Goal: Task Accomplishment & Management: Manage account settings

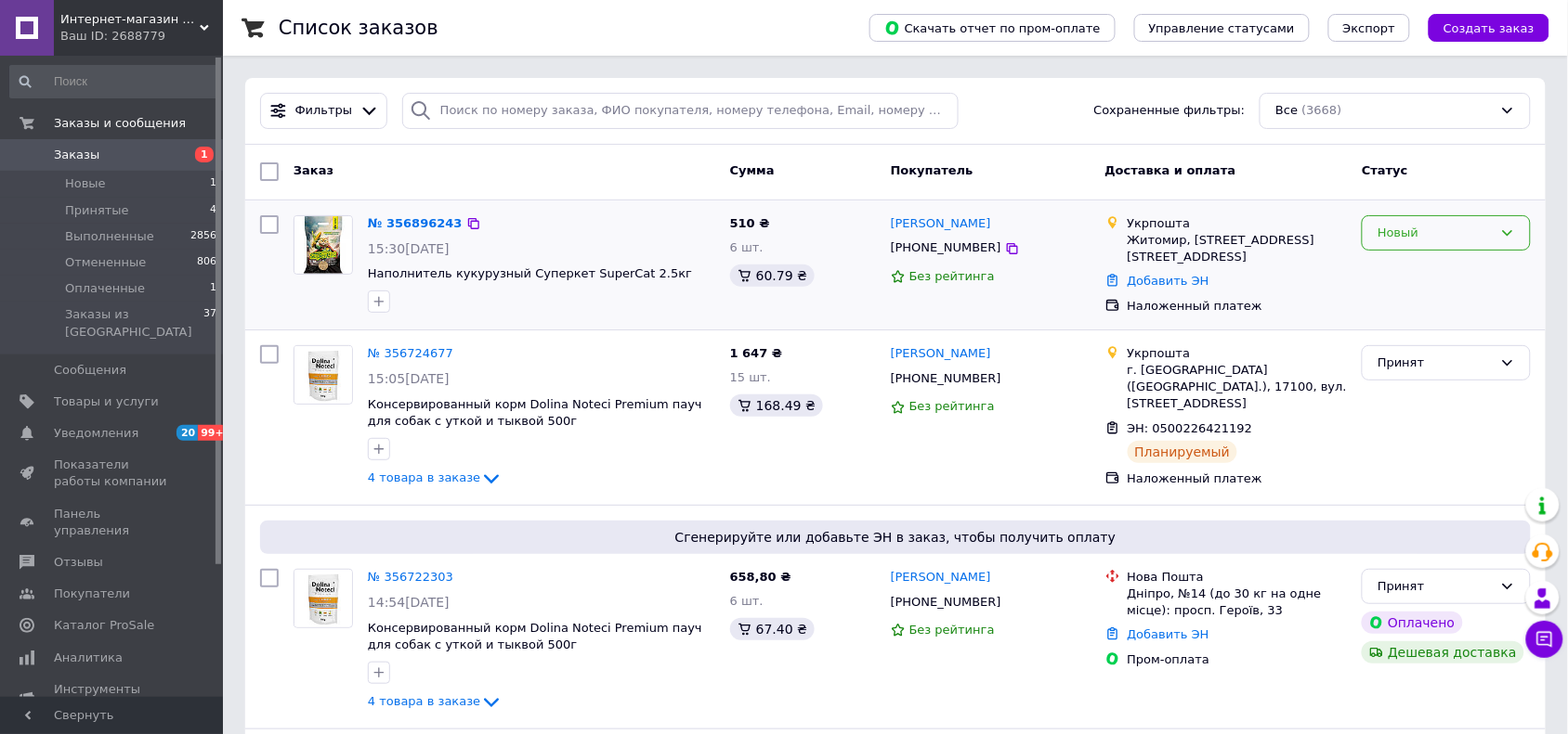
click at [1507, 233] on icon at bounding box center [1508, 233] width 15 height 15
click at [1435, 271] on li "Принят" at bounding box center [1446, 272] width 167 height 34
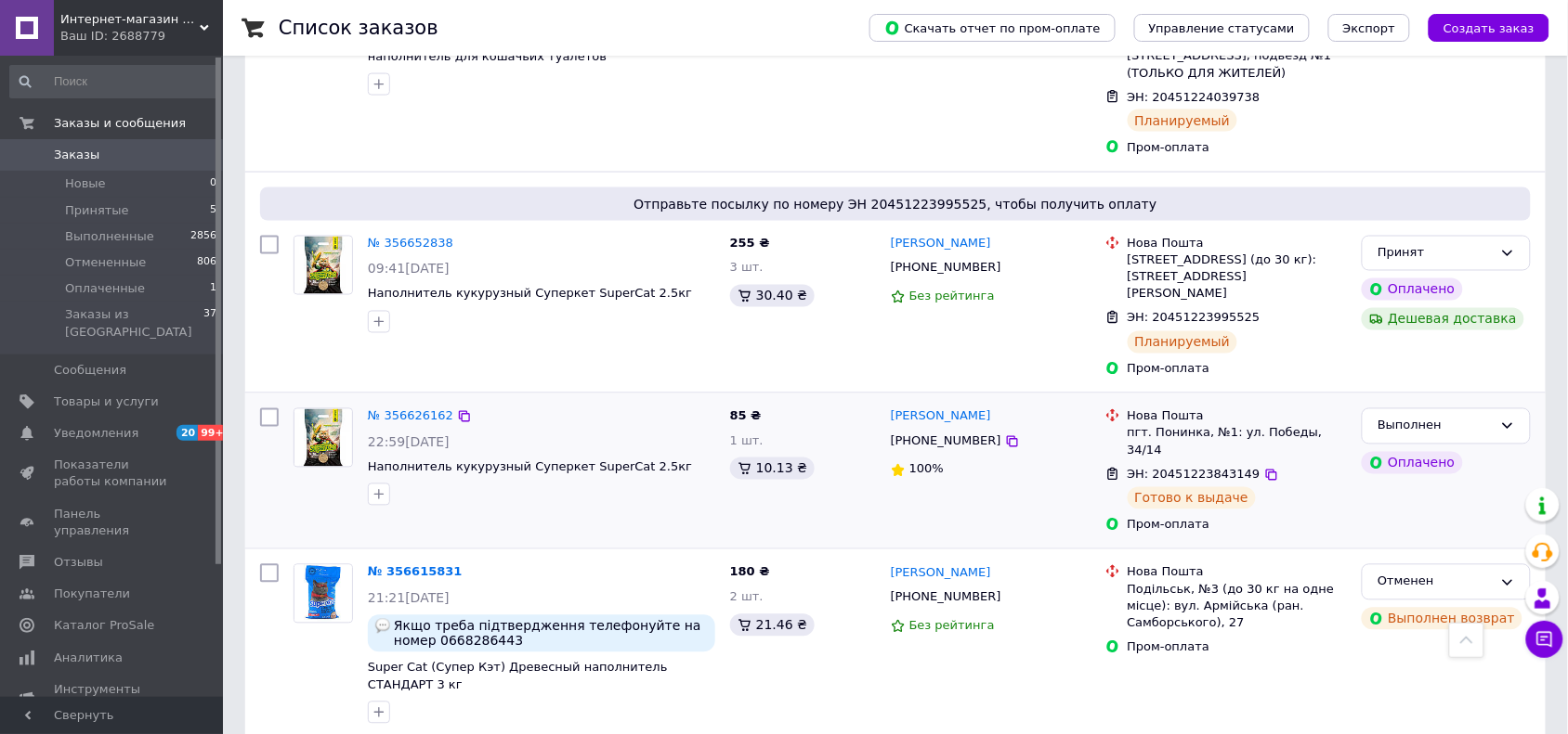
scroll to position [697, 0]
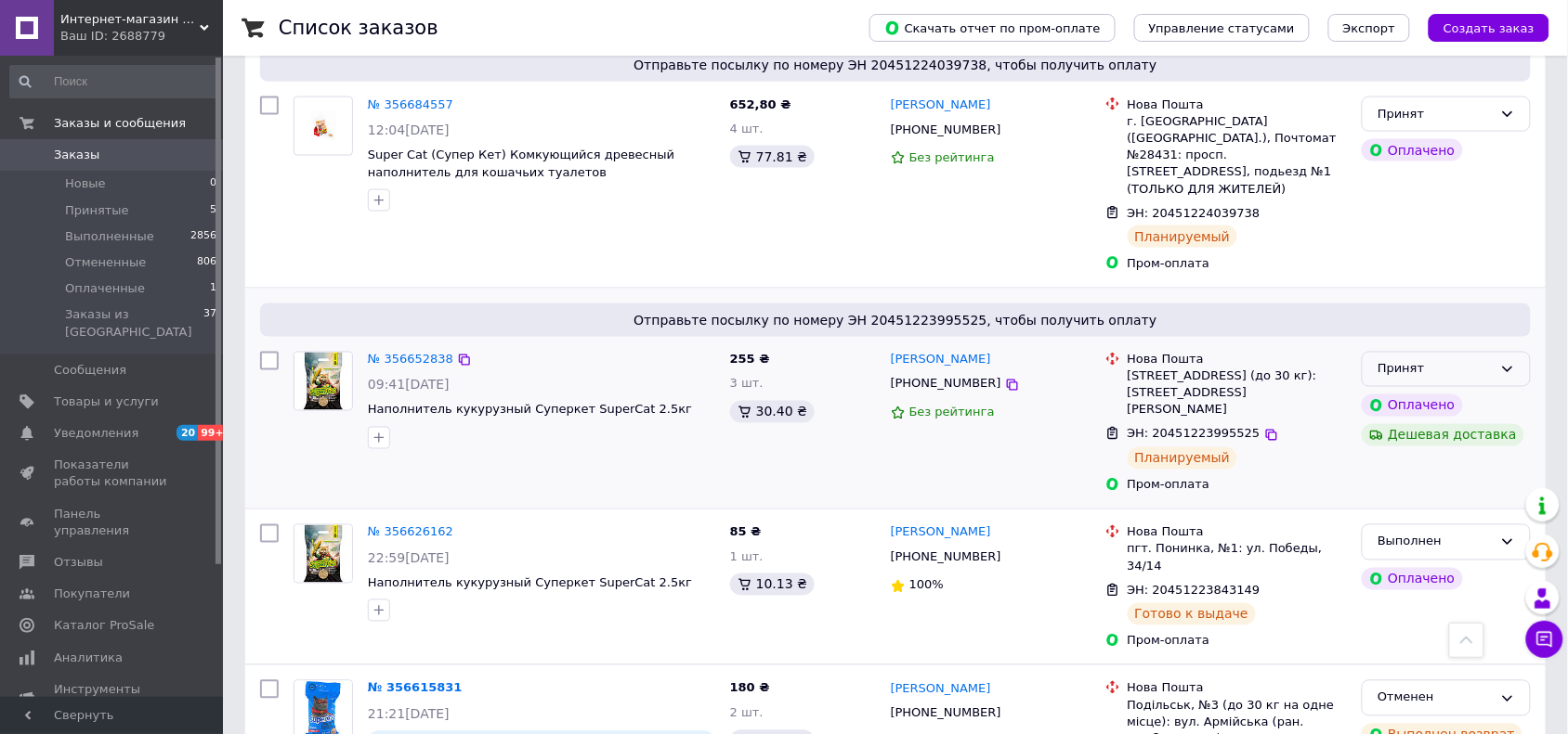
click at [1488, 360] on div "Принят" at bounding box center [1435, 369] width 116 height 19
click at [1422, 391] on li "Выполнен" at bounding box center [1446, 409] width 167 height 34
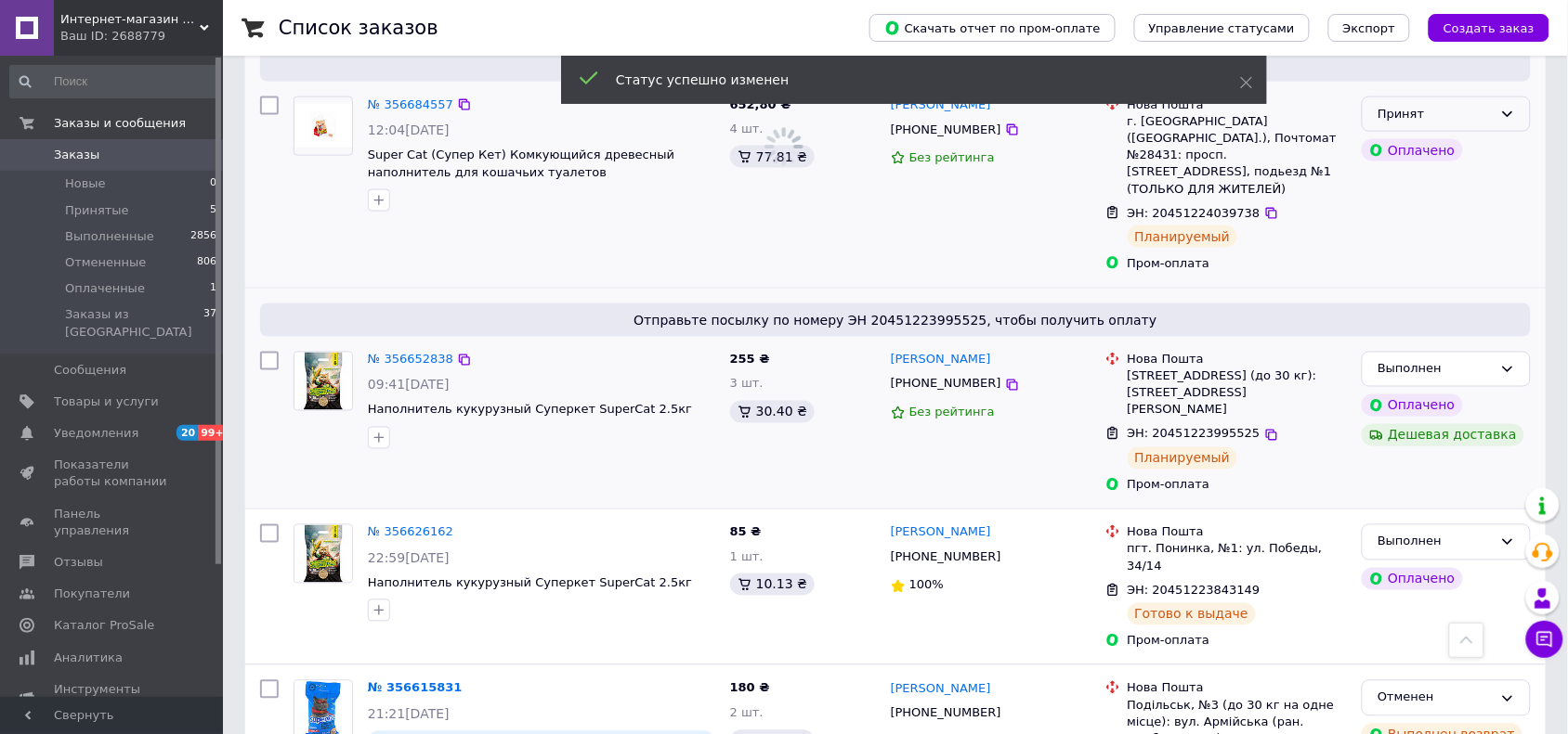
scroll to position [580, 0]
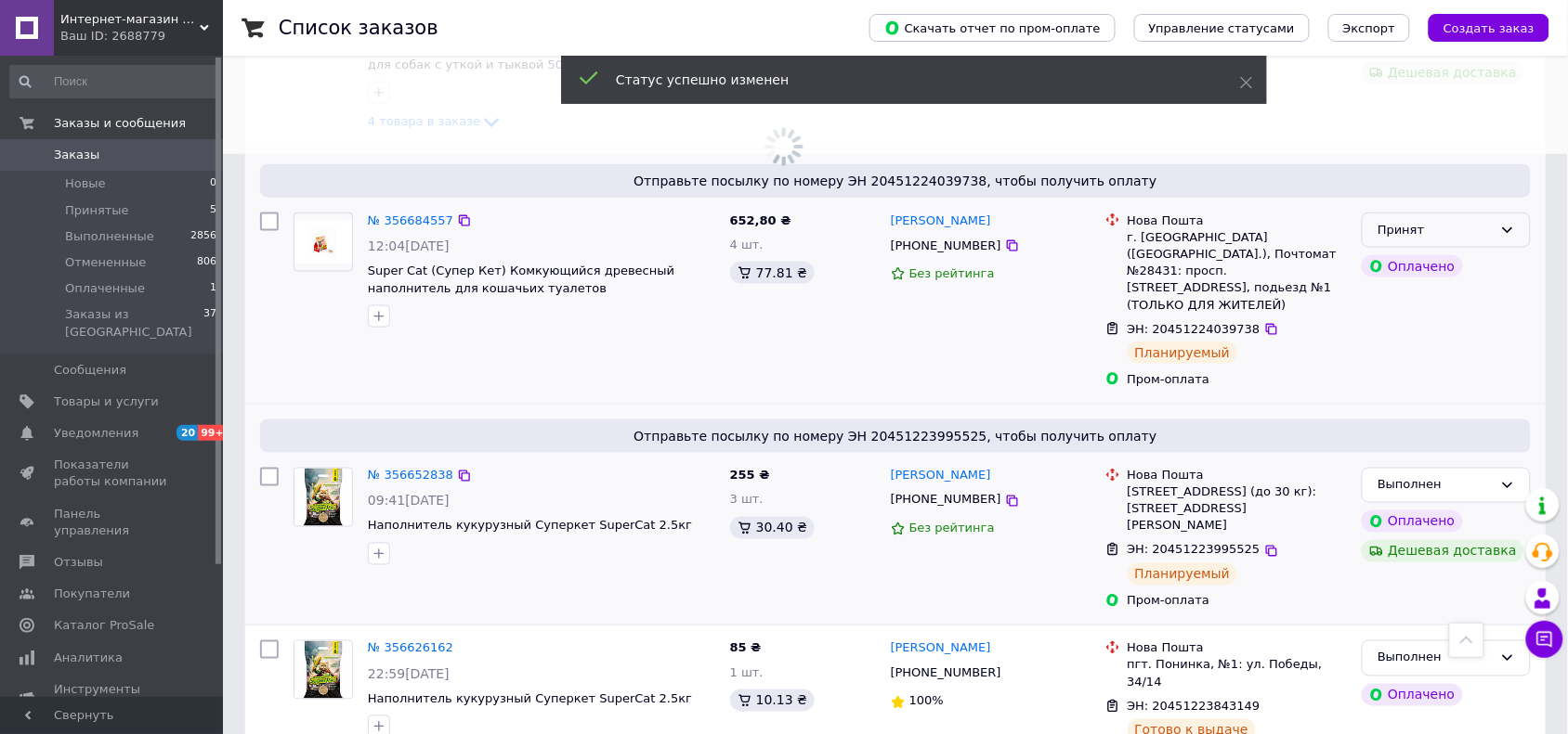
click at [1431, 230] on div "Принят" at bounding box center [1435, 231] width 116 height 19
click at [1427, 267] on li "Выполнен" at bounding box center [1446, 269] width 167 height 34
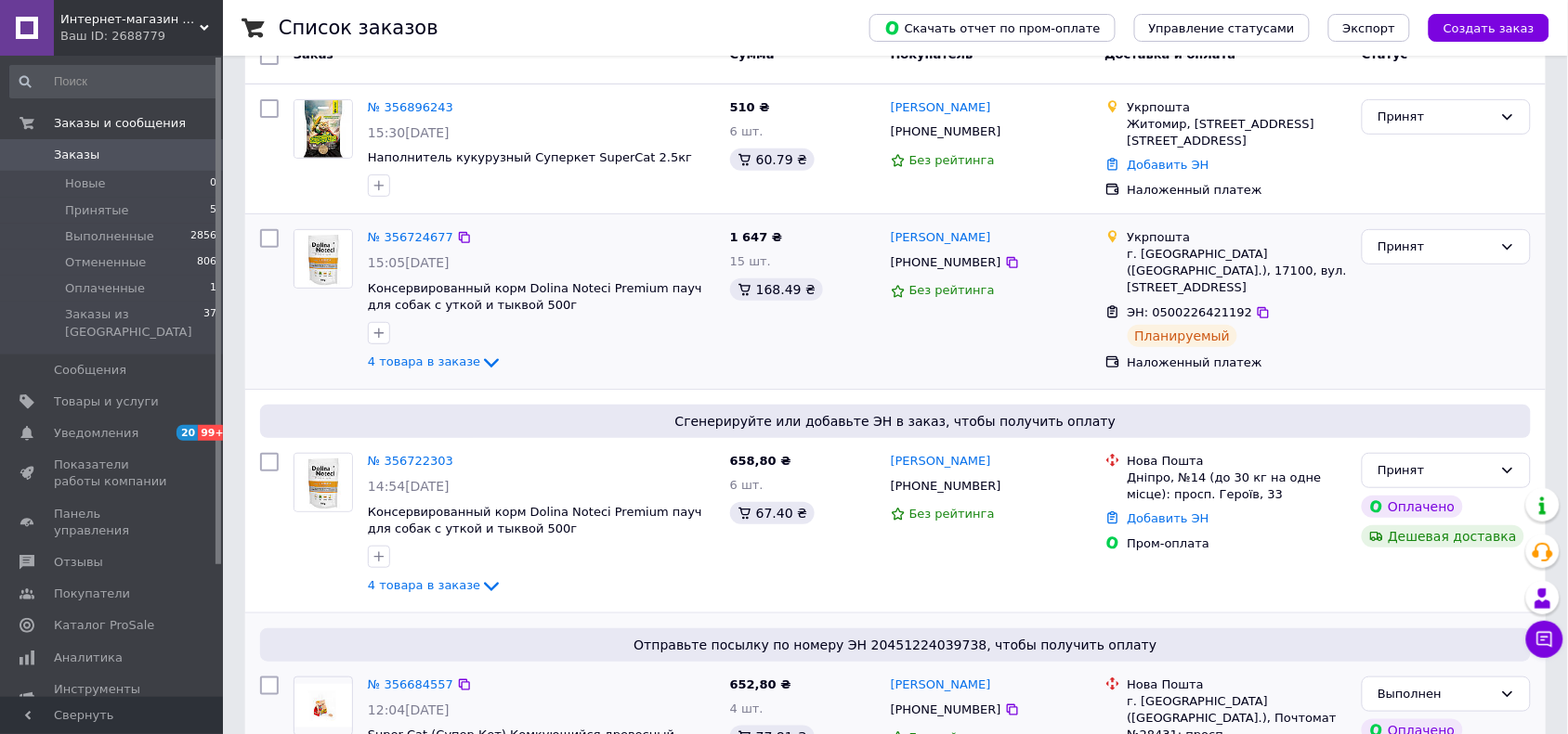
scroll to position [0, 0]
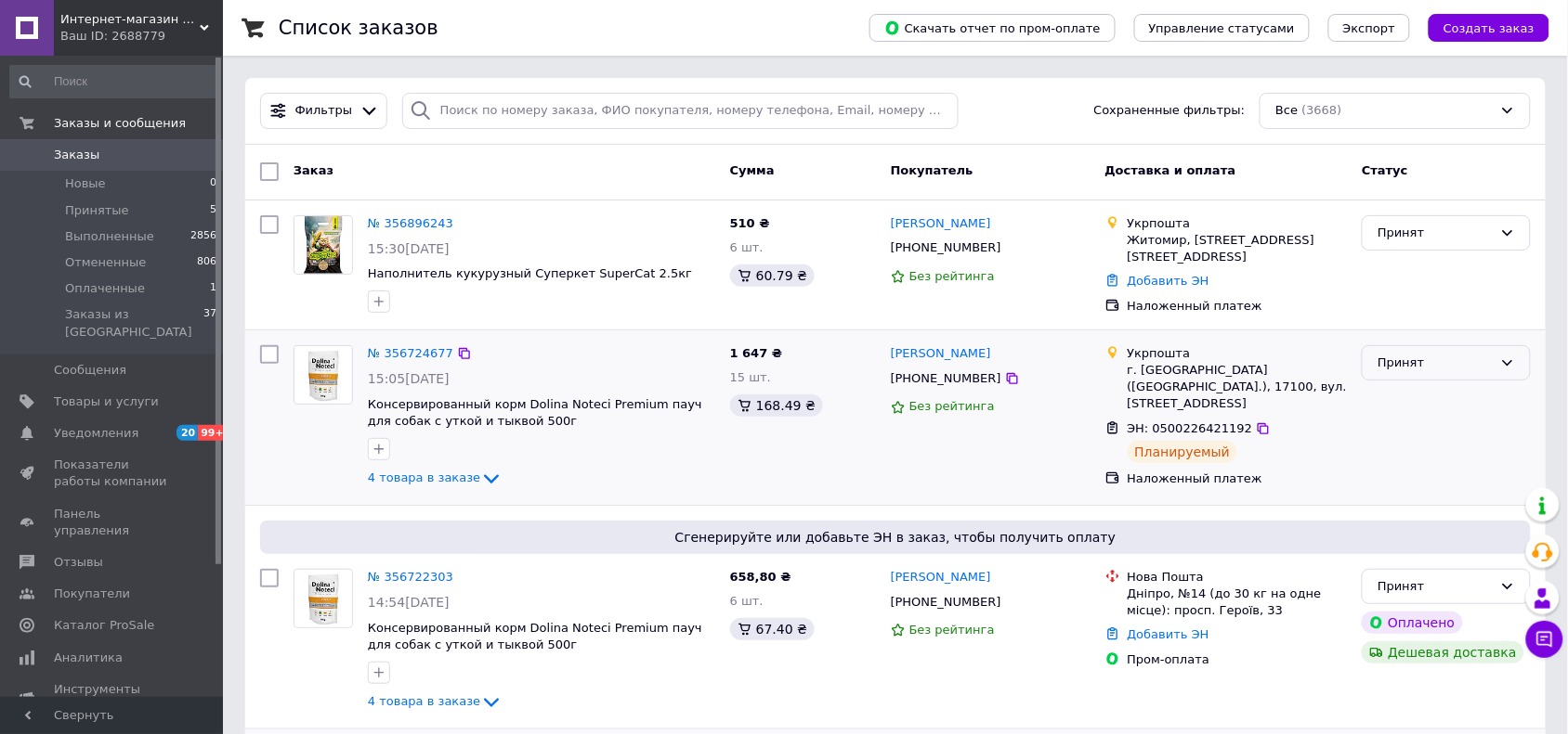
click at [1466, 359] on div "Принят" at bounding box center [1435, 364] width 116 height 19
click at [1447, 394] on li "Выполнен" at bounding box center [1446, 402] width 167 height 34
click at [414, 220] on link "№ 356896243" at bounding box center [410, 223] width 85 height 14
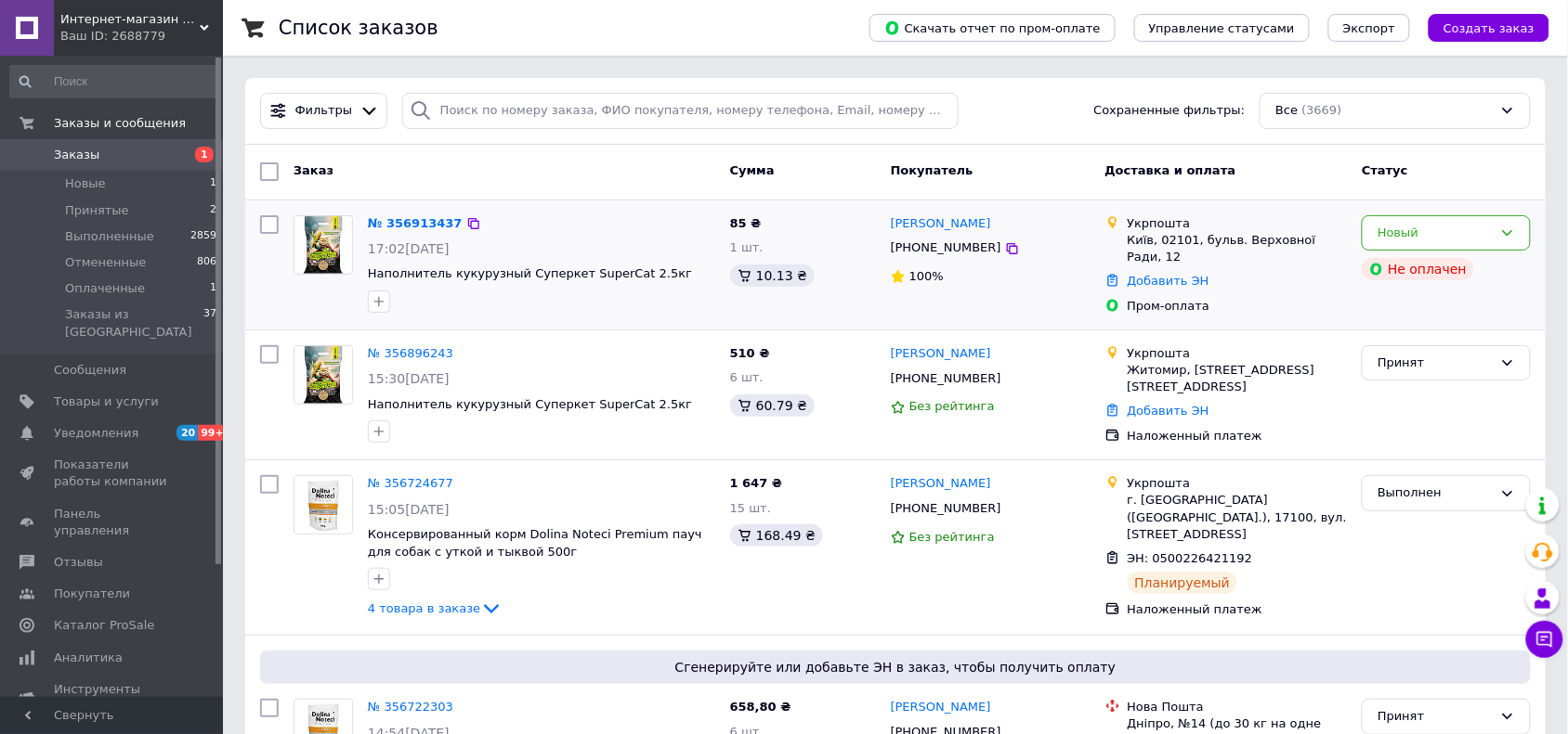
click at [1071, 319] on div "Олена Лещенко +380632419514 100%" at bounding box center [990, 265] width 215 height 115
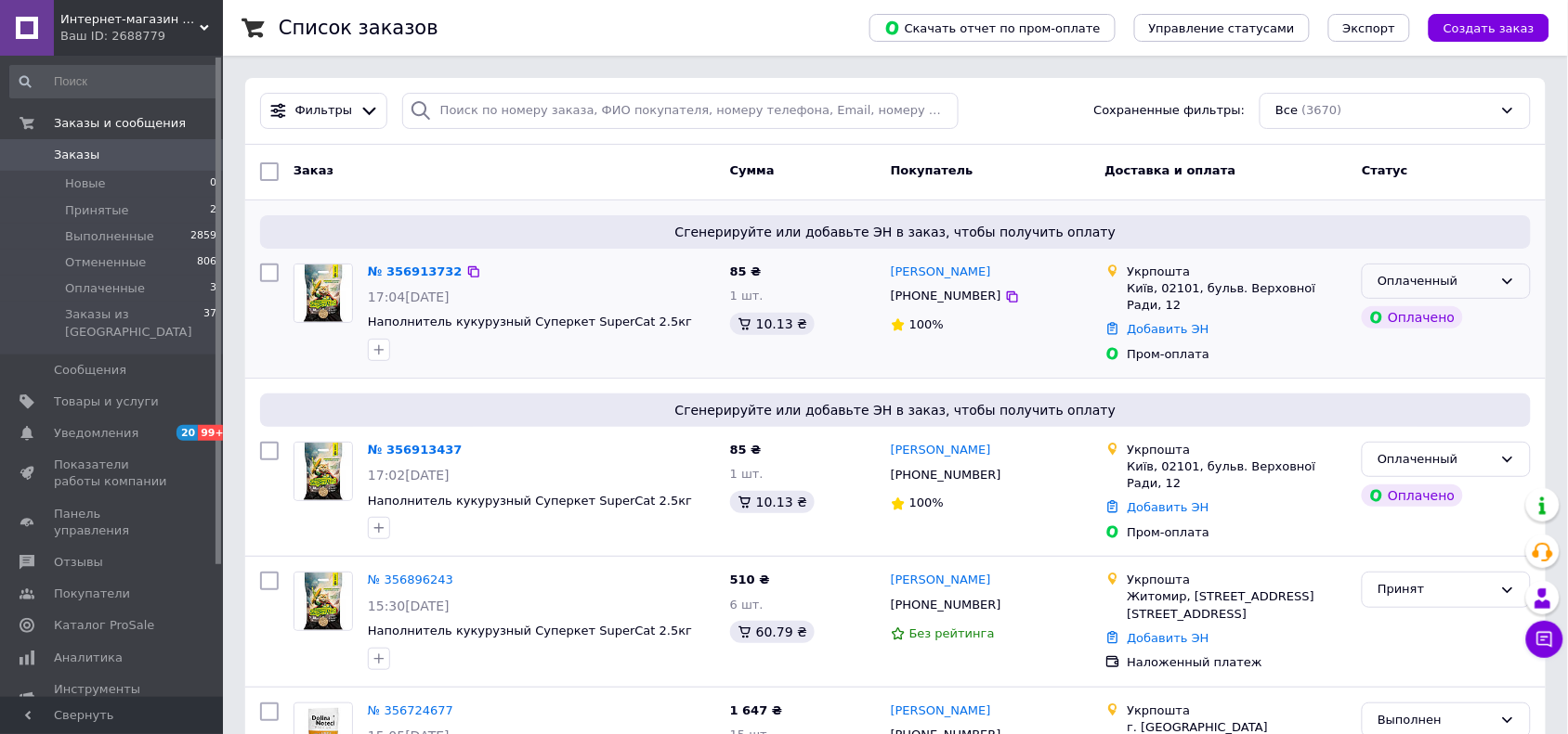
click at [1416, 281] on div "Оплаченный" at bounding box center [1435, 282] width 116 height 19
click at [1408, 316] on li "Принят" at bounding box center [1446, 320] width 167 height 34
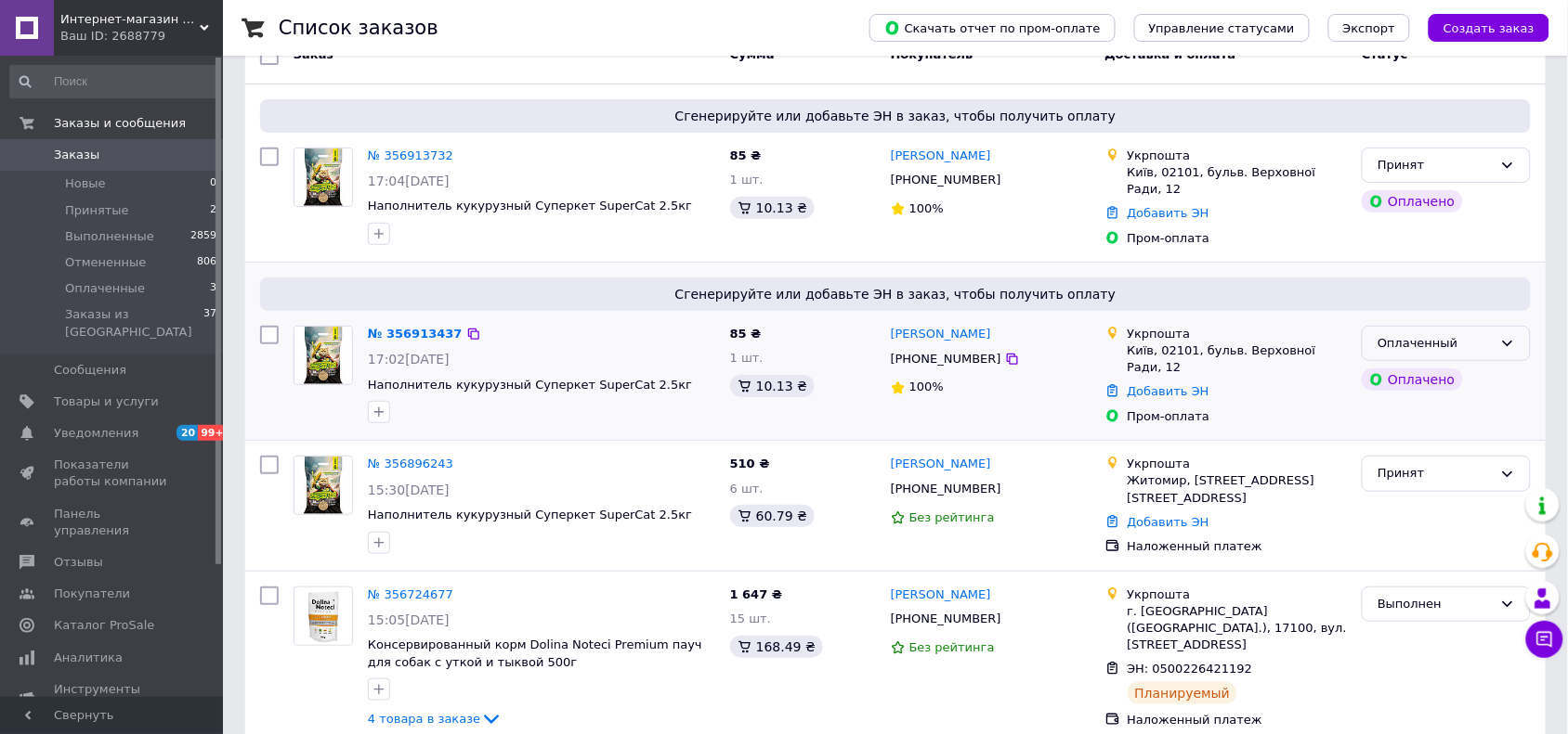
click at [1465, 344] on div "Оплаченный" at bounding box center [1435, 344] width 116 height 19
click at [1436, 369] on li "Принят" at bounding box center [1446, 382] width 167 height 34
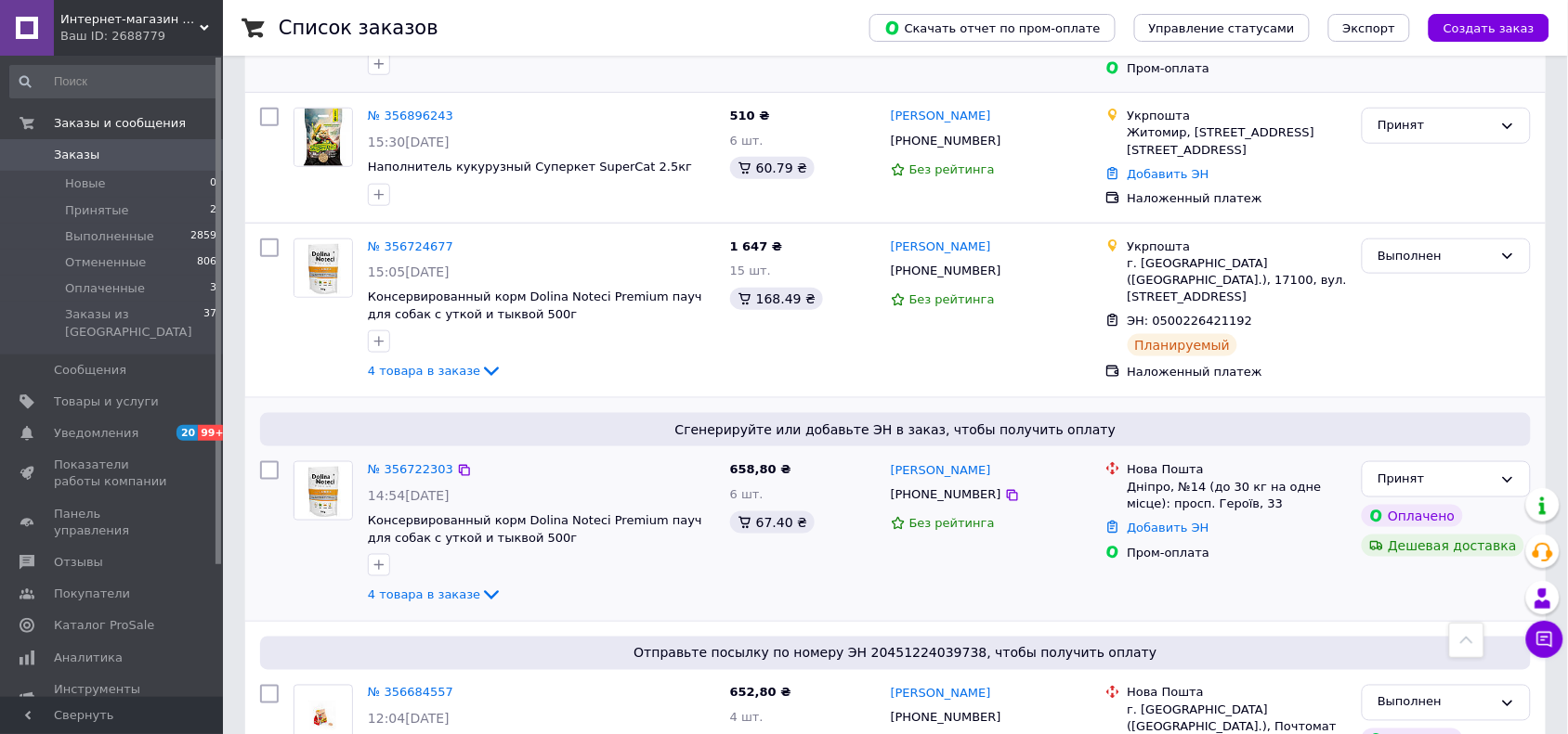
scroll to position [348, 0]
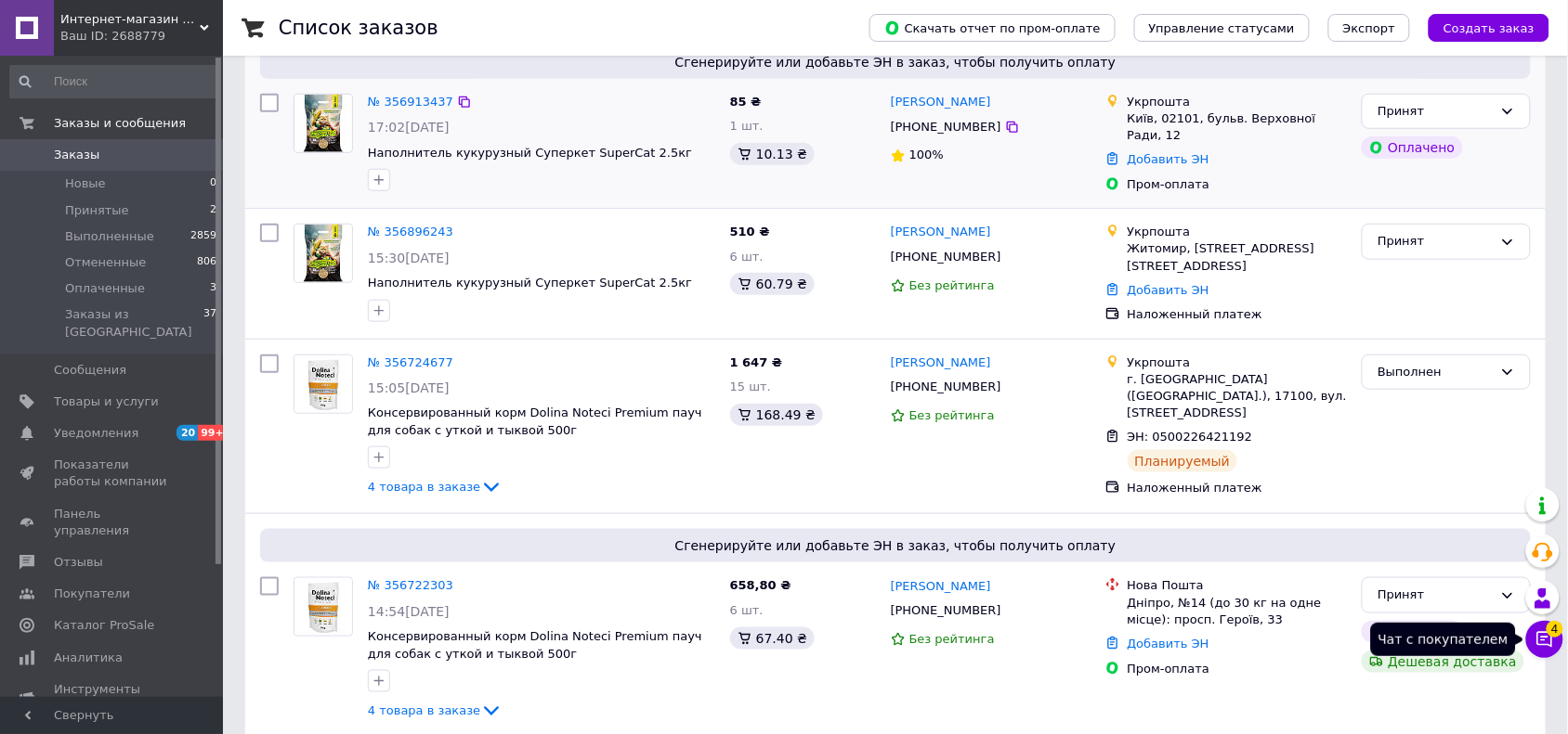
click at [1554, 642] on button "Чат с покупателем 4" at bounding box center [1544, 640] width 37 height 37
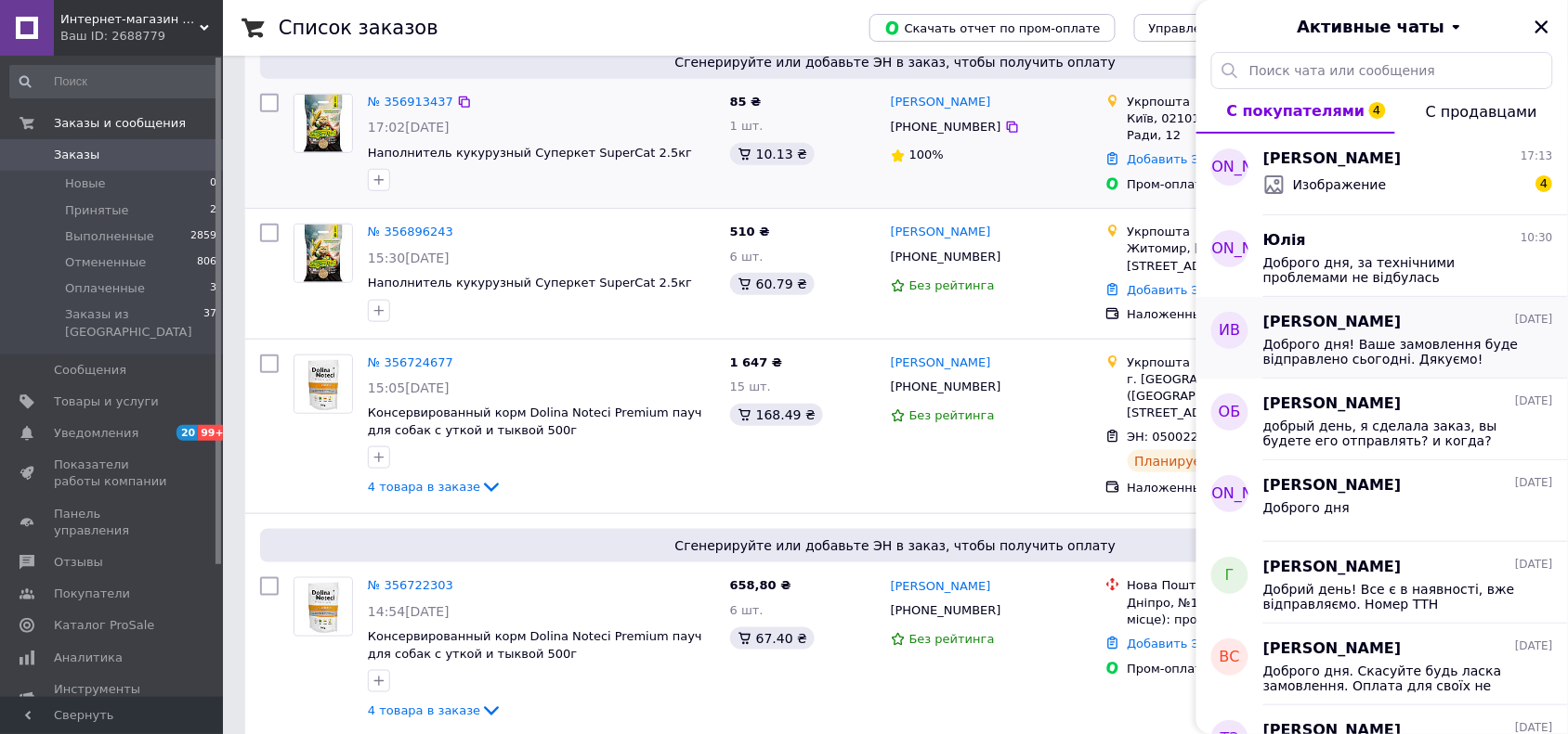
click at [1526, 621] on button "Чат с покупателем 4" at bounding box center [1544, 640] width 37 height 37
click at [1461, 177] on div "Изображение 4" at bounding box center [1408, 184] width 289 height 30
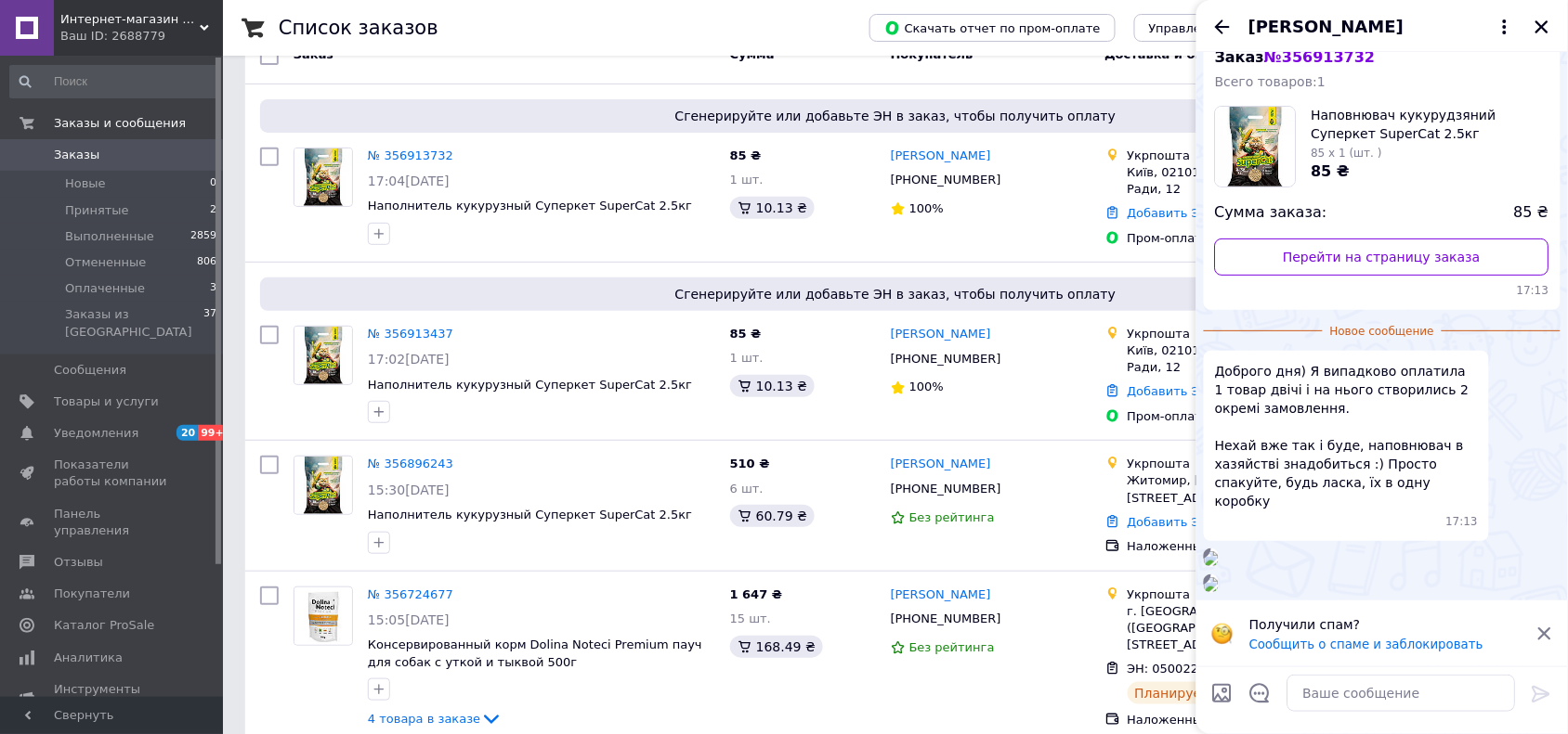
scroll to position [421, 0]
click at [1221, 31] on icon "Назад" at bounding box center [1222, 26] width 15 height 14
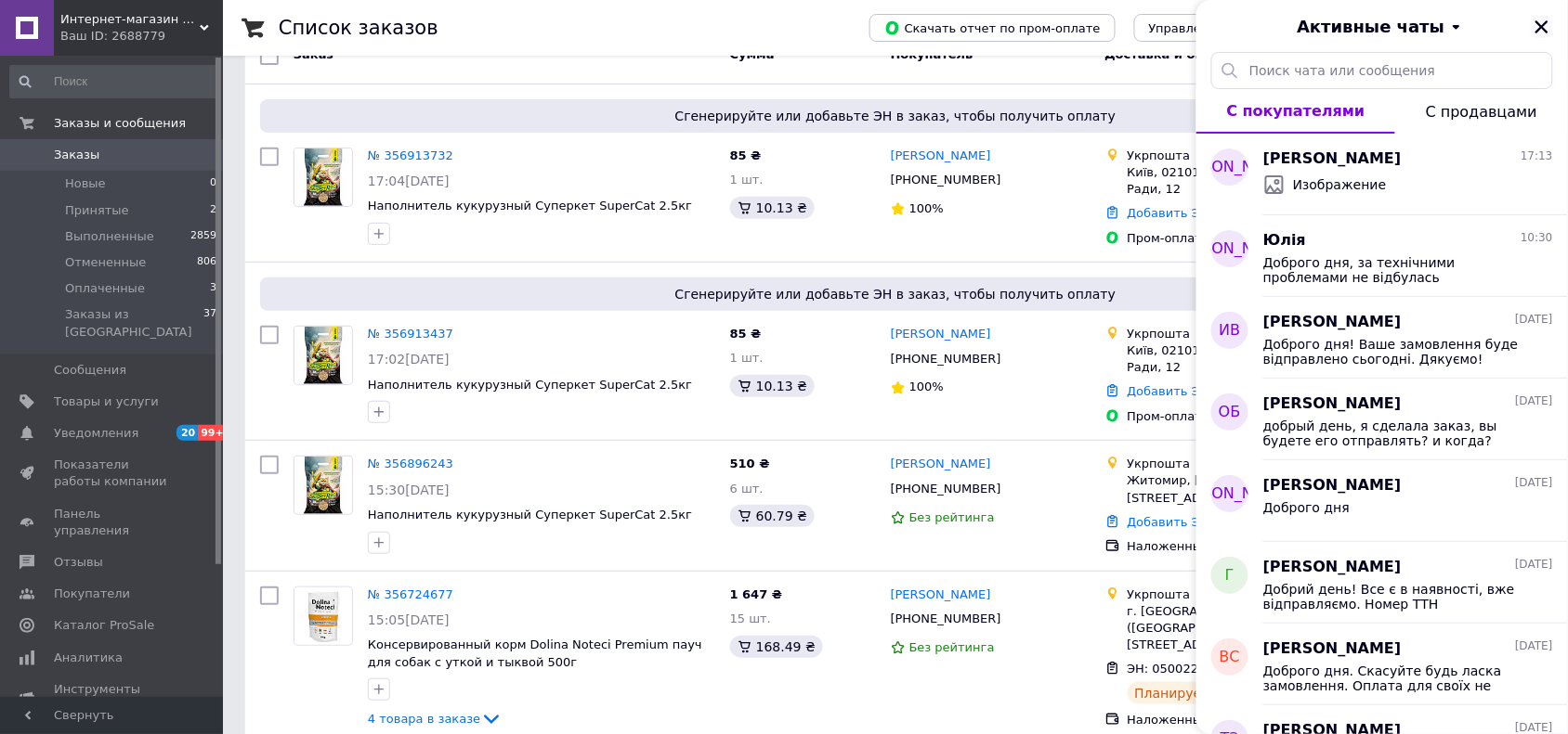
click at [1531, 32] on div "Активные чаты" at bounding box center [1382, 26] width 371 height 52
click at [1545, 25] on icon "Закрыть" at bounding box center [1542, 27] width 17 height 17
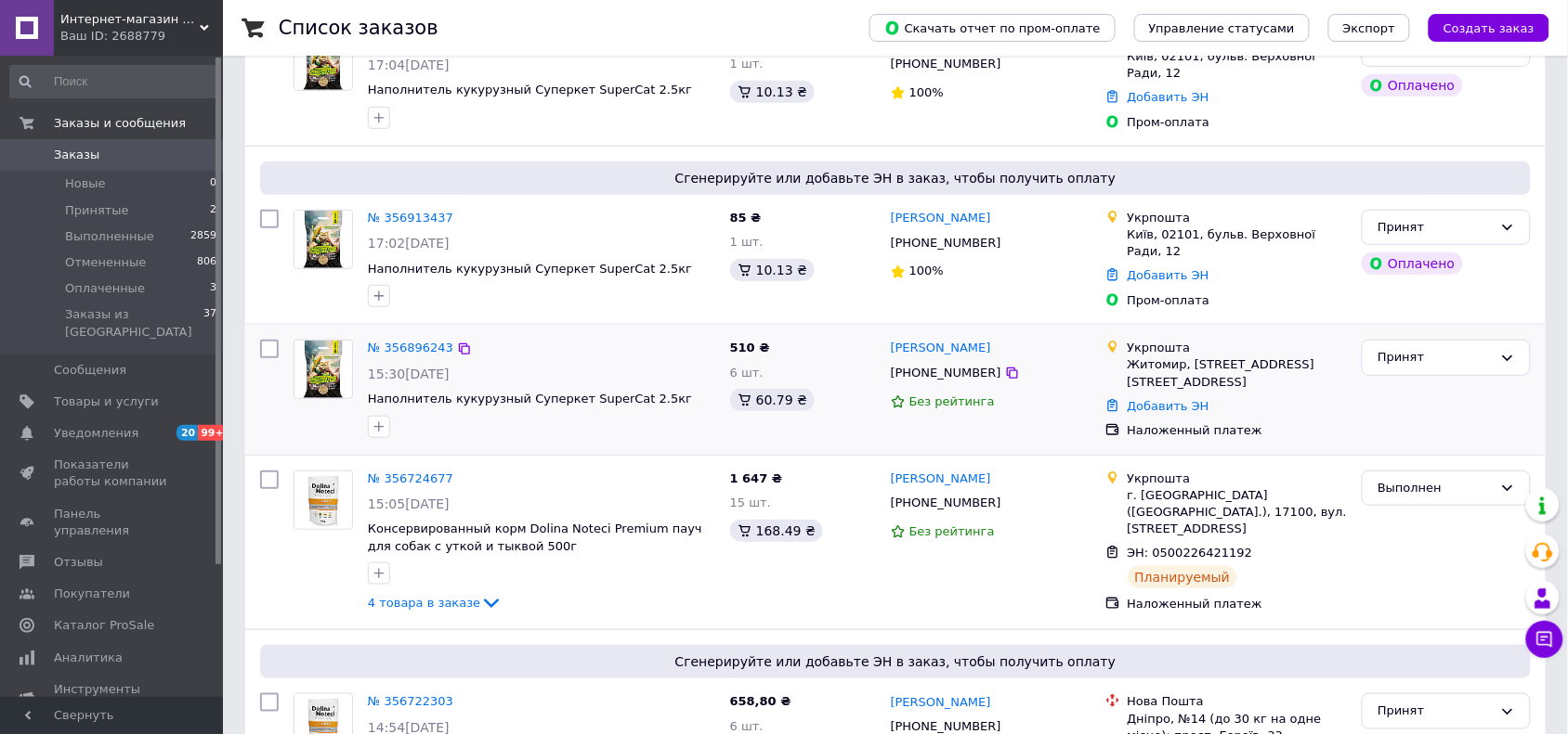
scroll to position [116, 0]
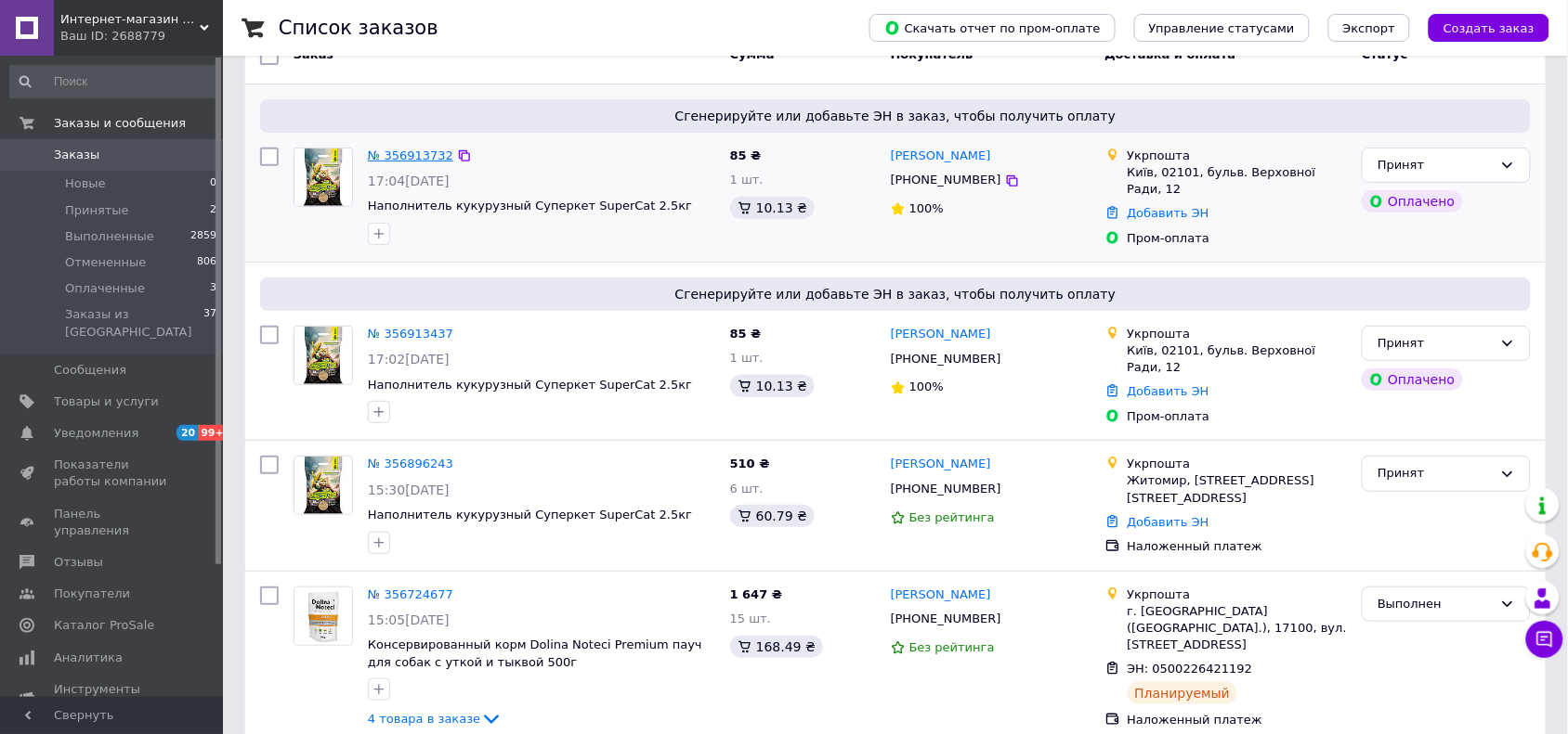
click at [432, 156] on link "№ 356913732" at bounding box center [410, 156] width 85 height 14
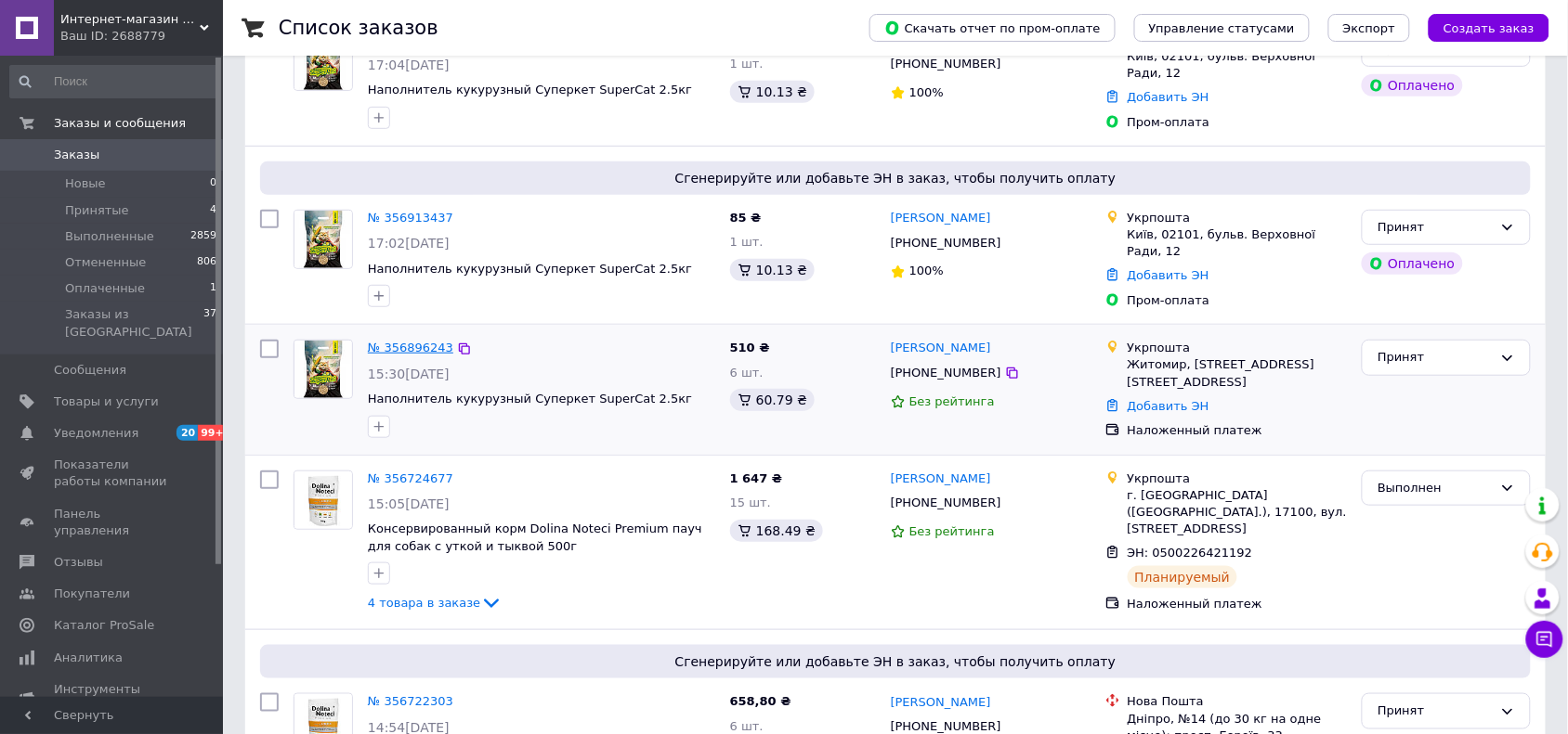
click at [432, 341] on link "№ 356896243" at bounding box center [410, 347] width 85 height 14
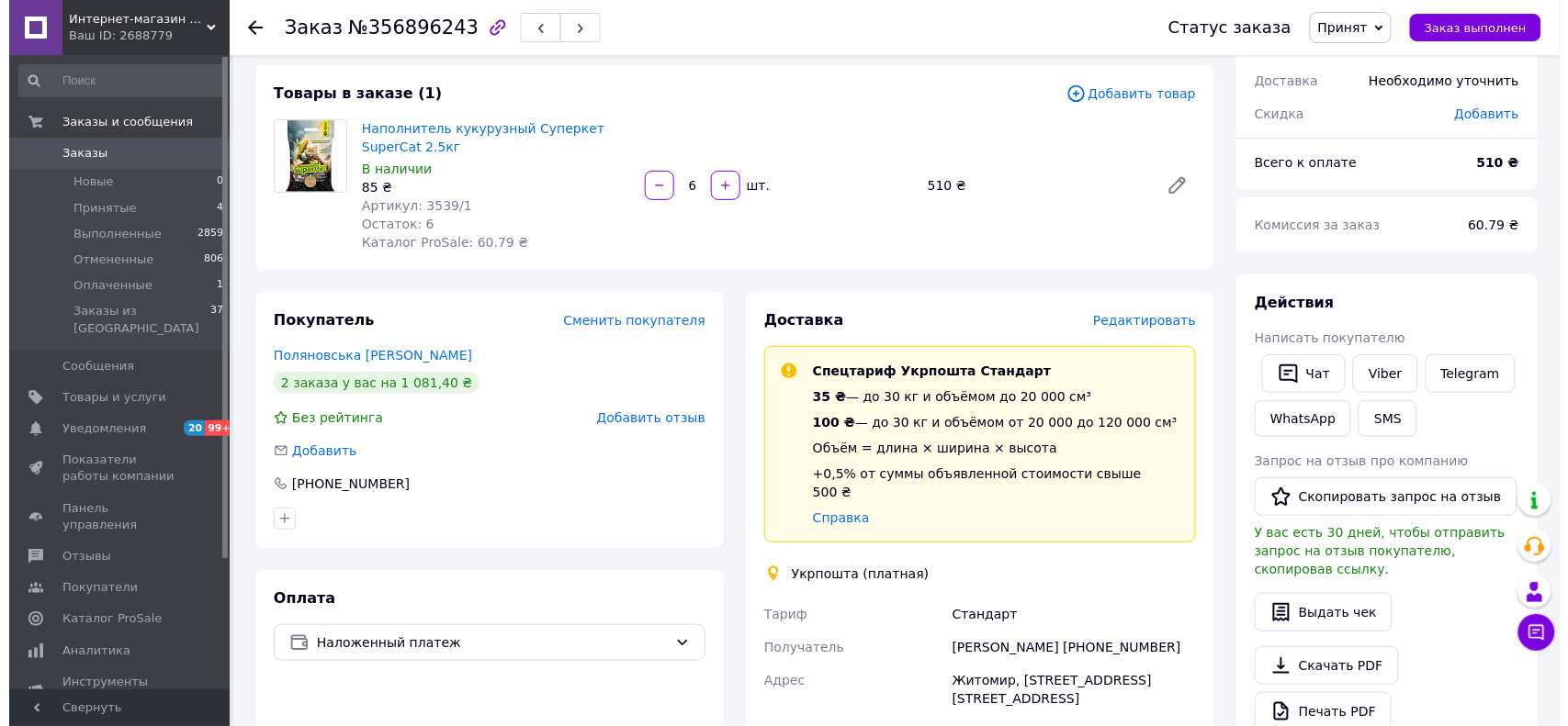
scroll to position [229, 0]
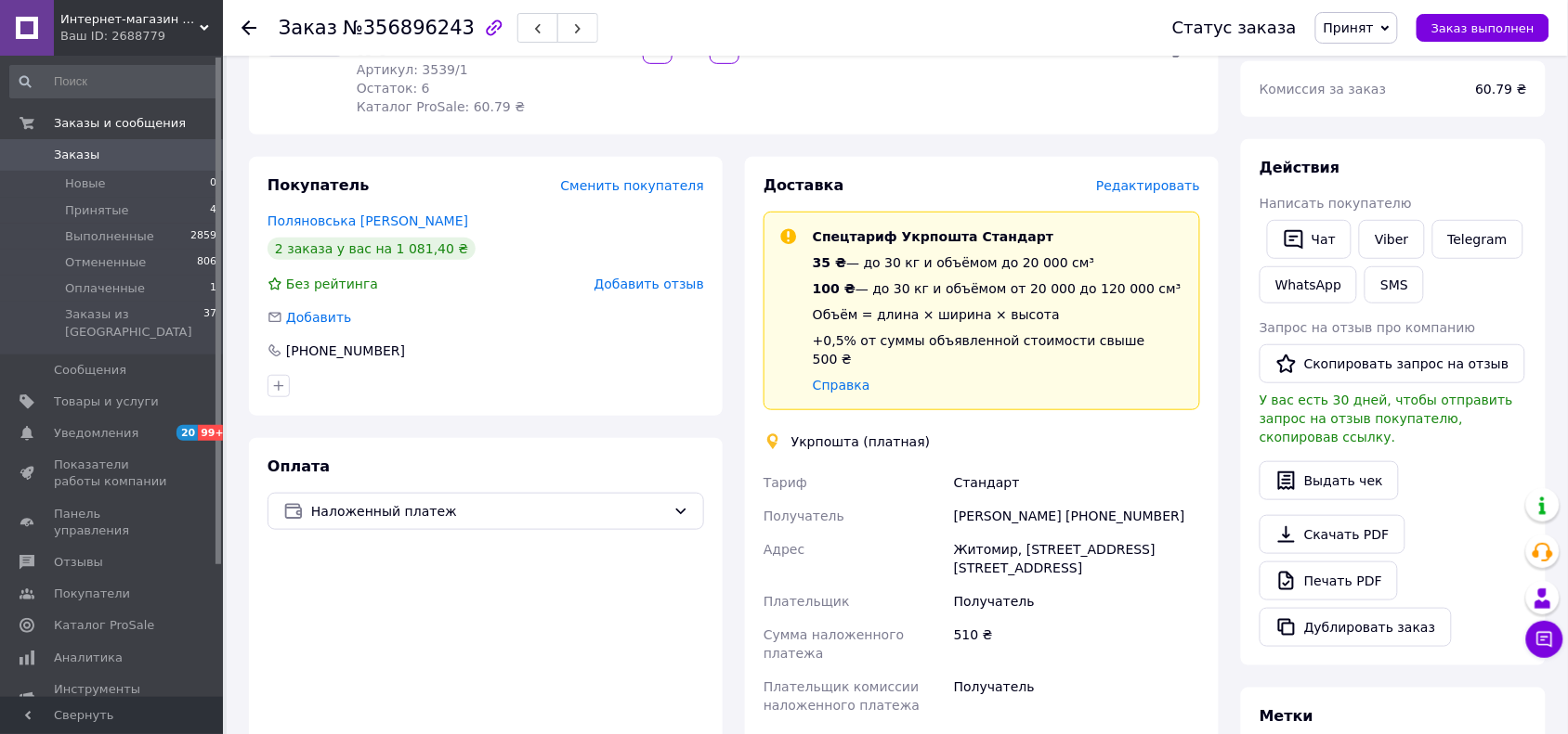
click at [1144, 184] on span "Редактировать" at bounding box center [1148, 186] width 104 height 15
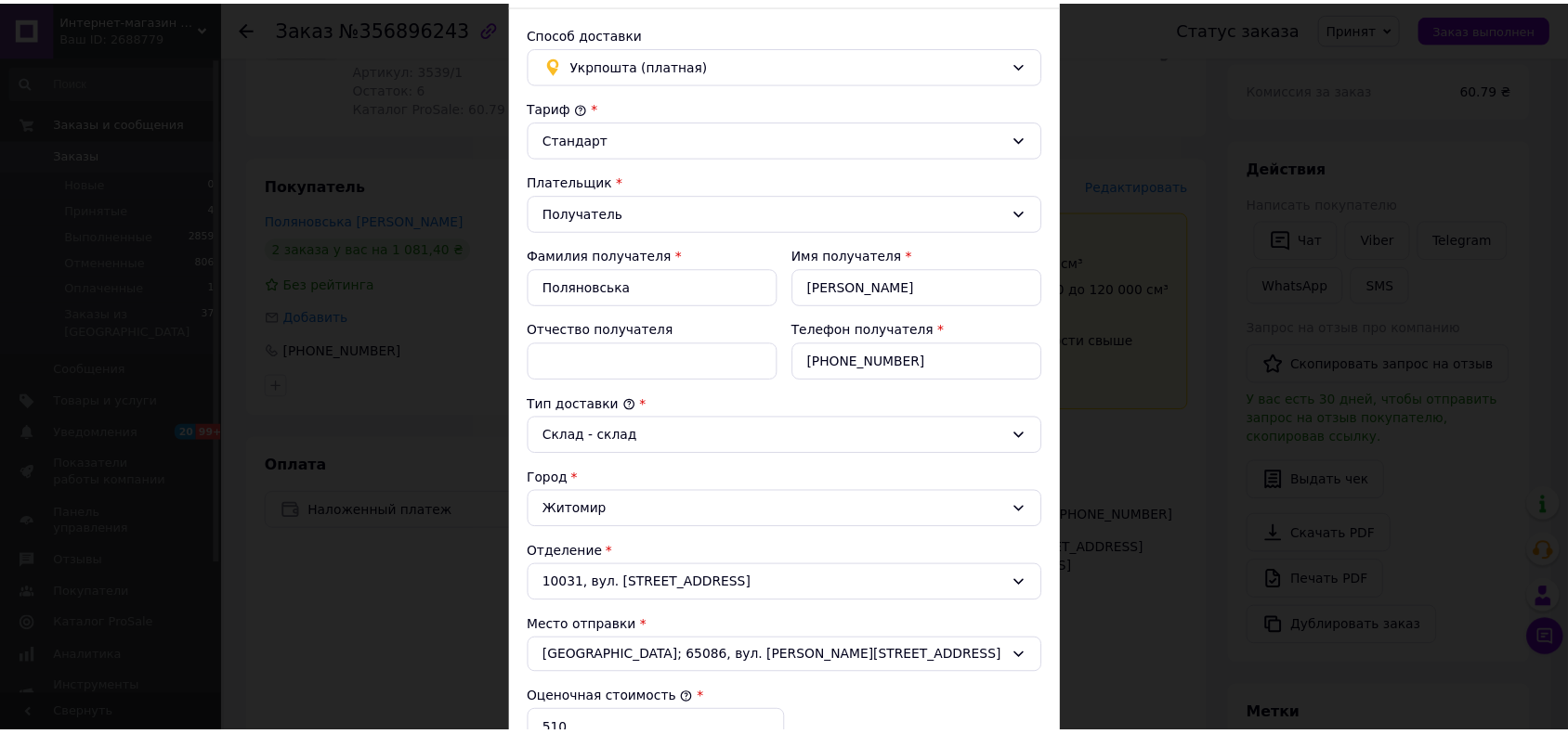
scroll to position [0, 0]
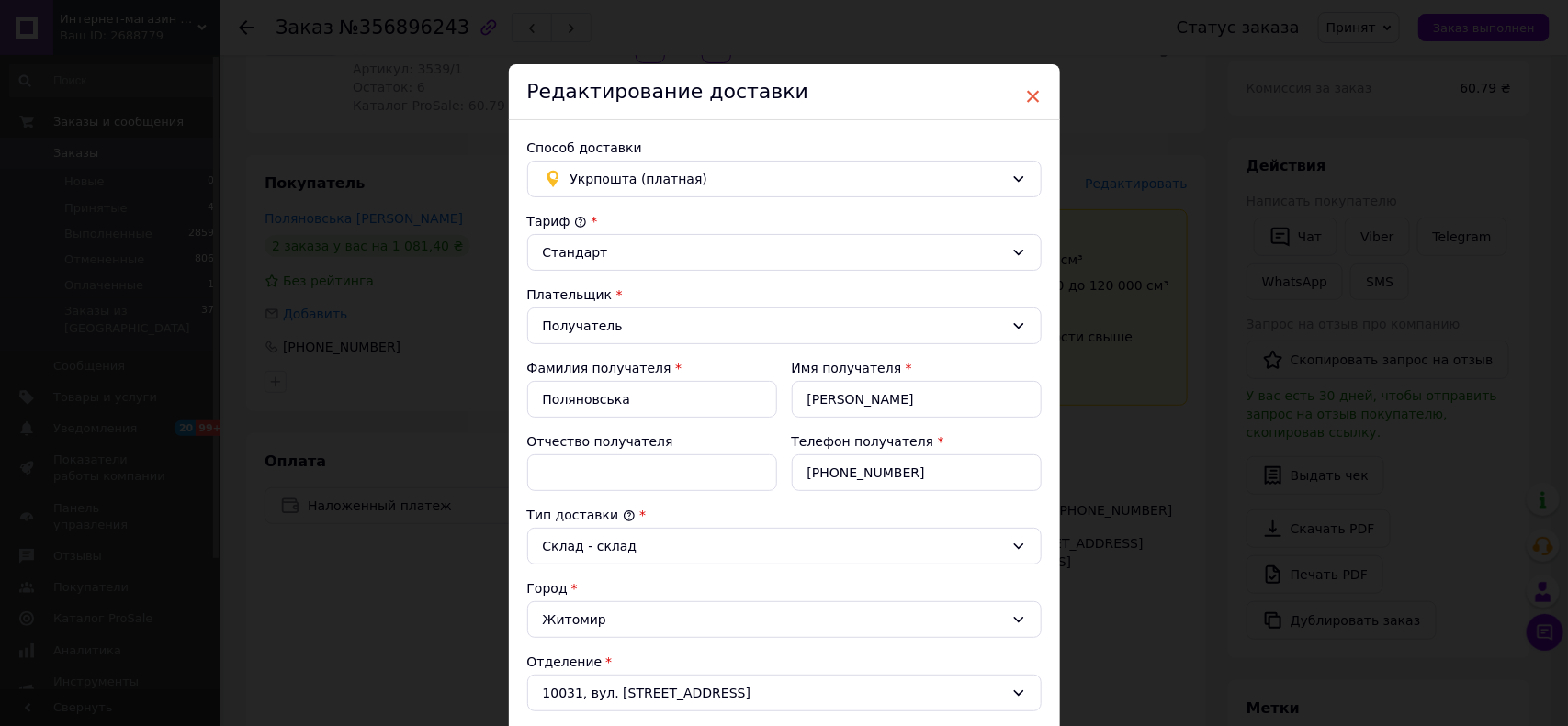
click at [1038, 103] on span "×" at bounding box center [1034, 96] width 17 height 31
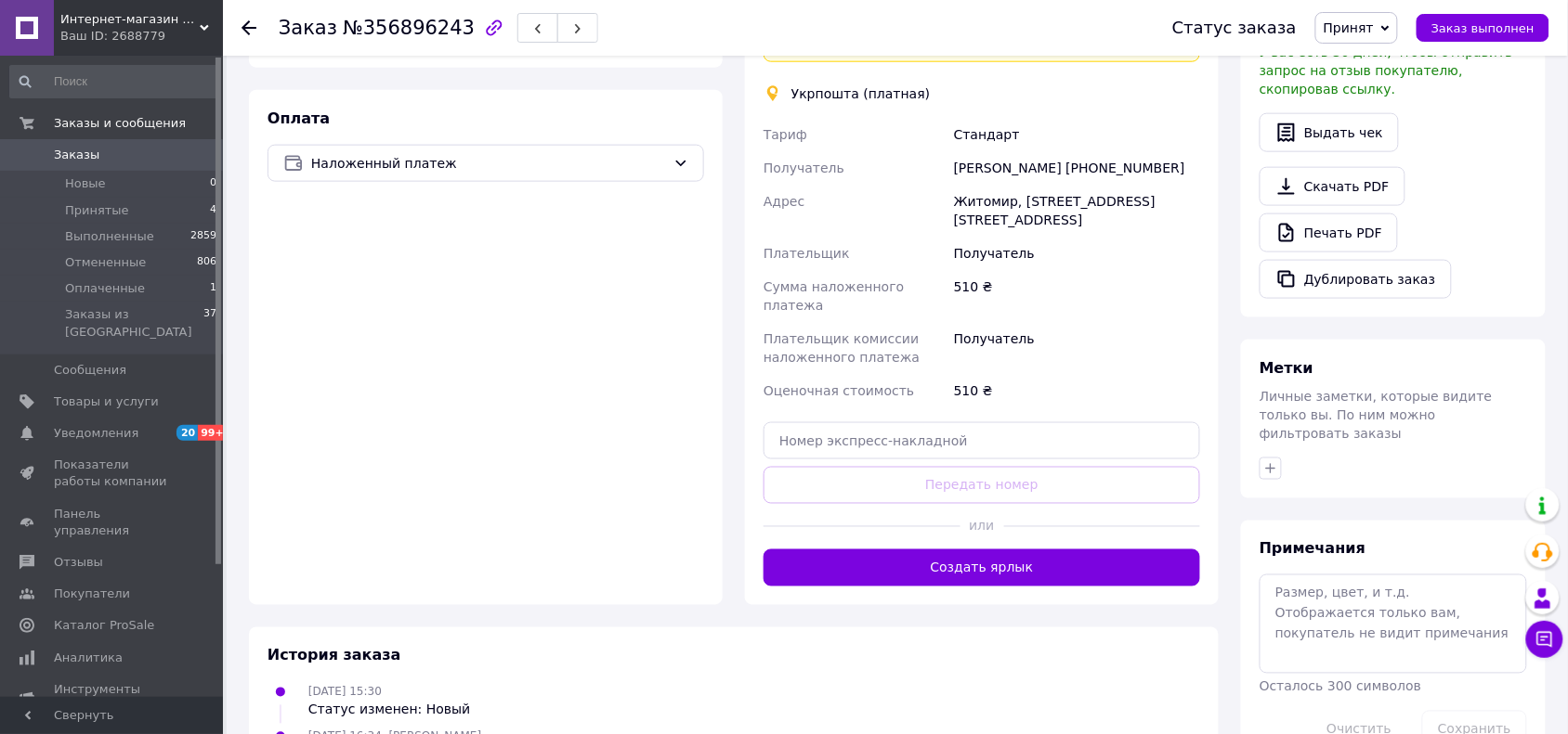
scroll to position [599, 0]
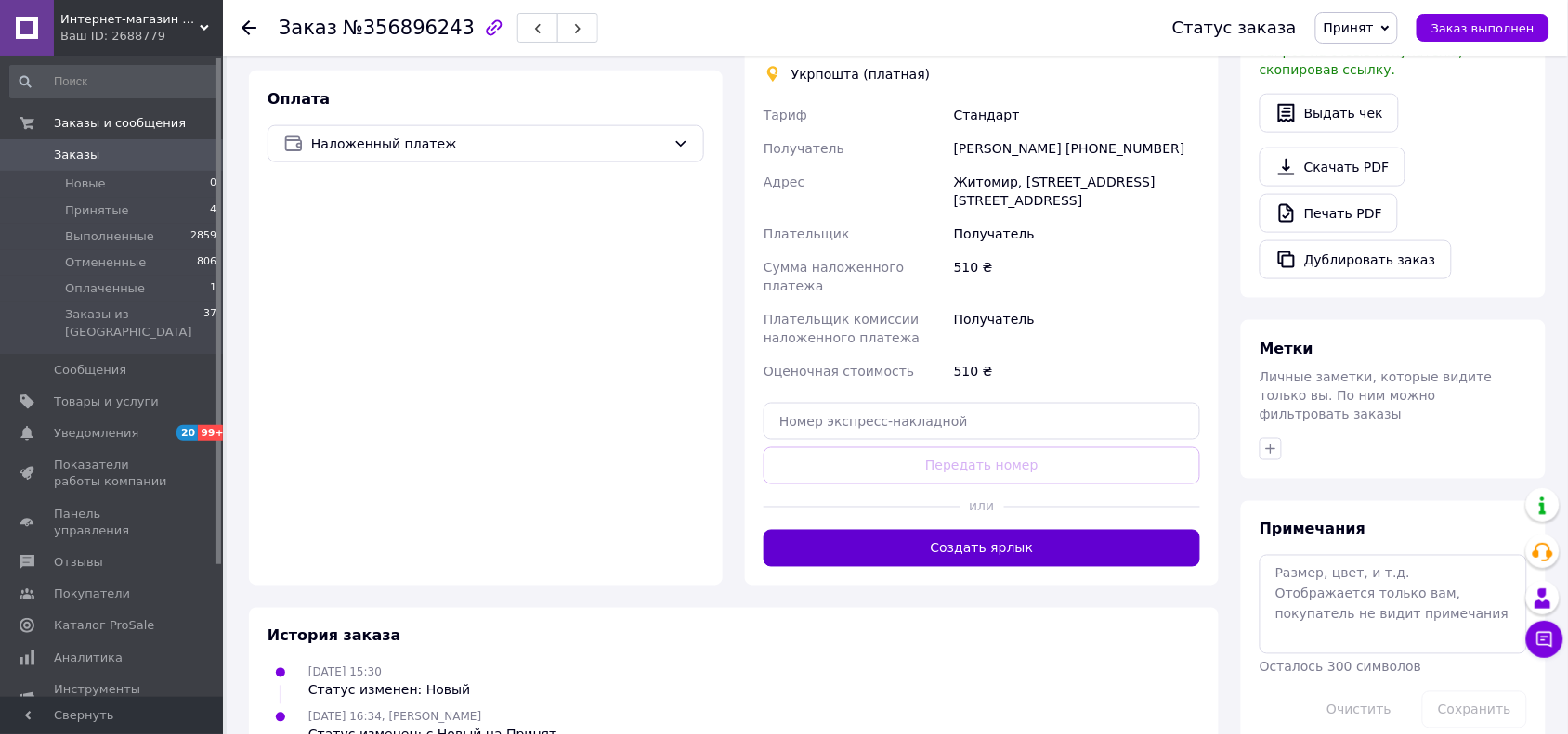
click at [1007, 530] on button "Создать ярлык" at bounding box center [982, 548] width 436 height 37
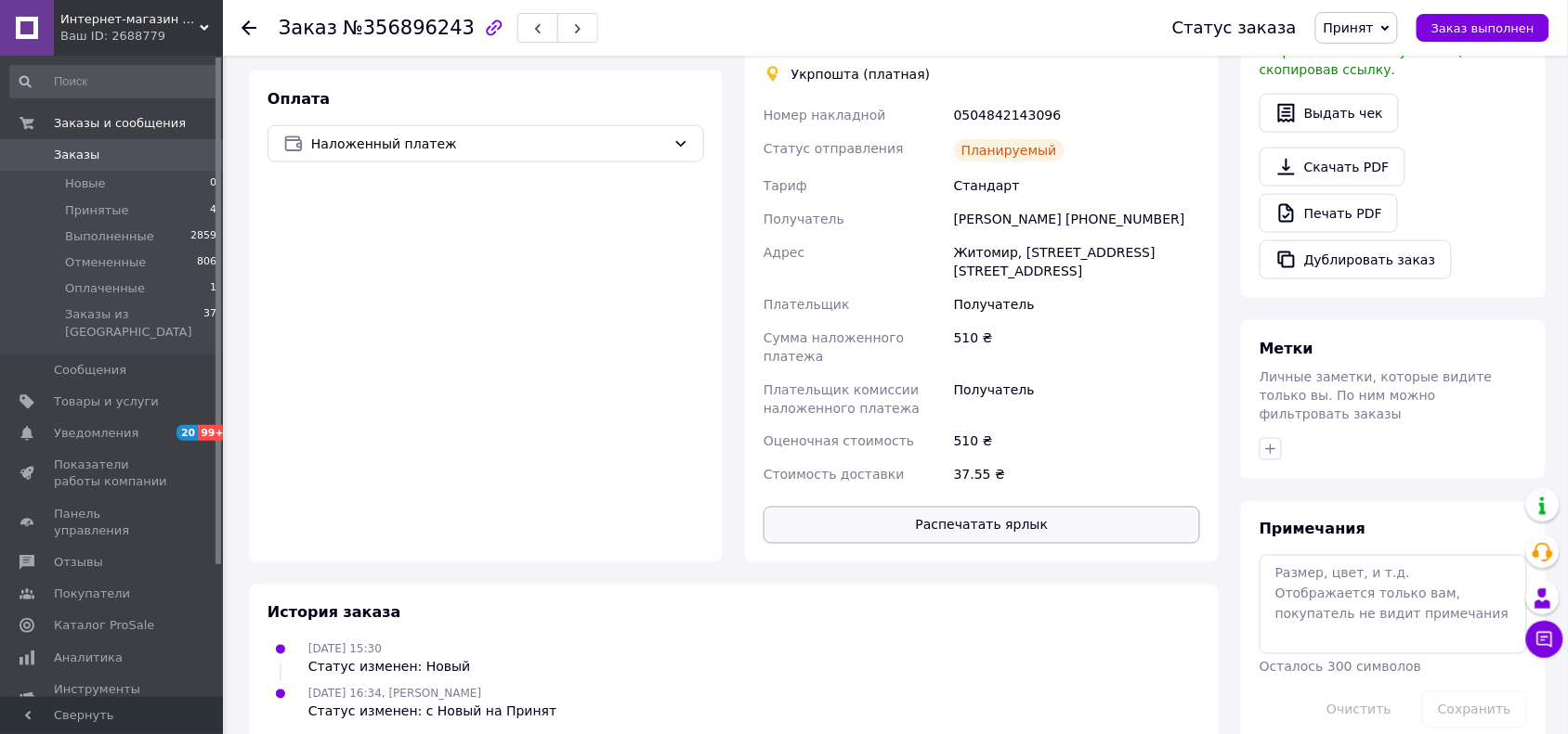
click at [1009, 507] on button "Распечатать ярлык" at bounding box center [982, 525] width 436 height 37
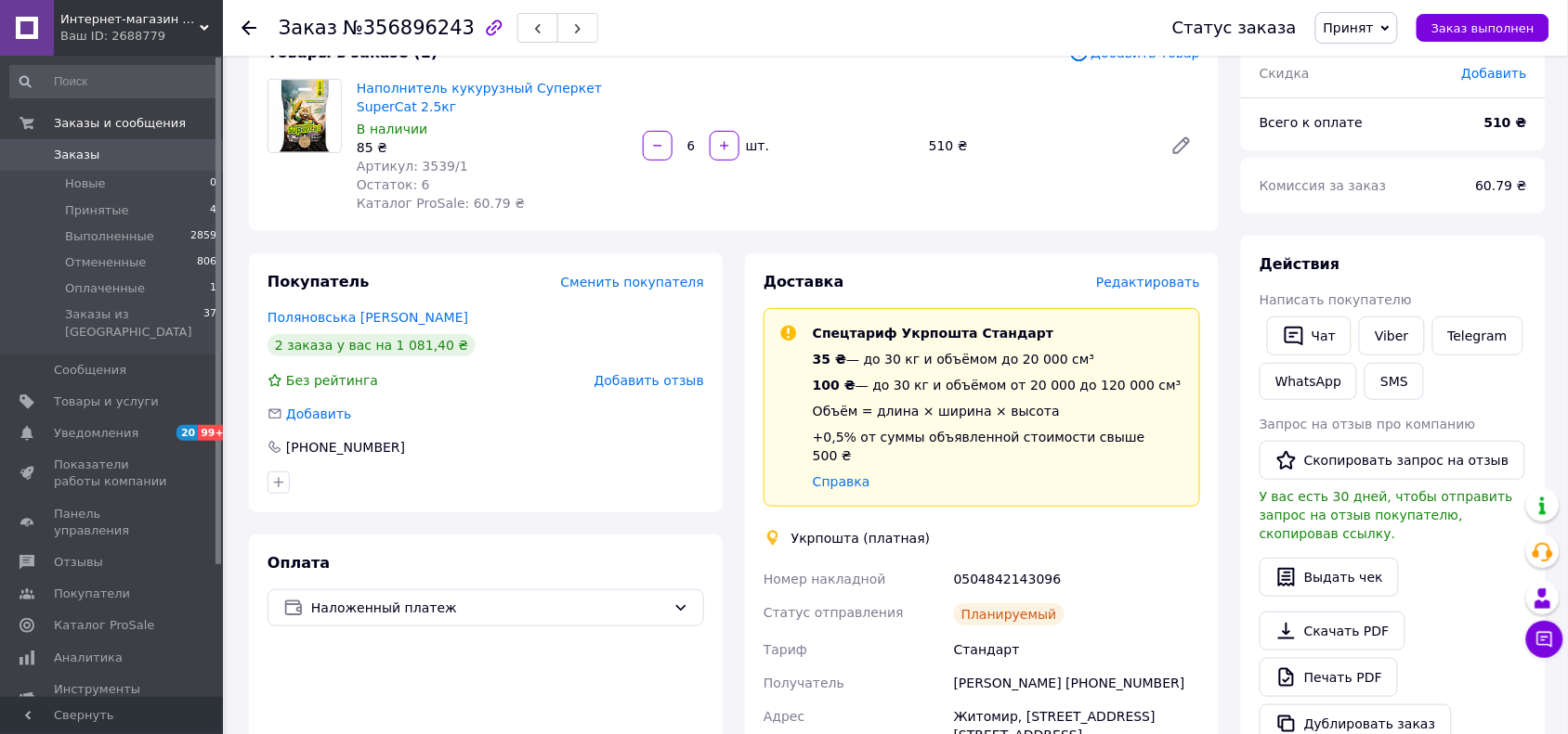
scroll to position [0, 0]
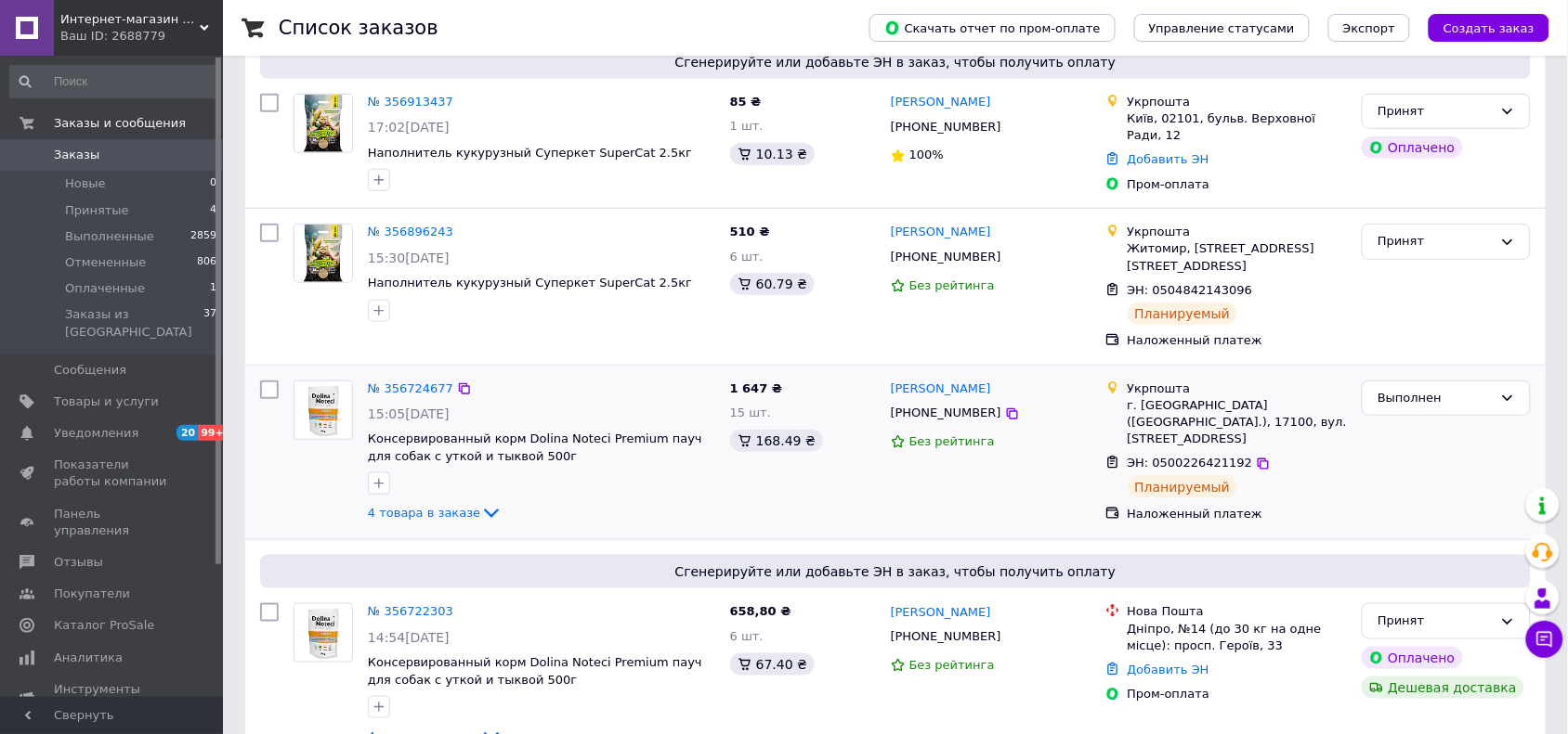
scroll to position [232, 0]
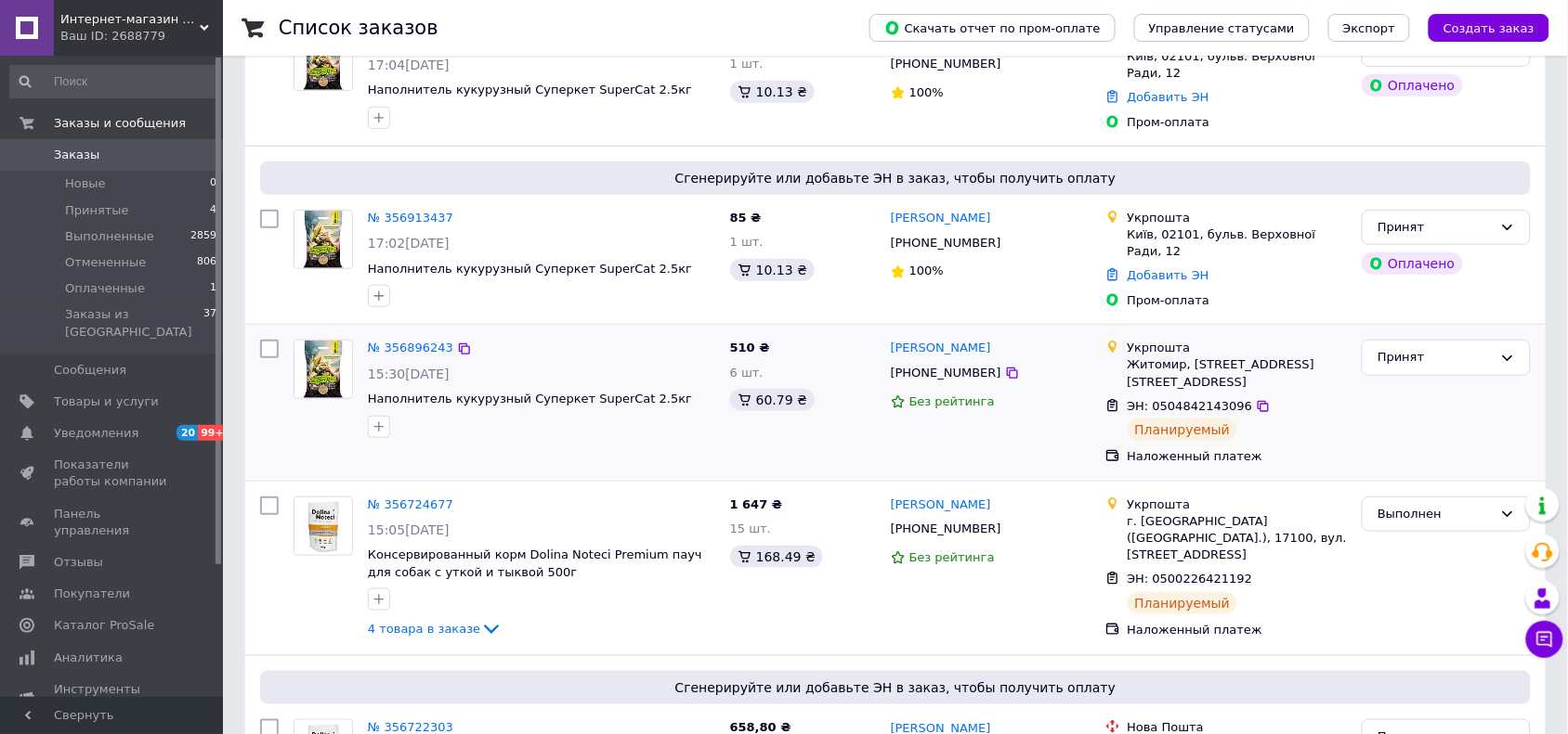
click at [1341, 363] on div "Житомир, [STREET_ADDRESS] [STREET_ADDRESS]" at bounding box center [1238, 373] width 221 height 33
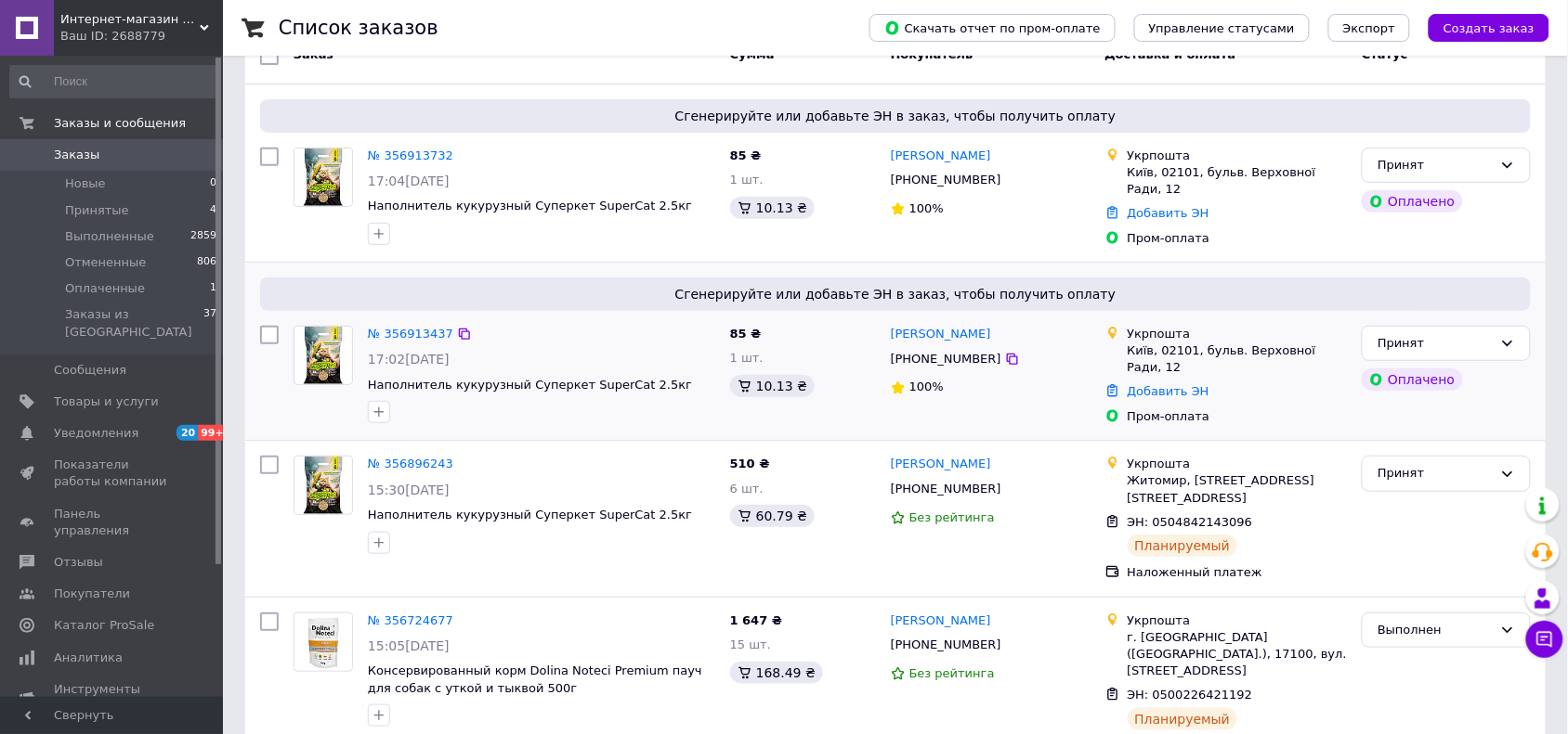
scroll to position [0, 0]
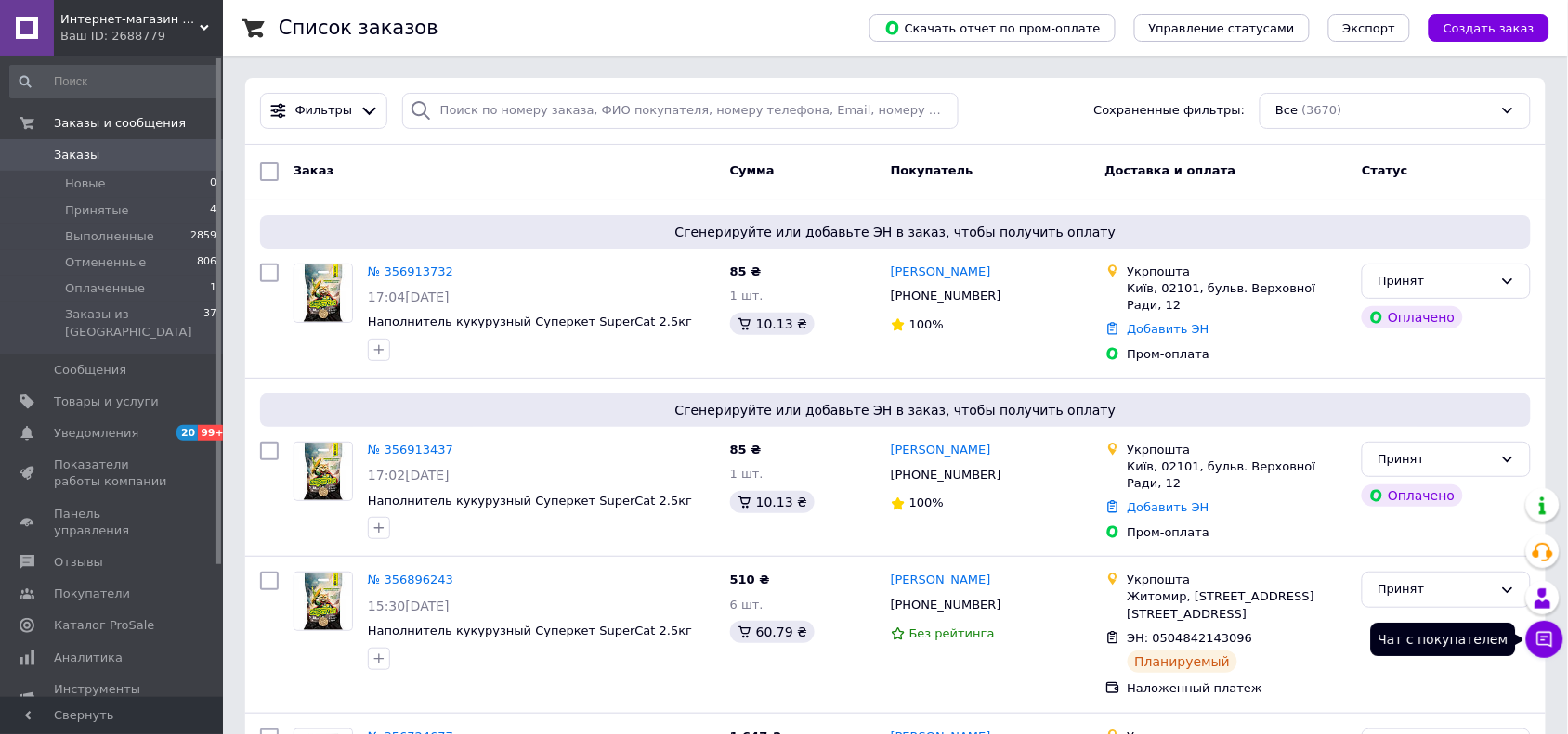
click at [1549, 637] on icon at bounding box center [1544, 639] width 18 height 18
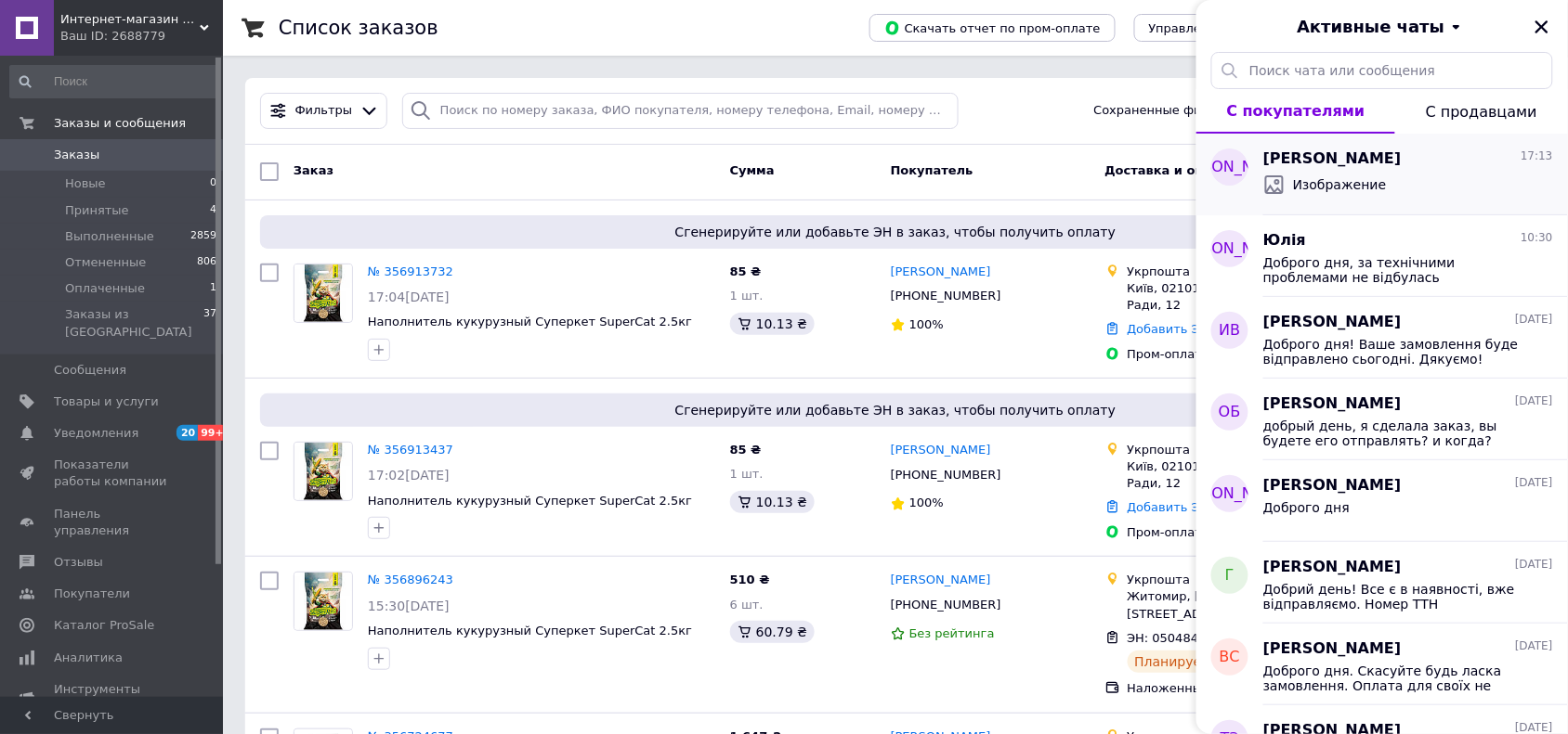
click at [1311, 186] on span "Изображение" at bounding box center [1340, 184] width 94 height 18
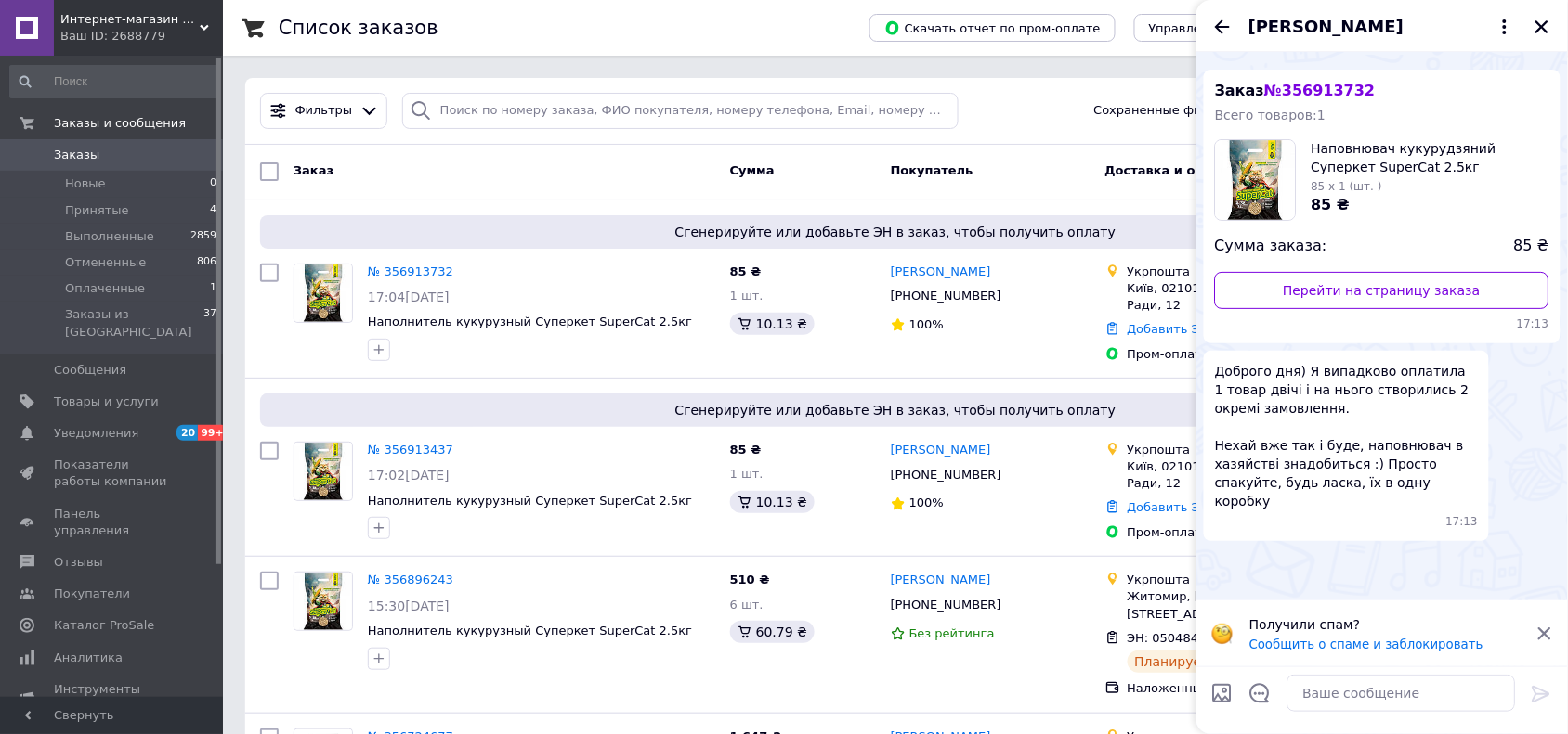
scroll to position [388, 0]
click at [429, 449] on link "№ 356913437" at bounding box center [410, 450] width 85 height 14
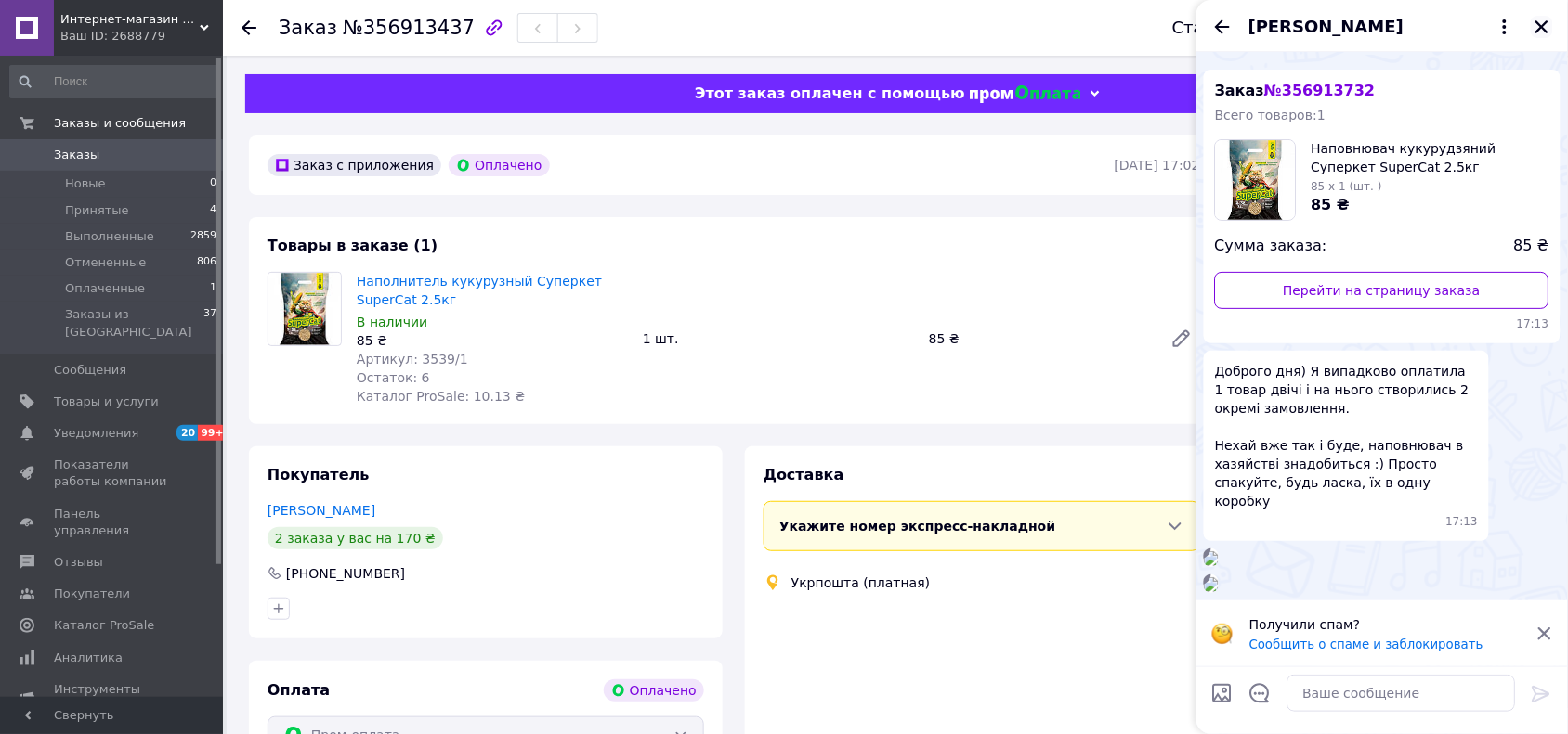
click at [1551, 32] on button "Закрыть" at bounding box center [1541, 27] width 22 height 22
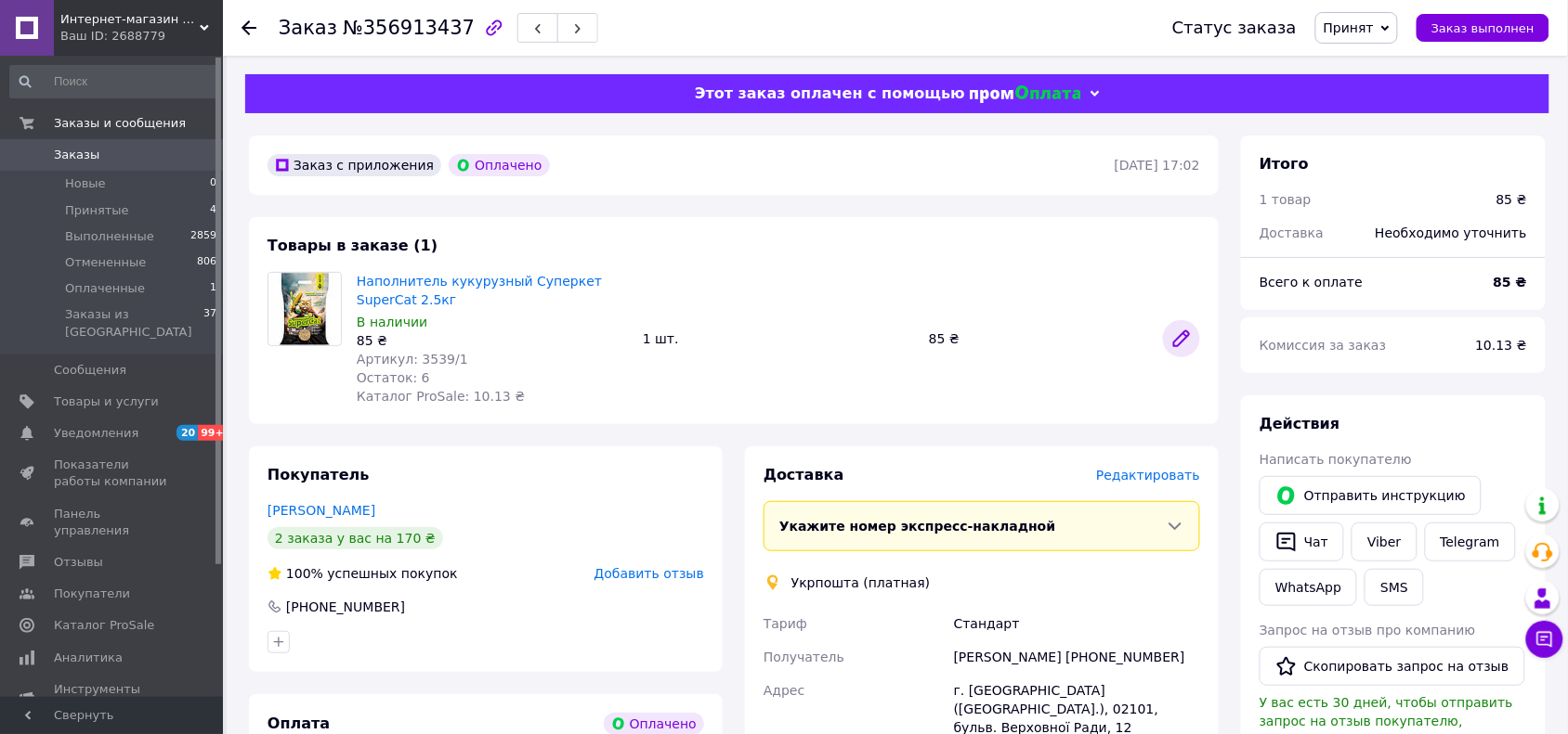
click at [1179, 346] on icon at bounding box center [1182, 339] width 15 height 15
click at [72, 152] on span "Заказы" at bounding box center [76, 156] width 46 height 17
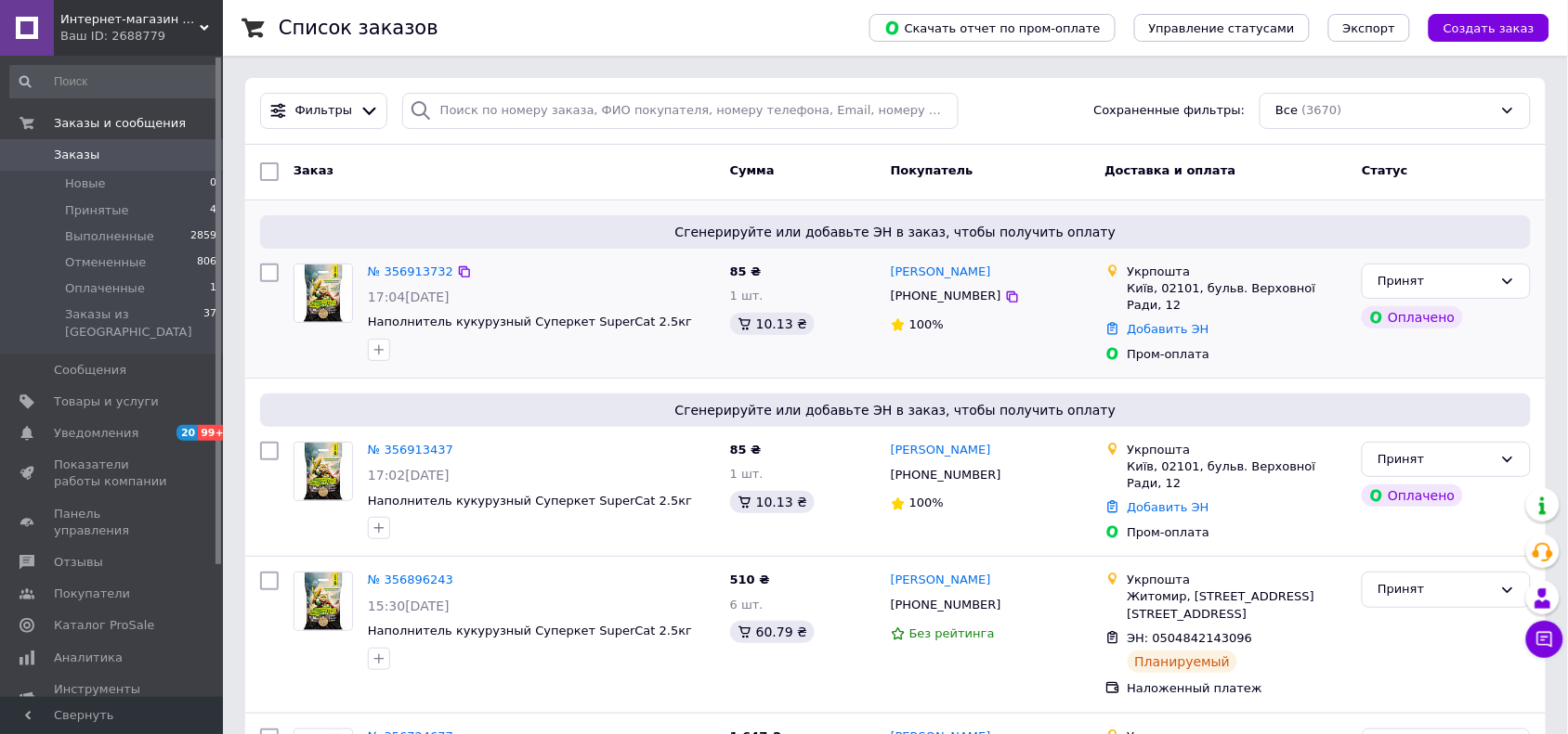
scroll to position [116, 0]
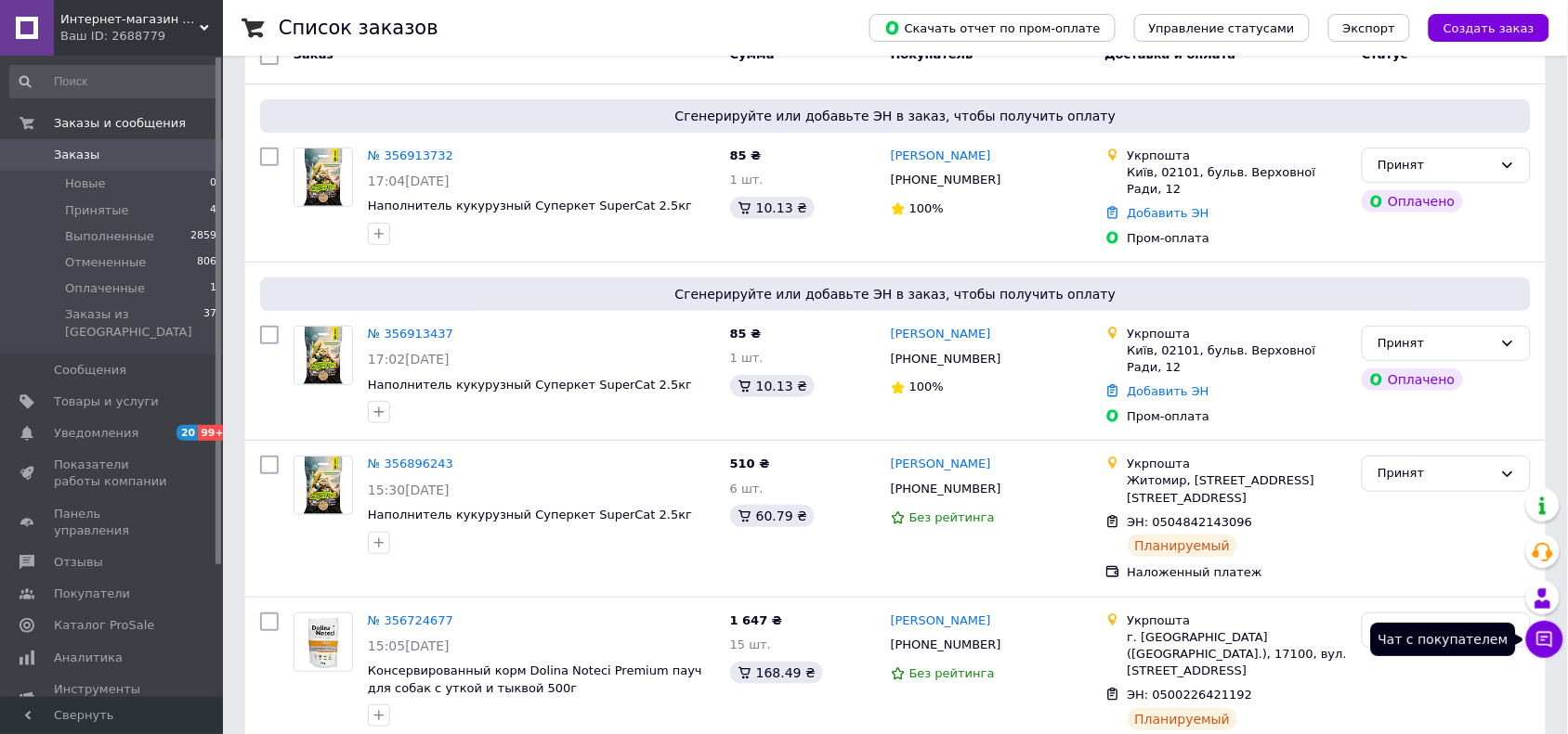
click at [1537, 647] on icon at bounding box center [1544, 639] width 18 height 18
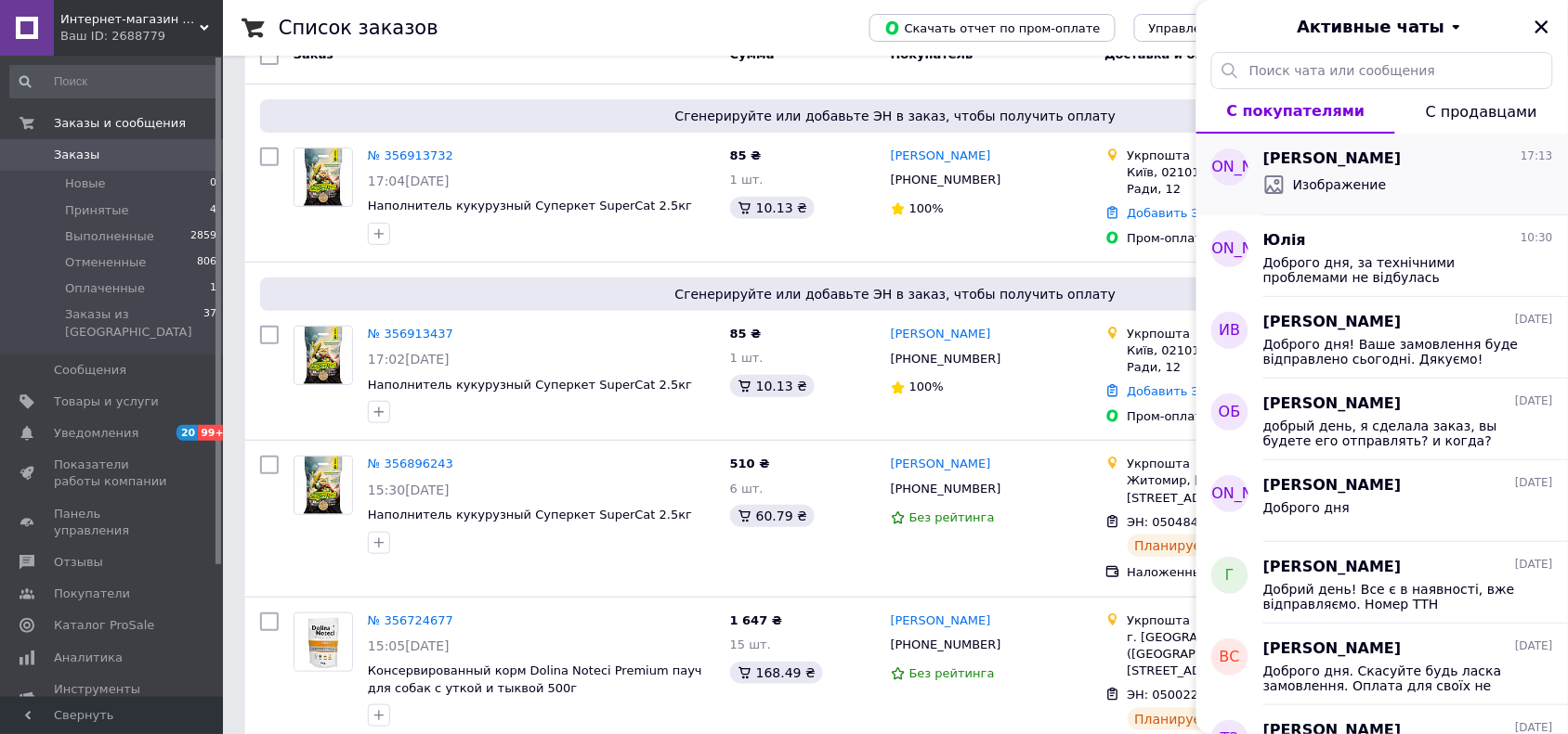
click at [1330, 196] on div "Изображение" at bounding box center [1324, 184] width 123 height 22
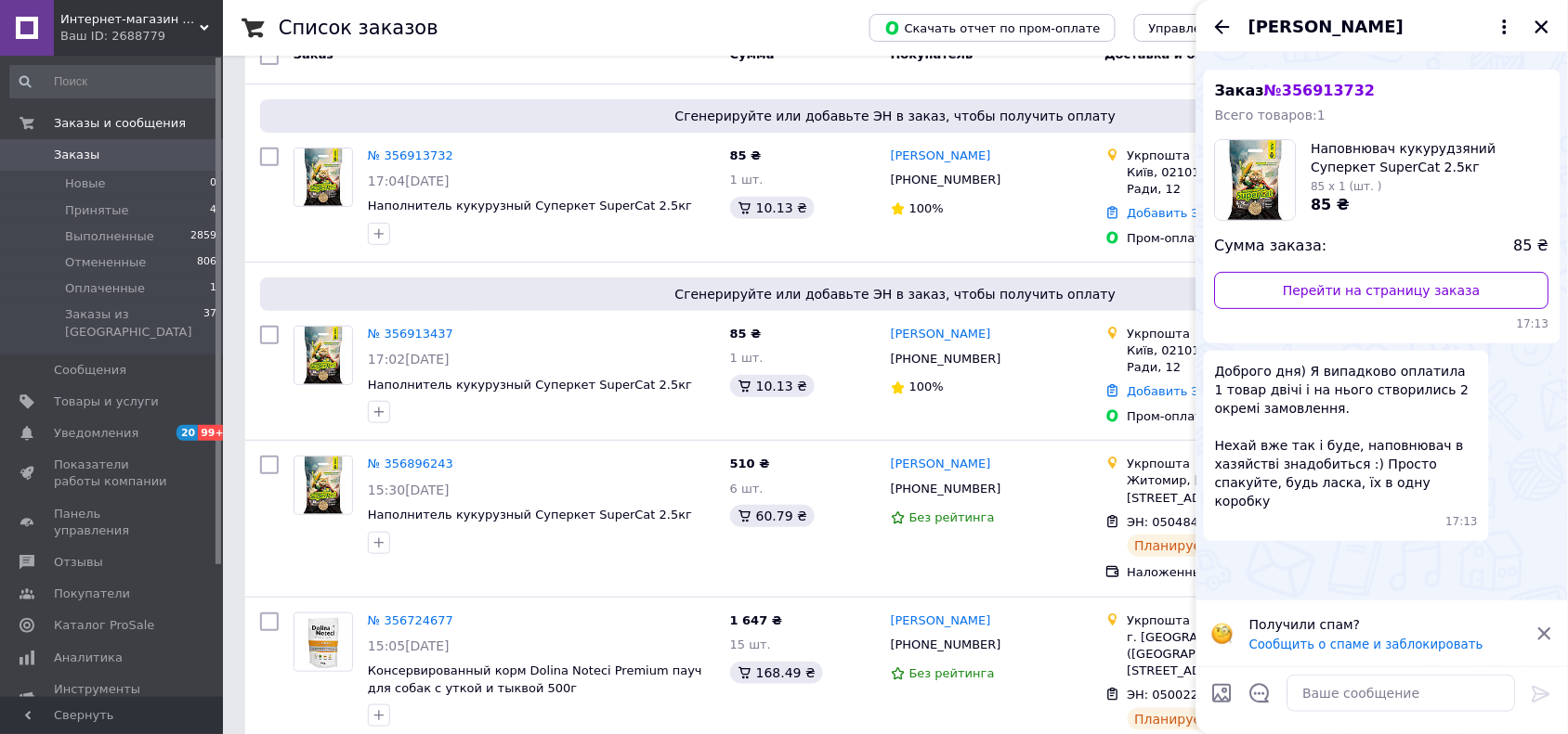
scroll to position [388, 0]
click at [1348, 694] on textarea at bounding box center [1401, 693] width 228 height 37
click at [1548, 25] on icon "Закрыть" at bounding box center [1542, 27] width 17 height 17
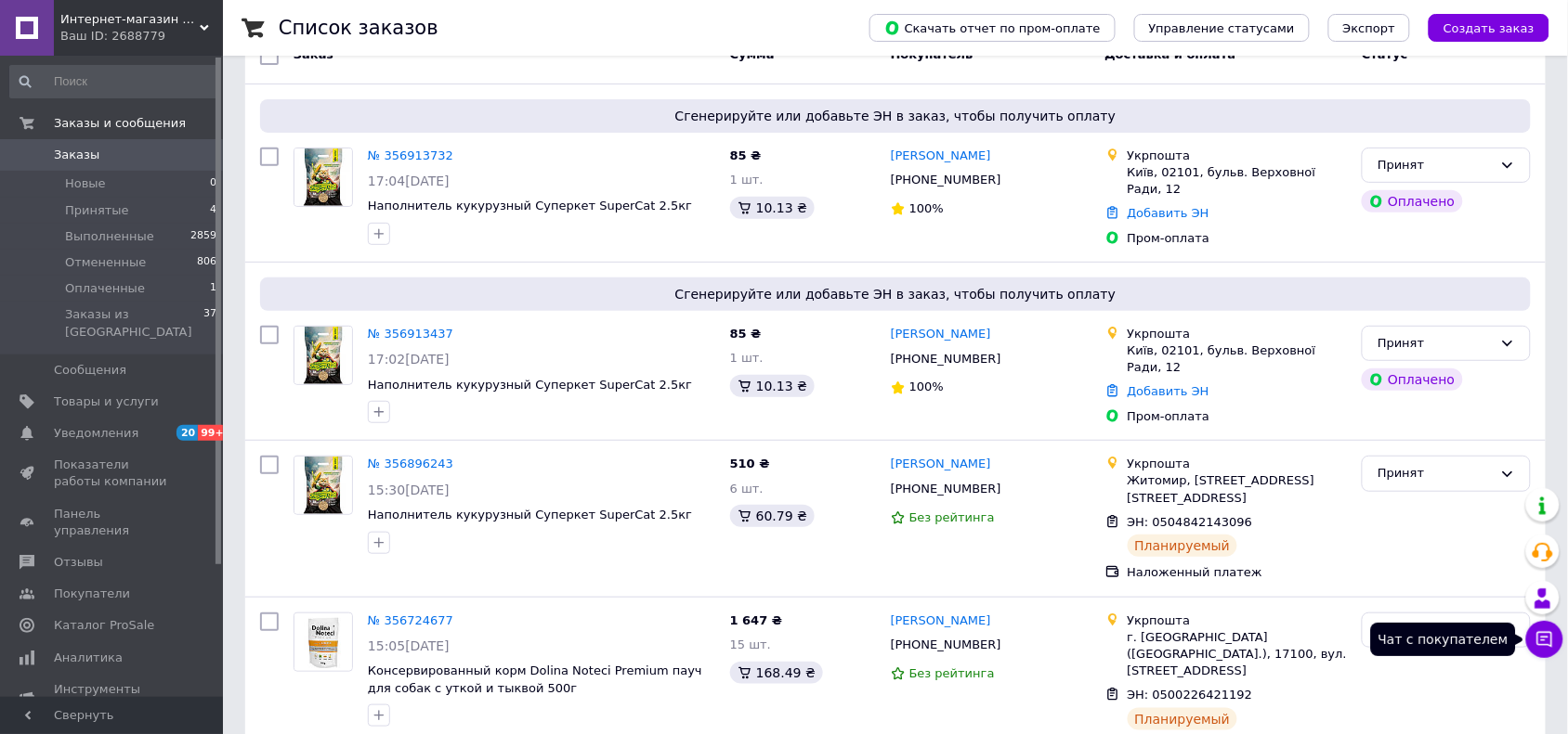
click at [1545, 636] on icon at bounding box center [1544, 639] width 18 height 18
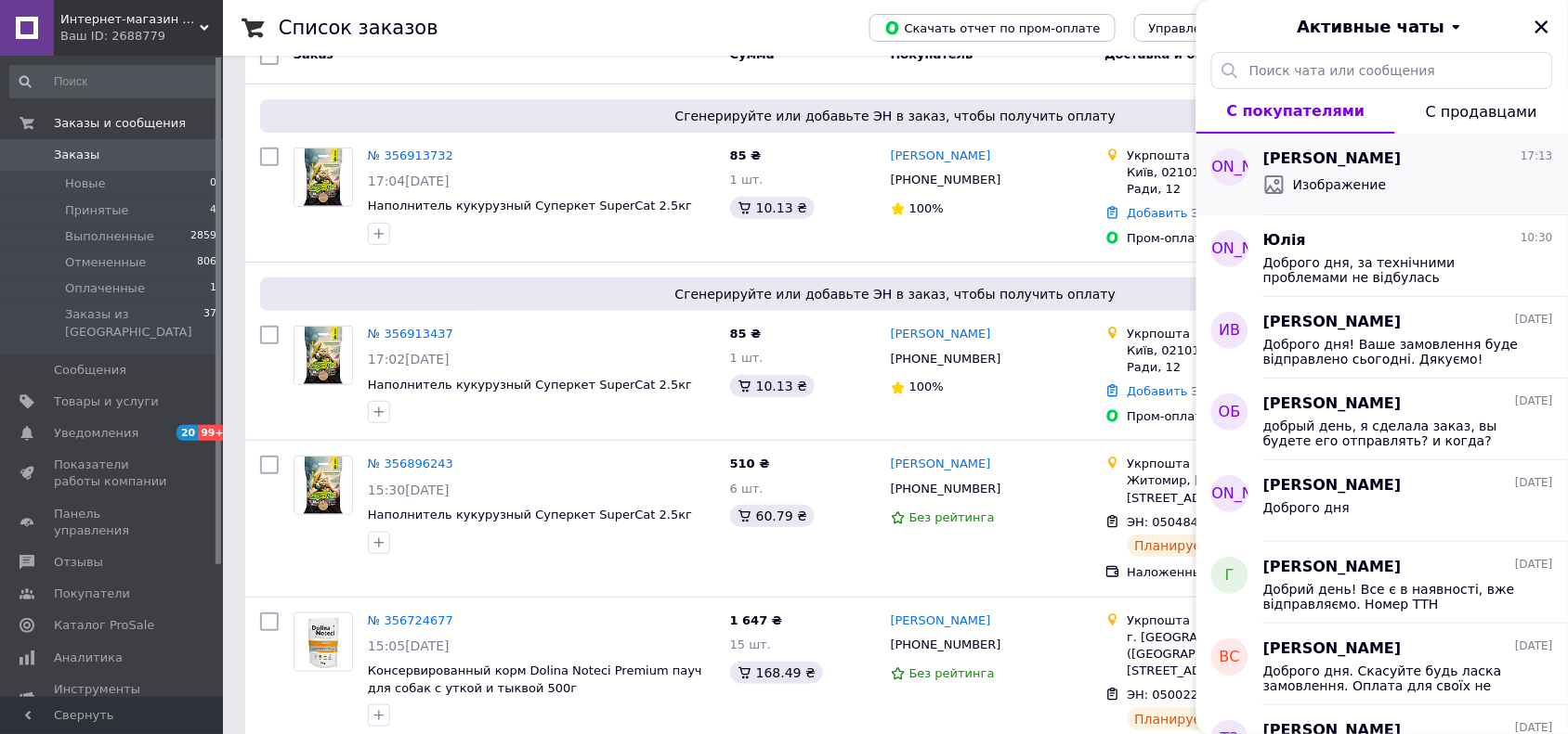
click at [1335, 152] on span "[PERSON_NAME]" at bounding box center [1332, 159] width 138 height 21
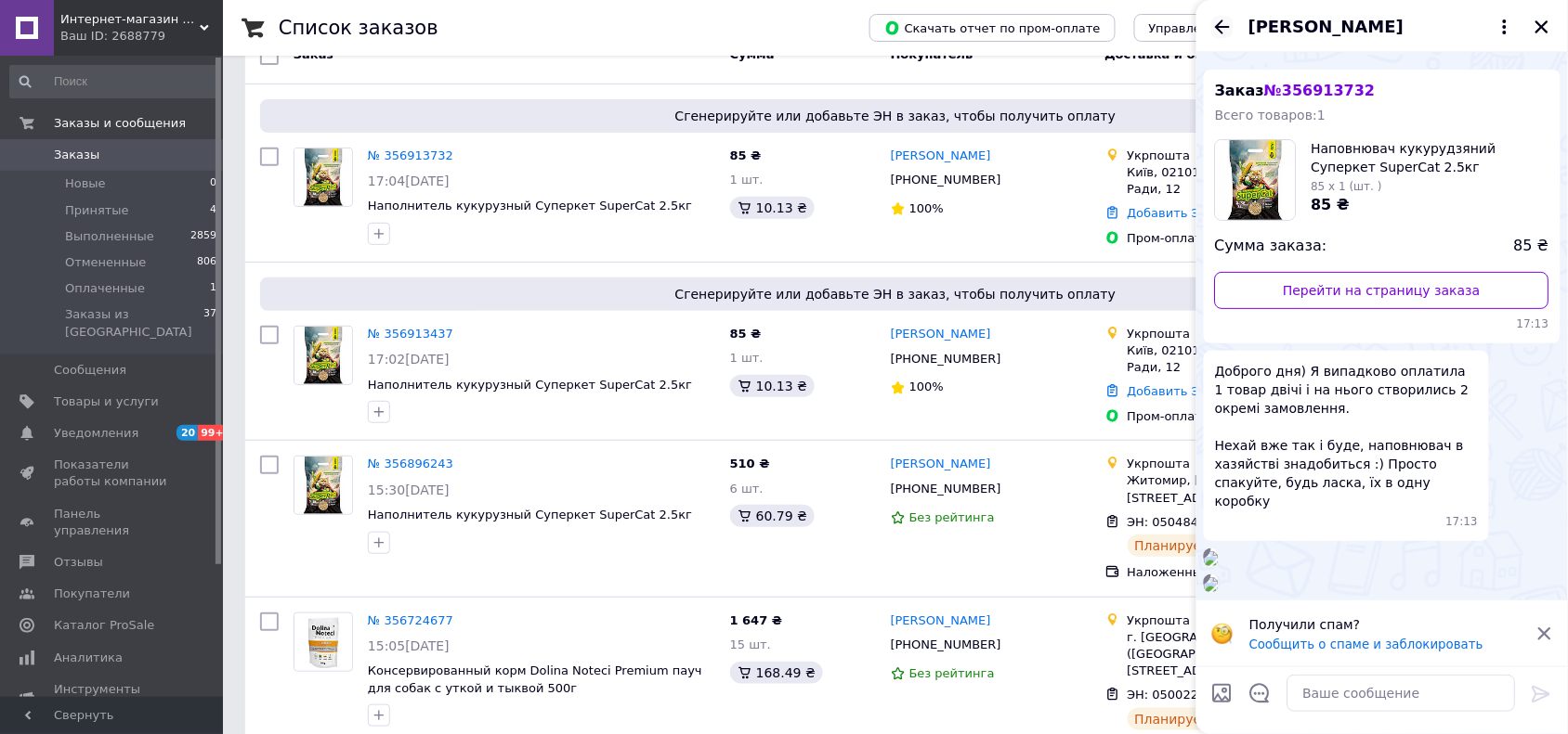
click at [1226, 31] on icon "Назад" at bounding box center [1221, 27] width 22 height 22
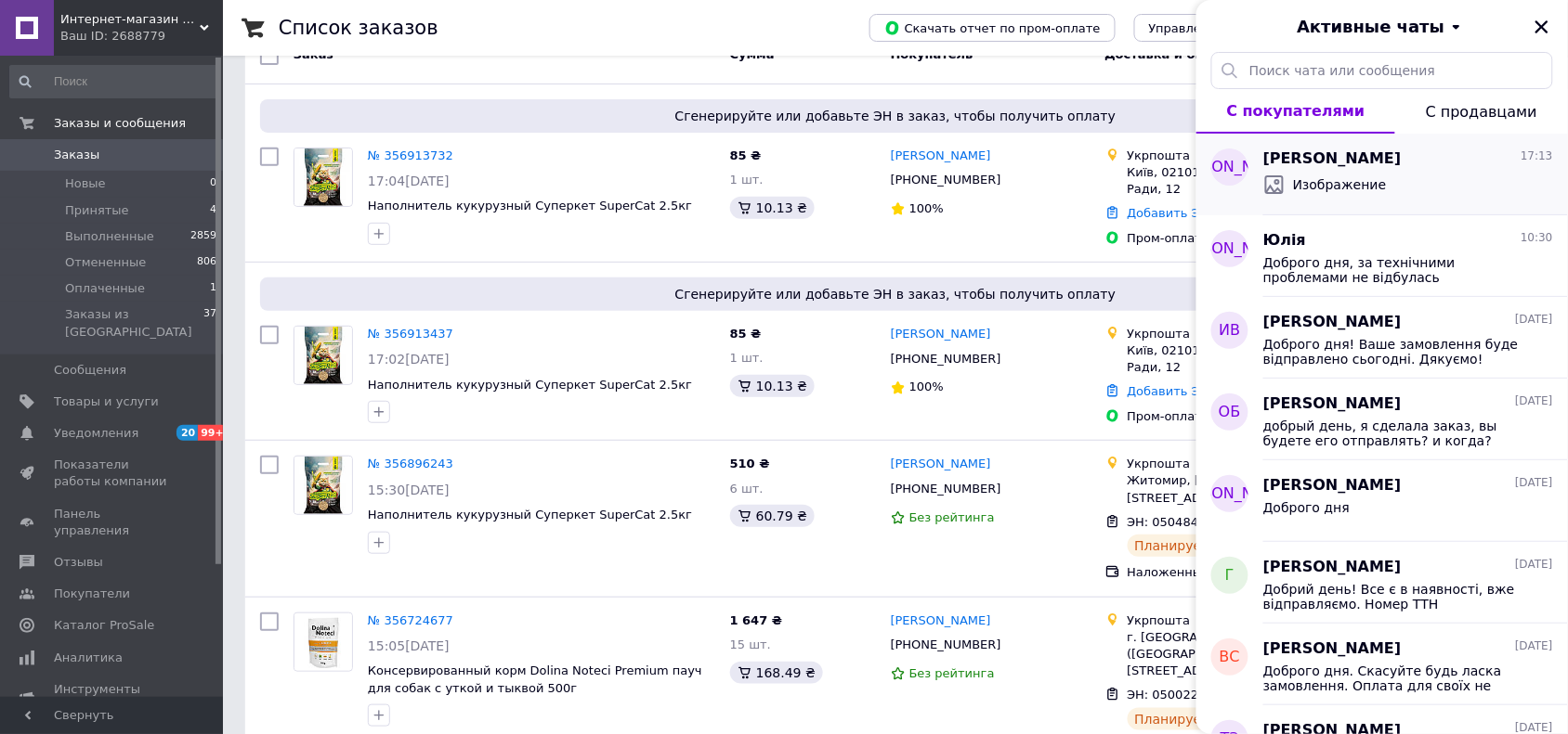
click at [1346, 174] on div "Изображение" at bounding box center [1324, 184] width 123 height 22
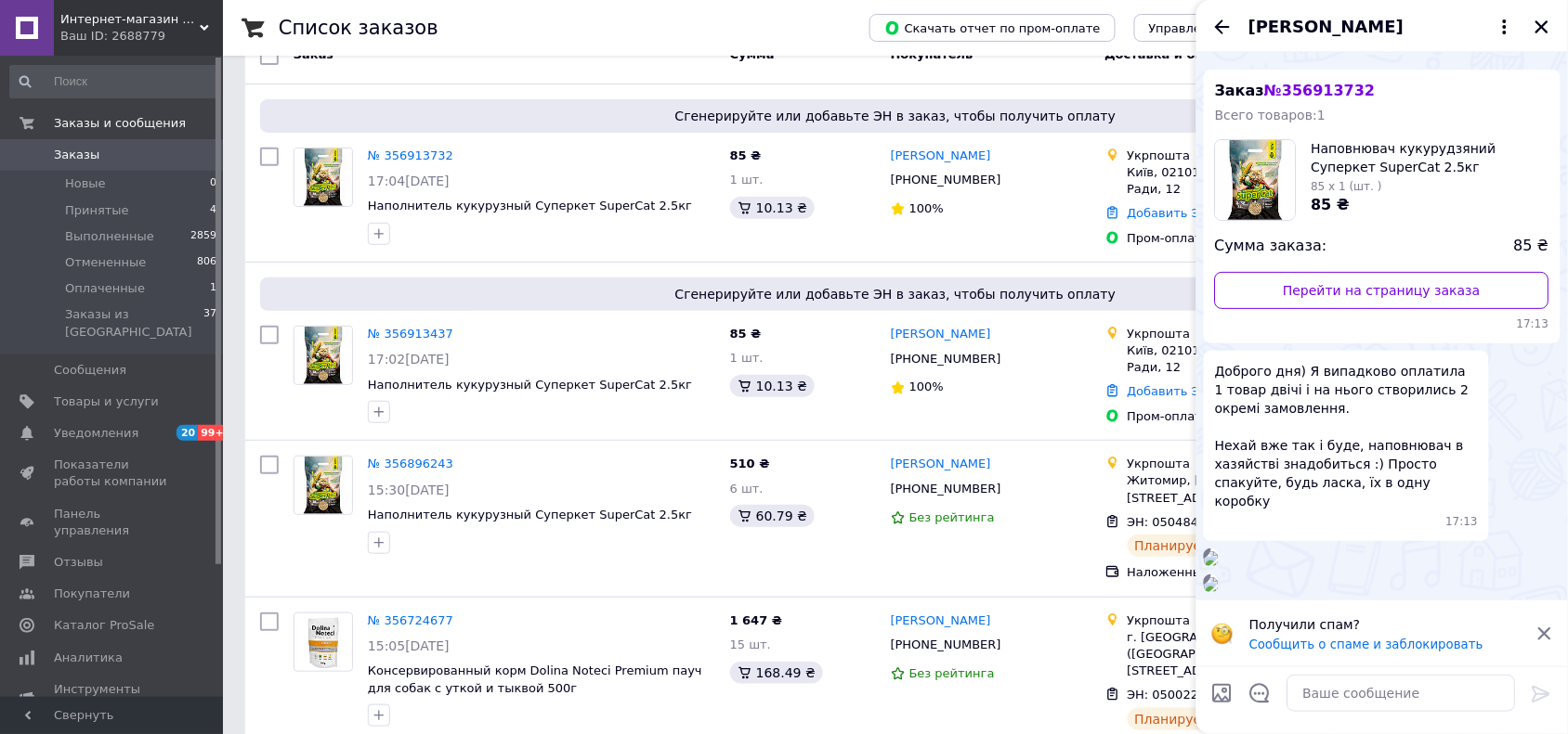
click at [1544, 28] on icon "Закрыть" at bounding box center [1542, 27] width 13 height 13
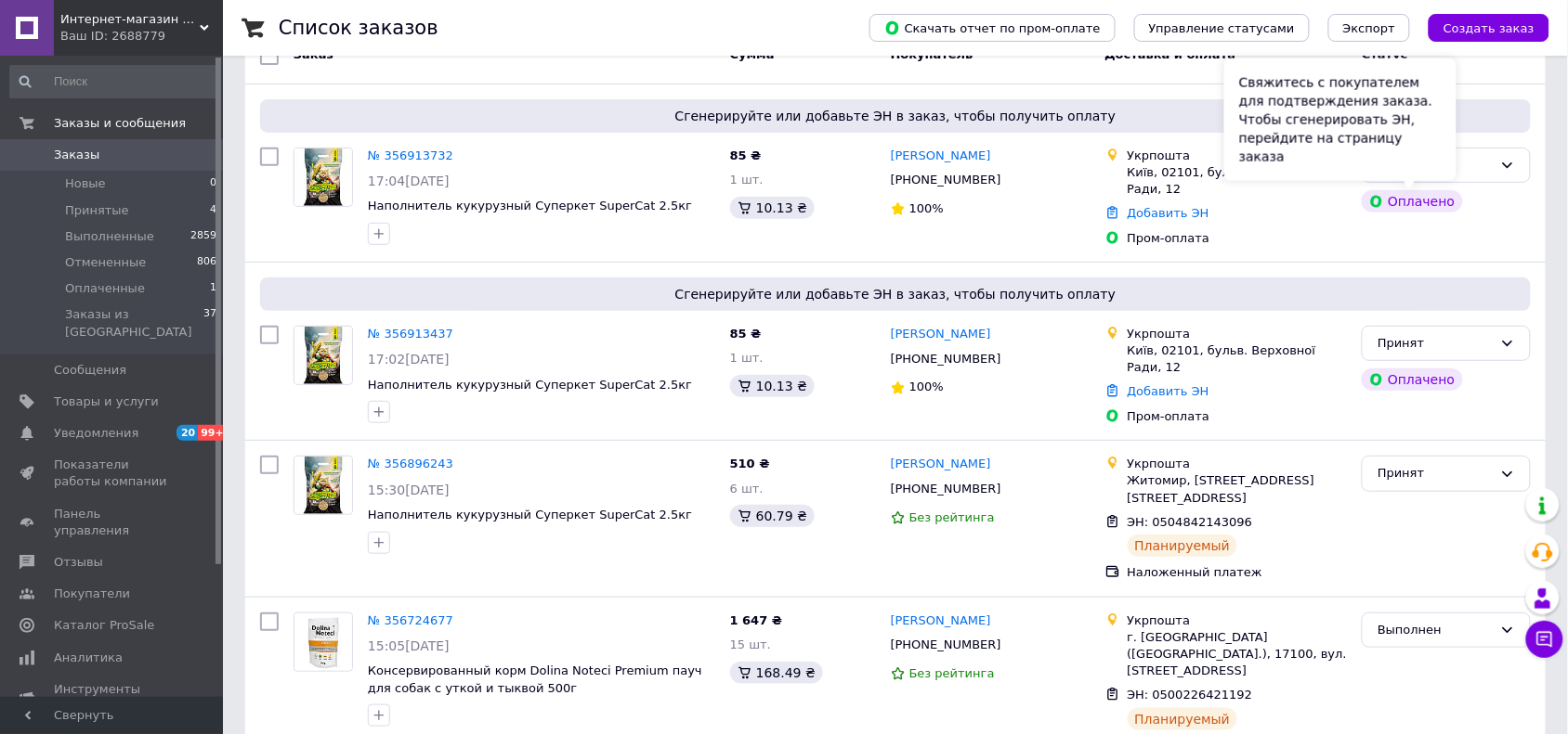
click at [1433, 170] on div "Свяжитесь с покупателем для подтверждения заказа. Чтобы сгенерировать ЭН, перей…" at bounding box center [1340, 119] width 232 height 122
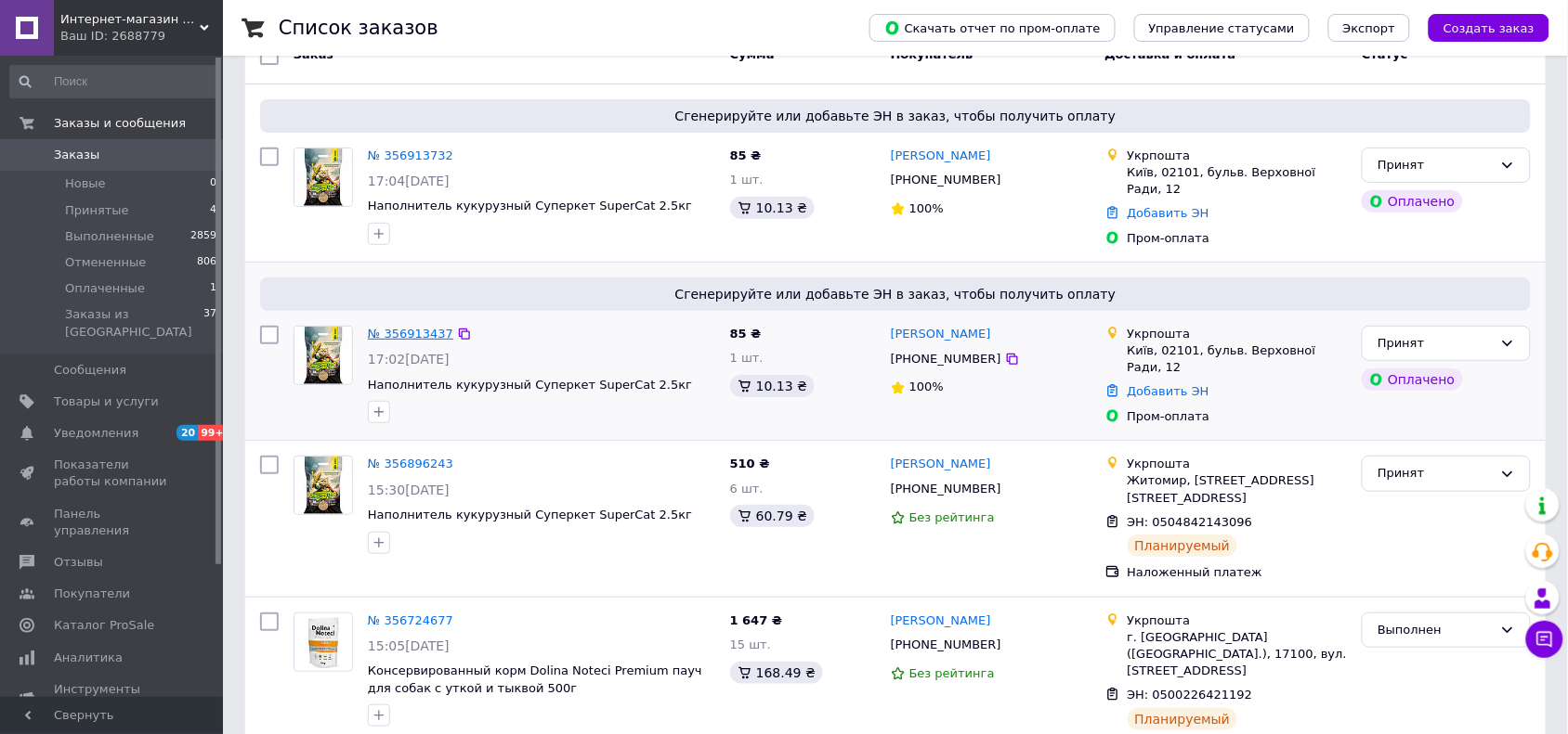
click at [405, 334] on link "№ 356913437" at bounding box center [410, 333] width 85 height 14
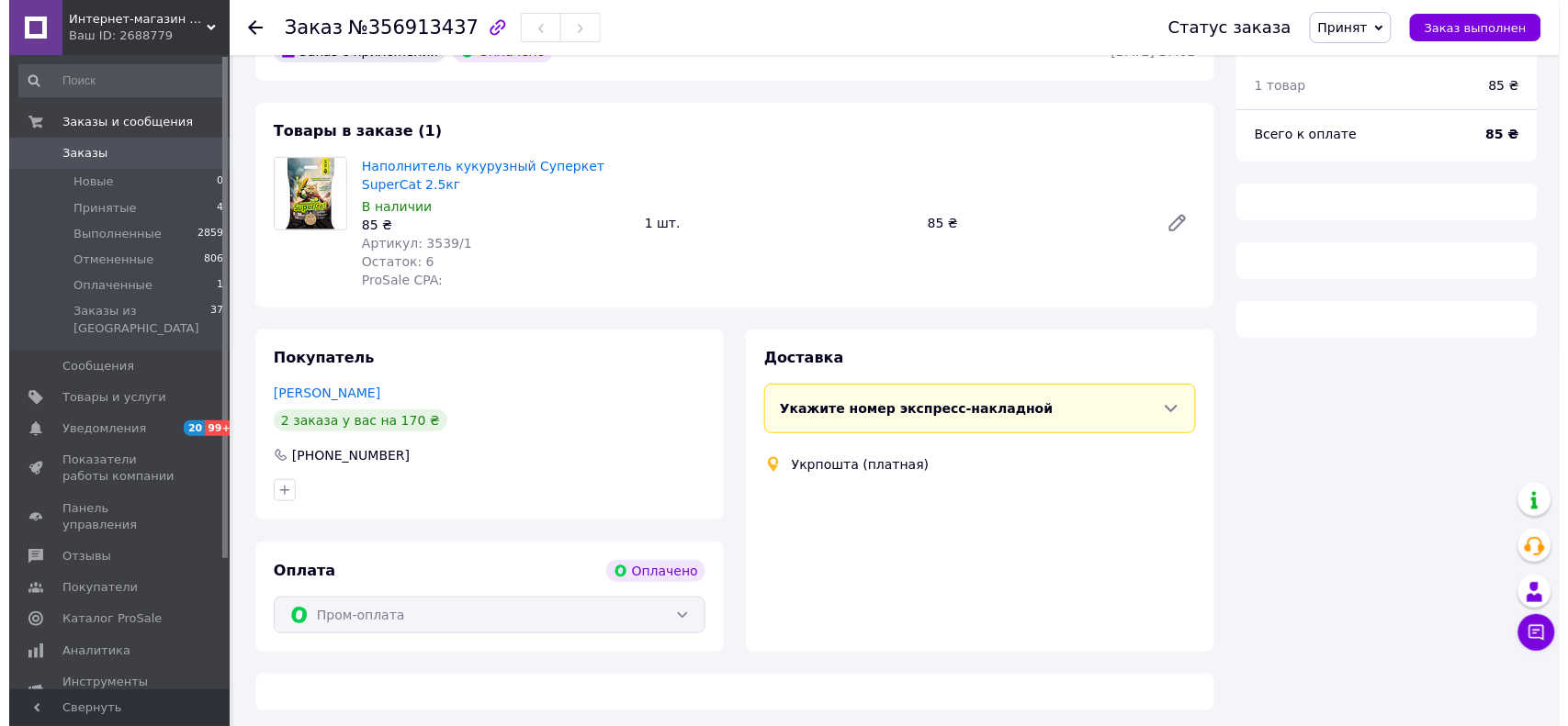
scroll to position [115, 0]
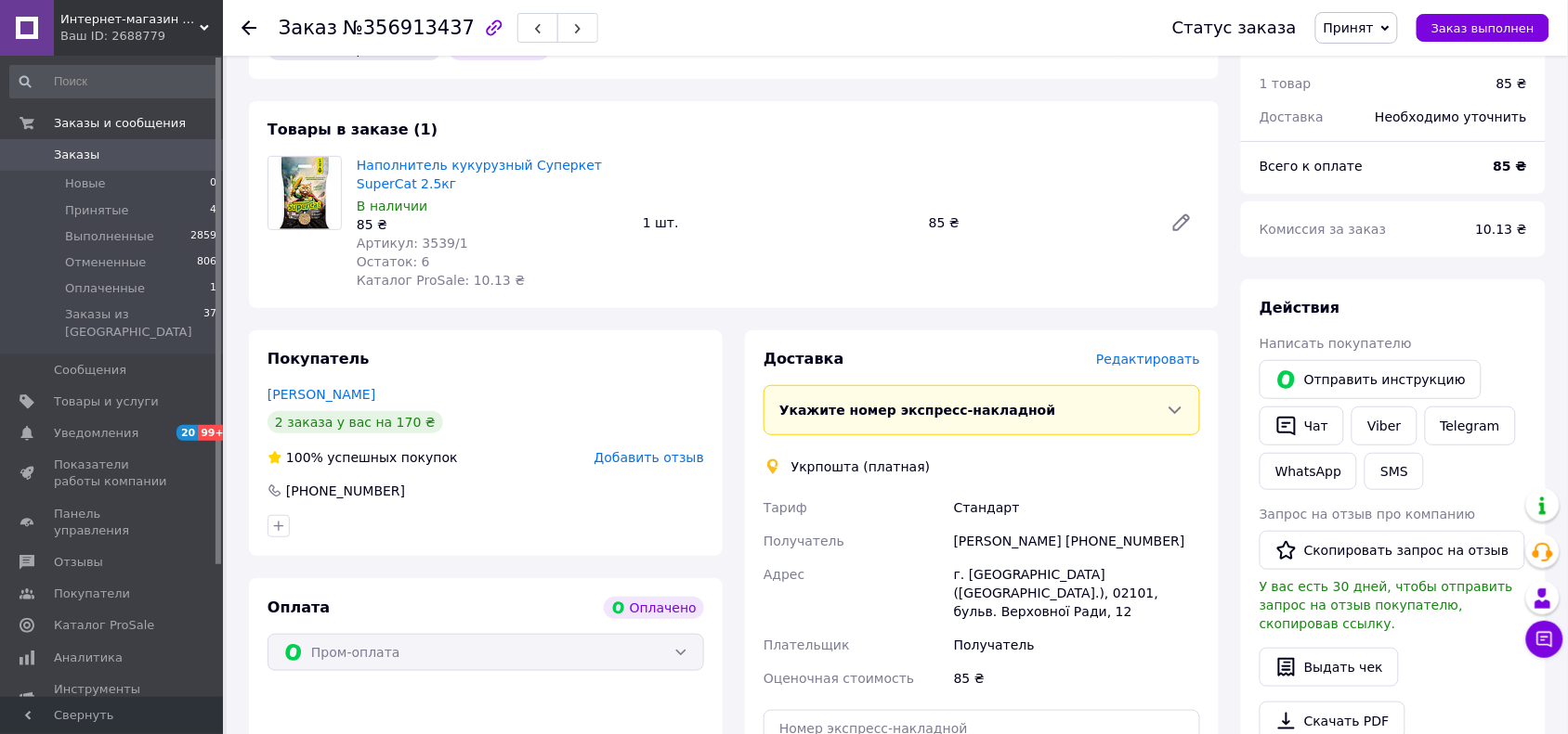
click at [1157, 360] on span "Редактировать" at bounding box center [1148, 360] width 104 height 15
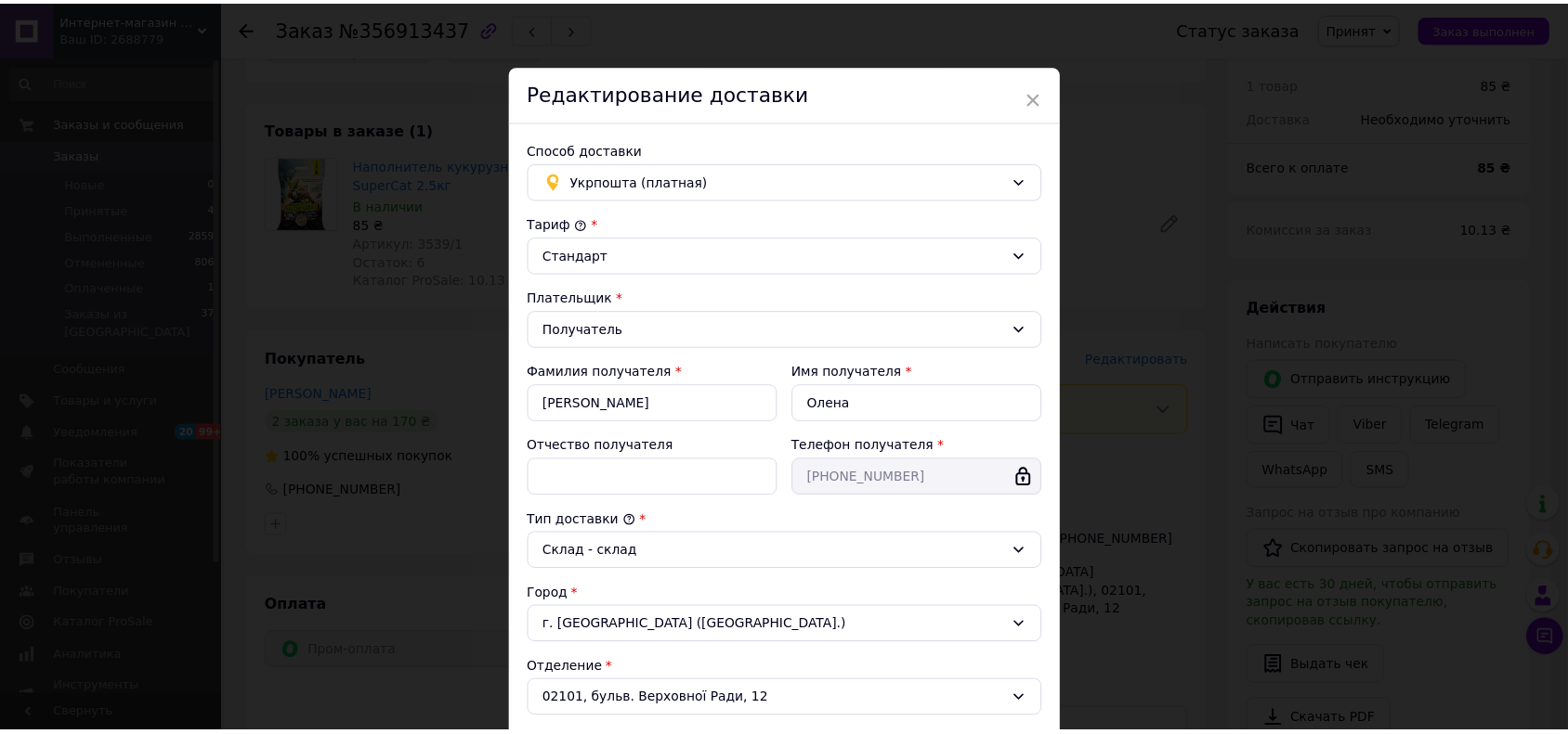
scroll to position [431, 0]
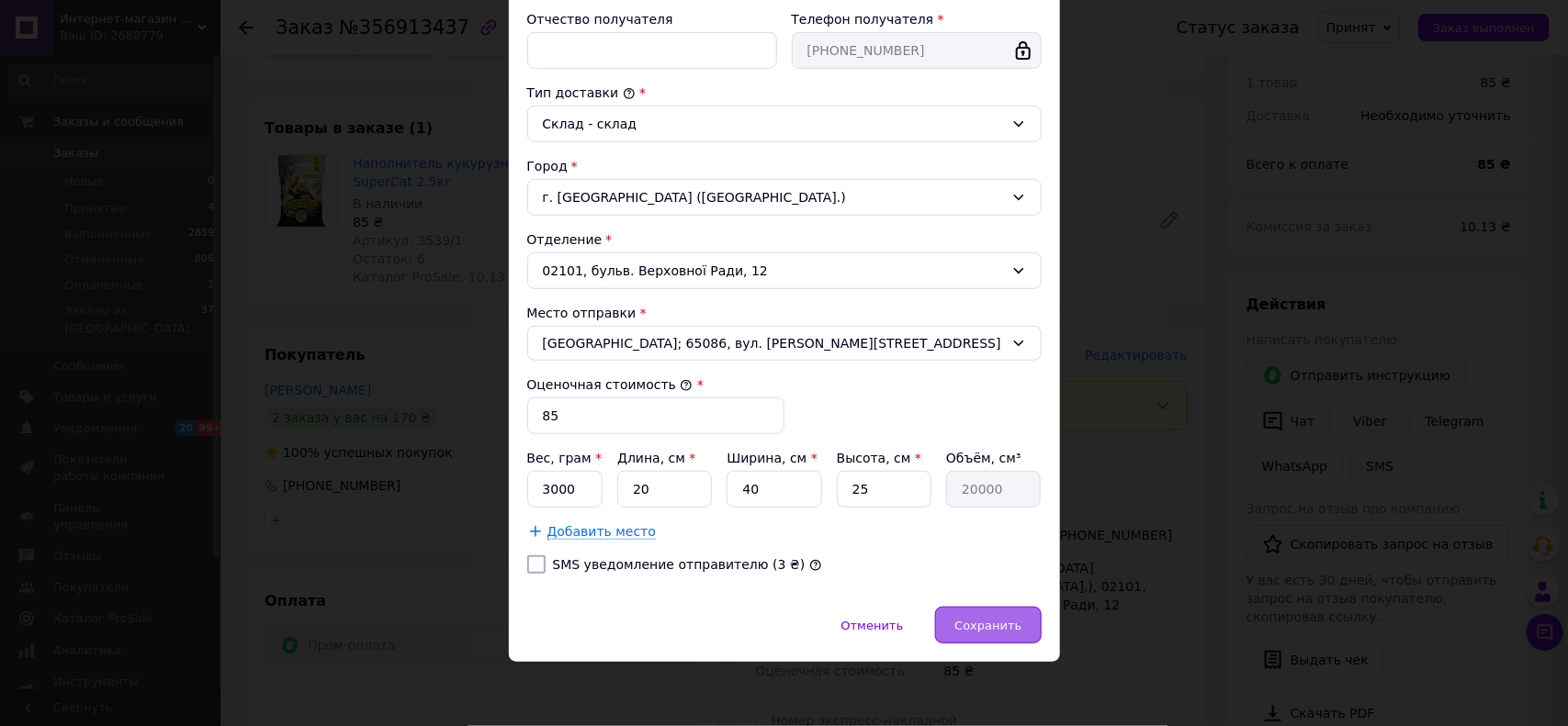
click at [984, 619] on span "Сохранить" at bounding box center [988, 626] width 67 height 14
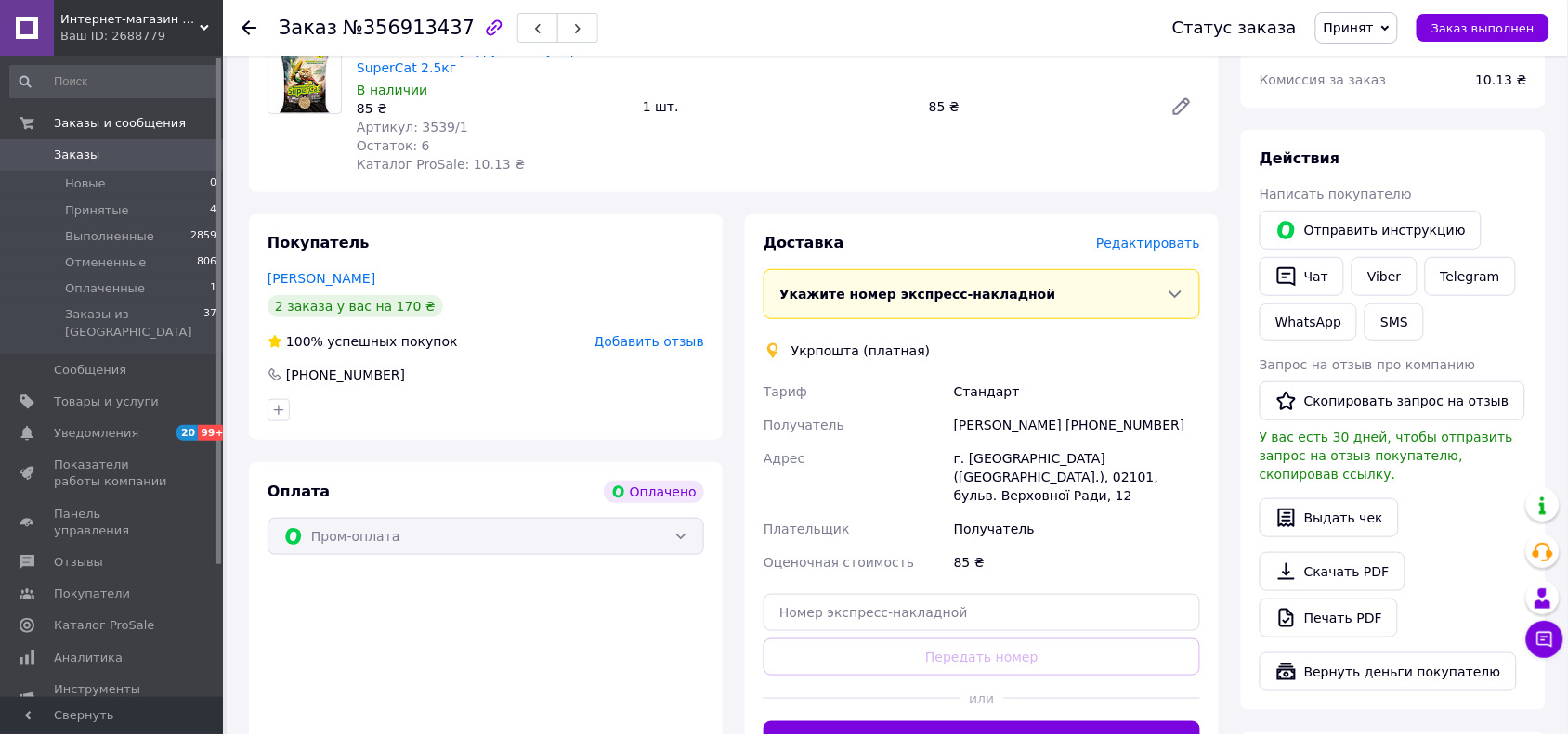
scroll to position [580, 0]
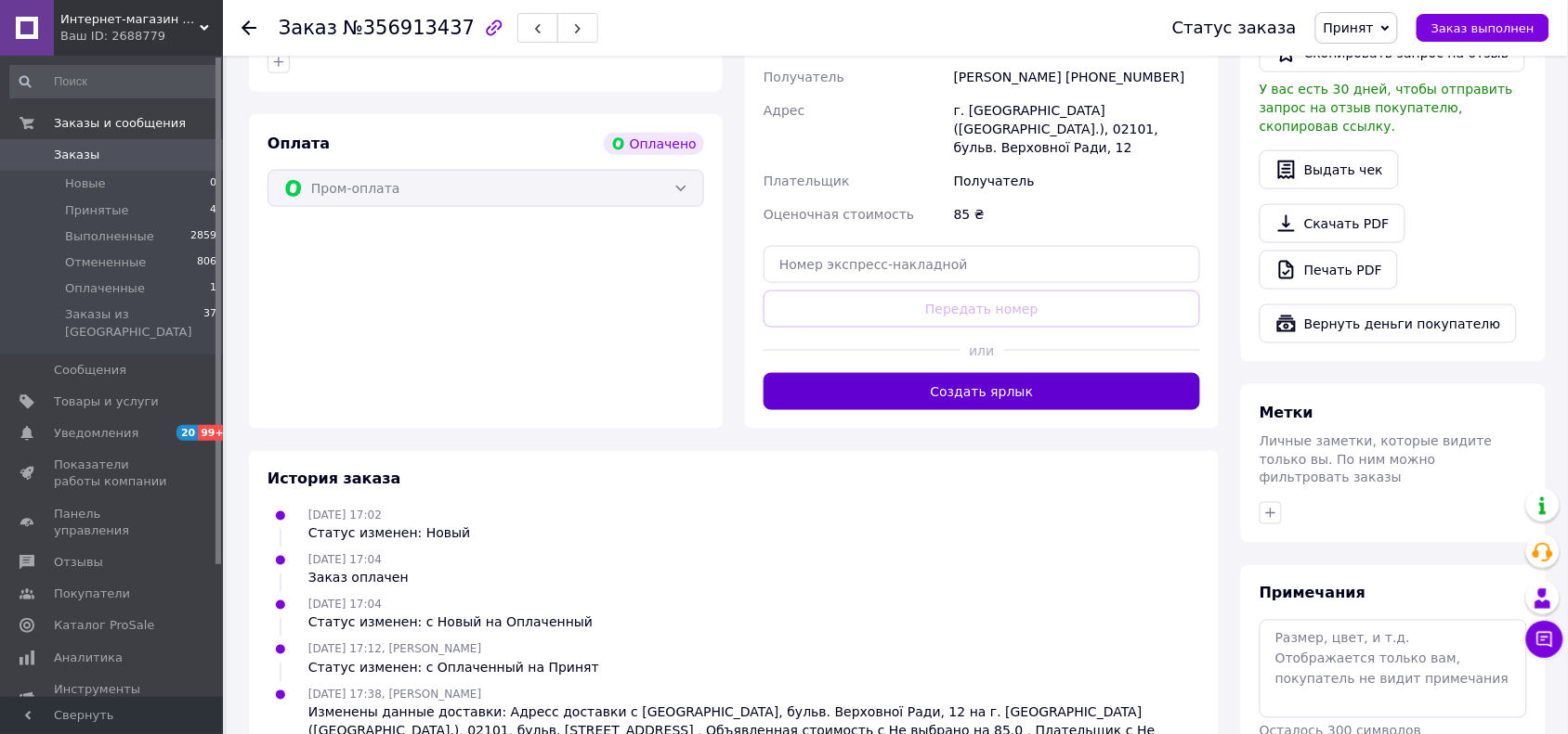
click at [990, 374] on button "Создать ярлык" at bounding box center [982, 391] width 436 height 37
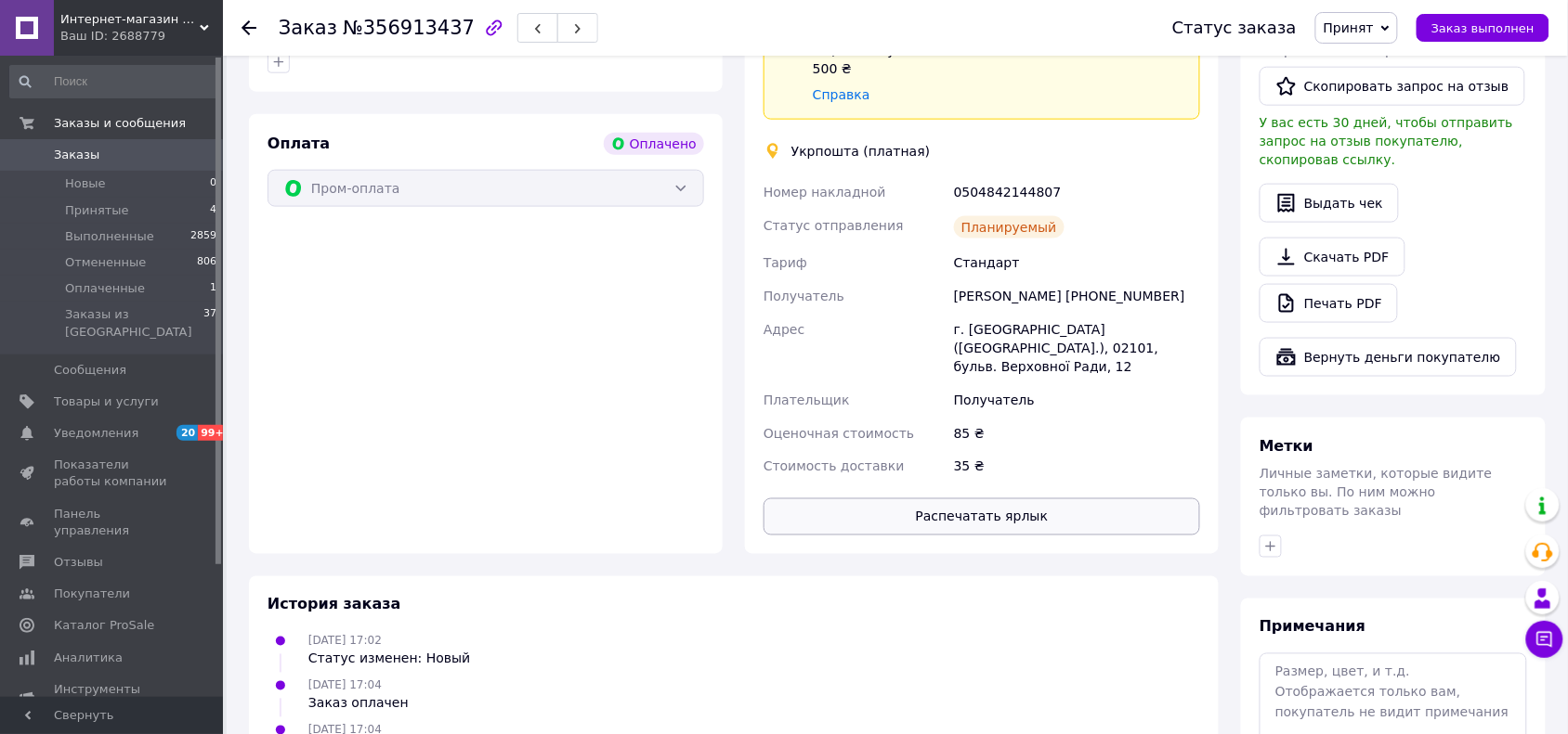
click at [1028, 498] on button "Распечатать ярлык" at bounding box center [982, 516] width 436 height 37
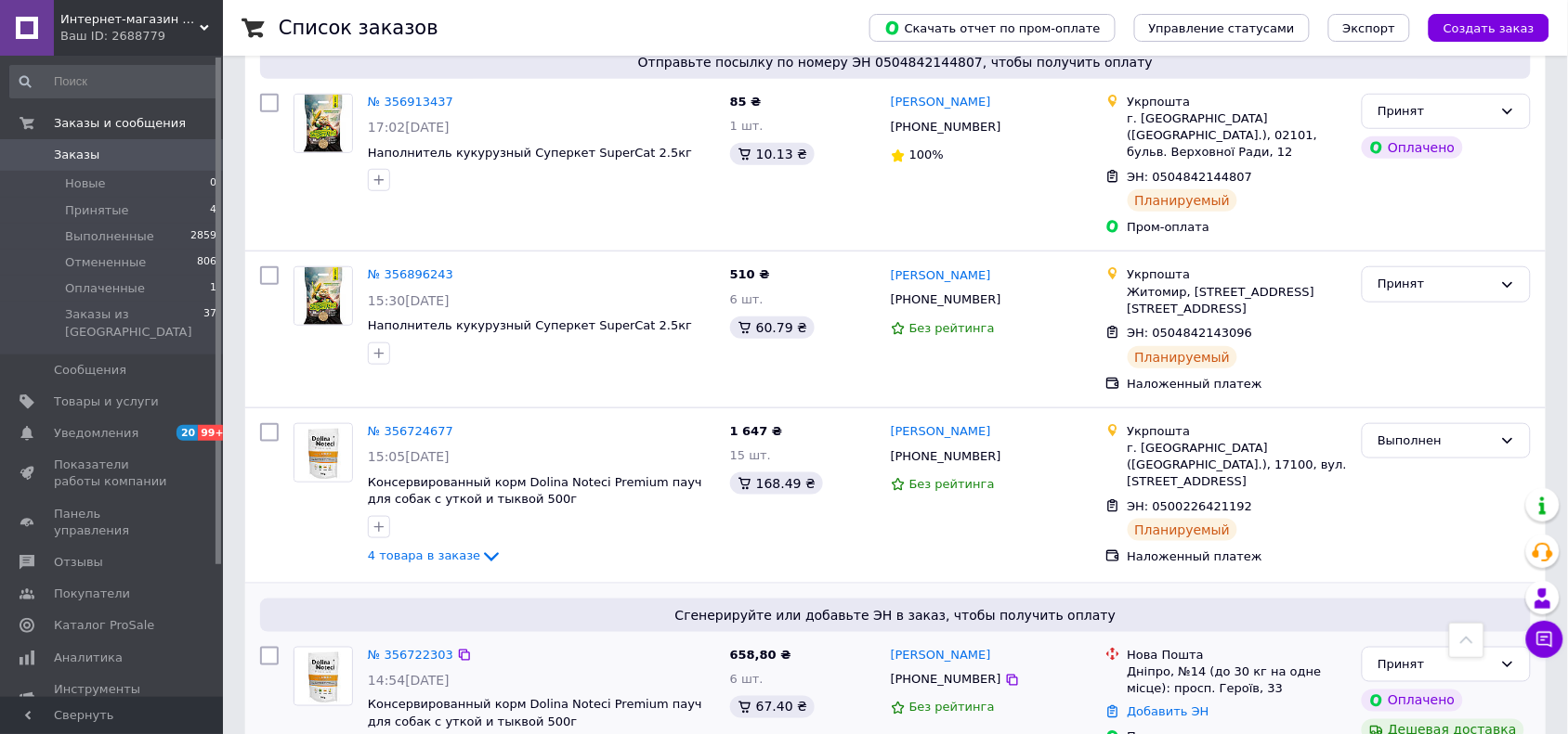
scroll to position [628, 0]
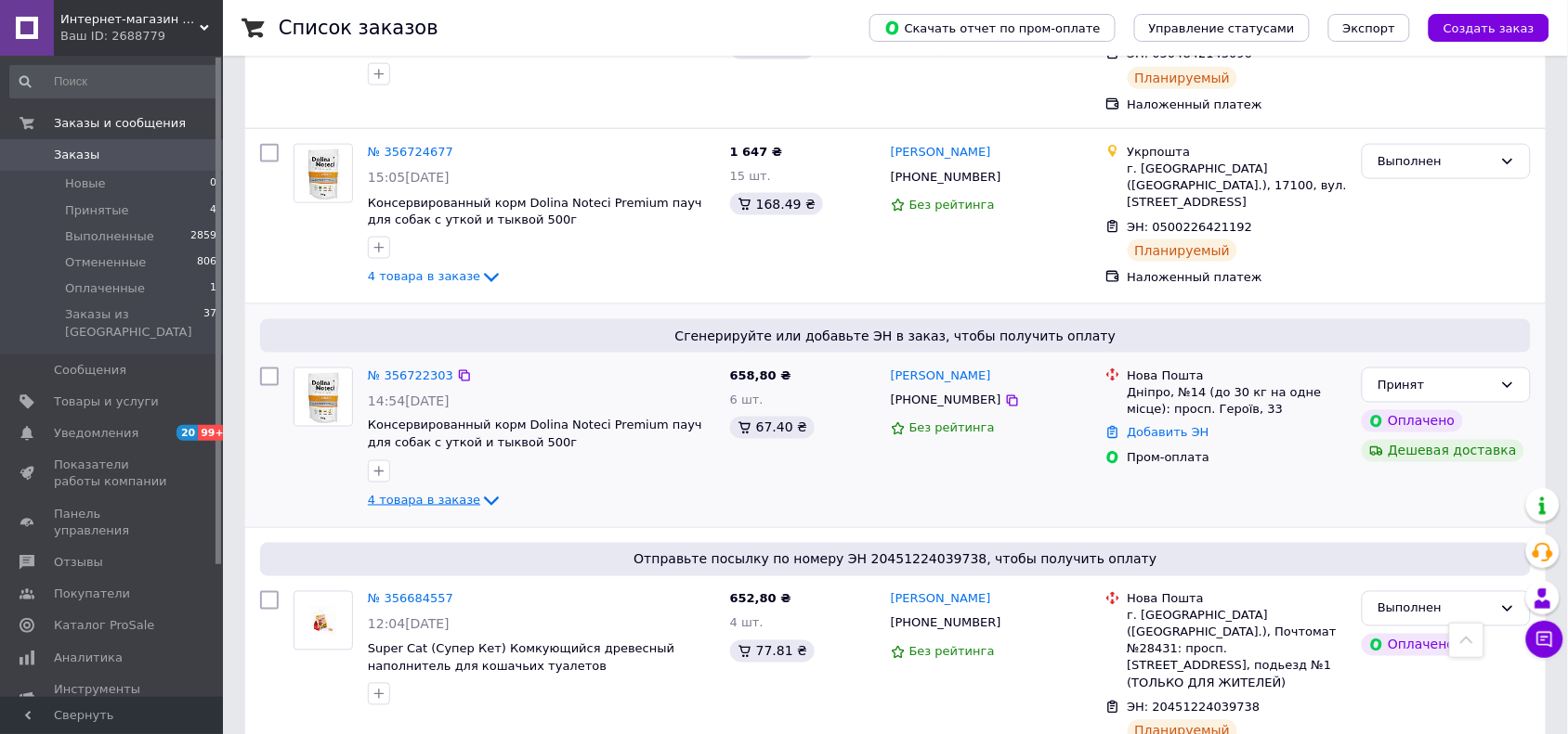
click at [442, 493] on span "4 товара в заказе" at bounding box center [424, 500] width 113 height 14
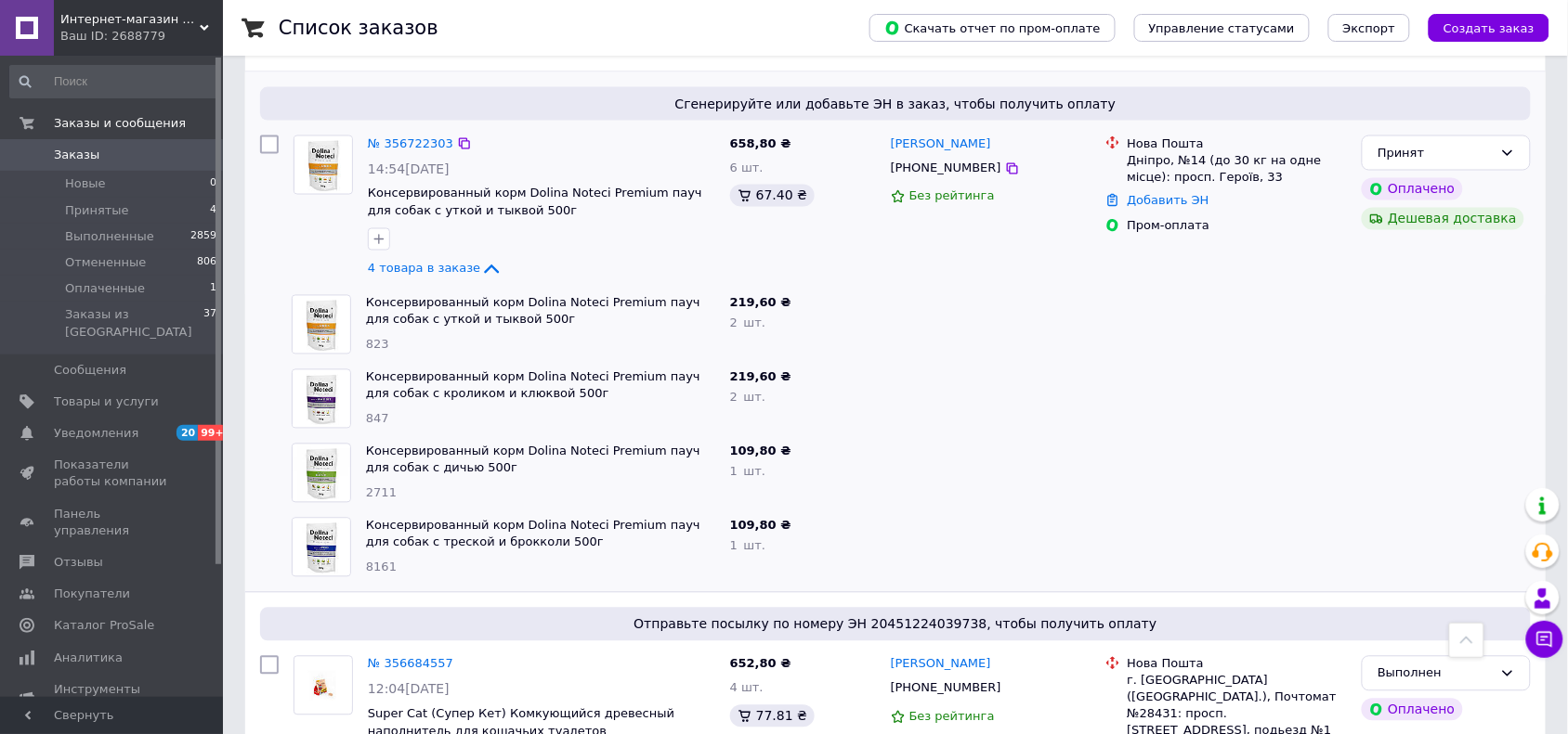
scroll to position [744, 0]
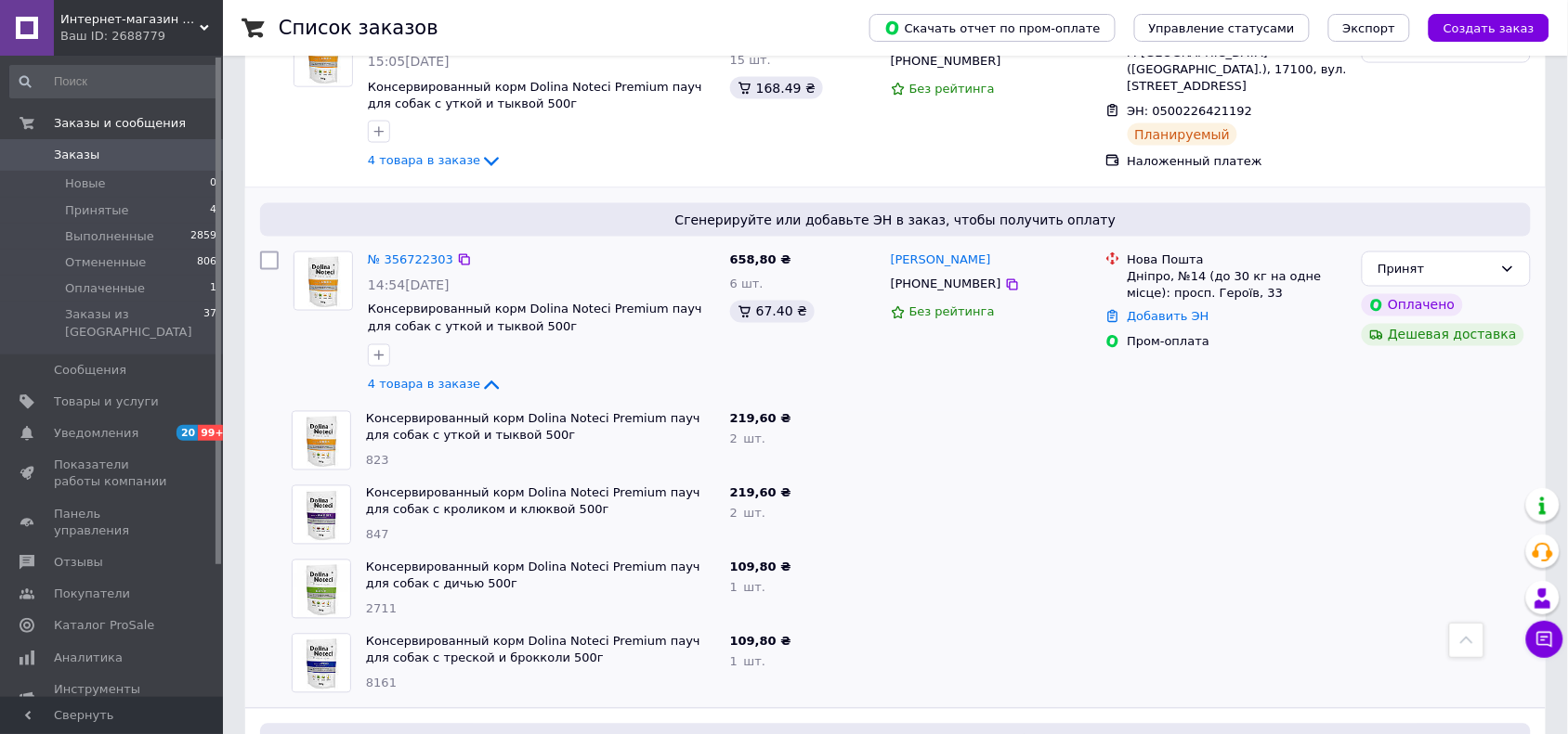
drag, startPoint x: 453, startPoint y: 353, endPoint x: 832, endPoint y: 317, distance: 380.7
click at [454, 377] on span "4 товара в заказе" at bounding box center [424, 384] width 113 height 14
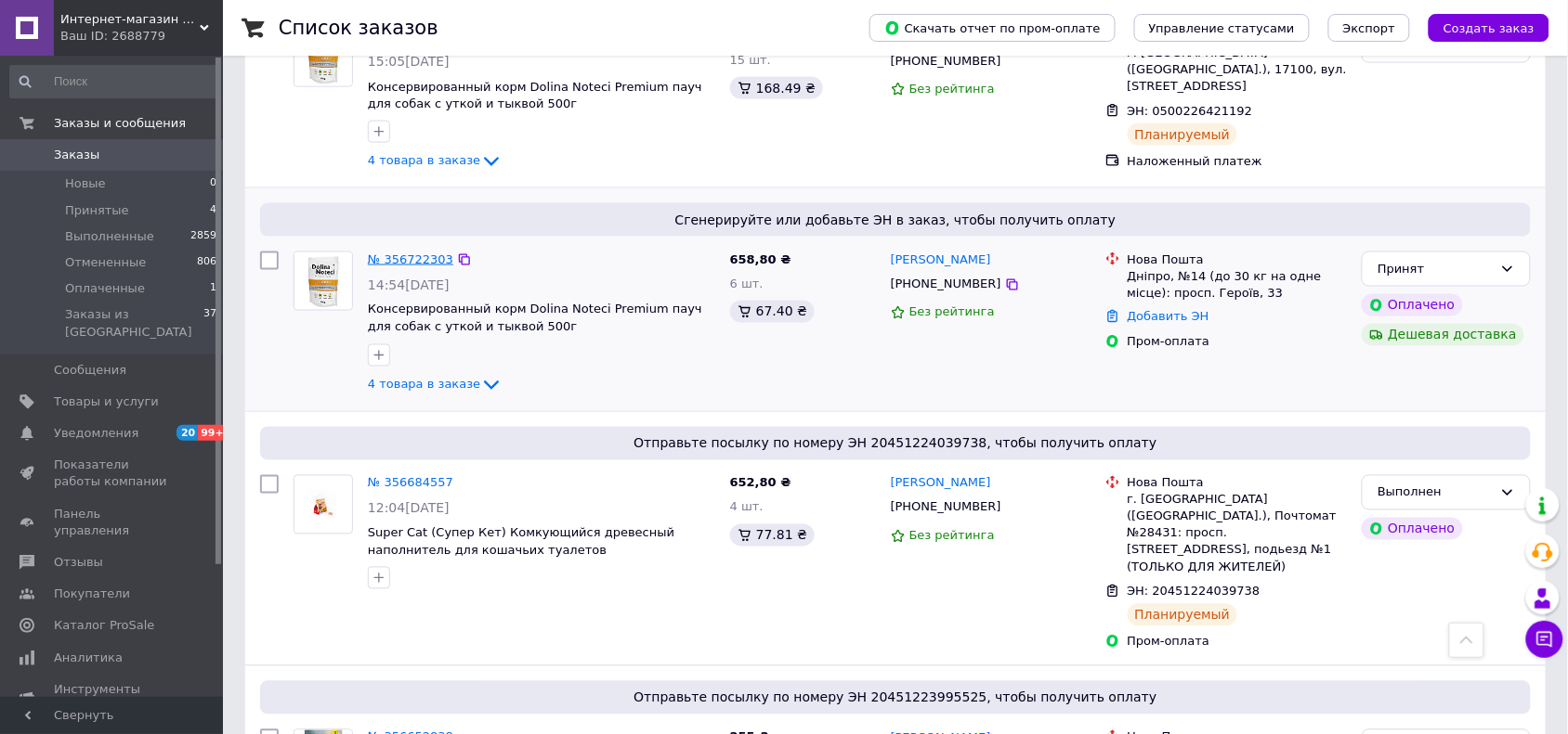
click at [400, 253] on link "№ 356722303" at bounding box center [410, 260] width 85 height 14
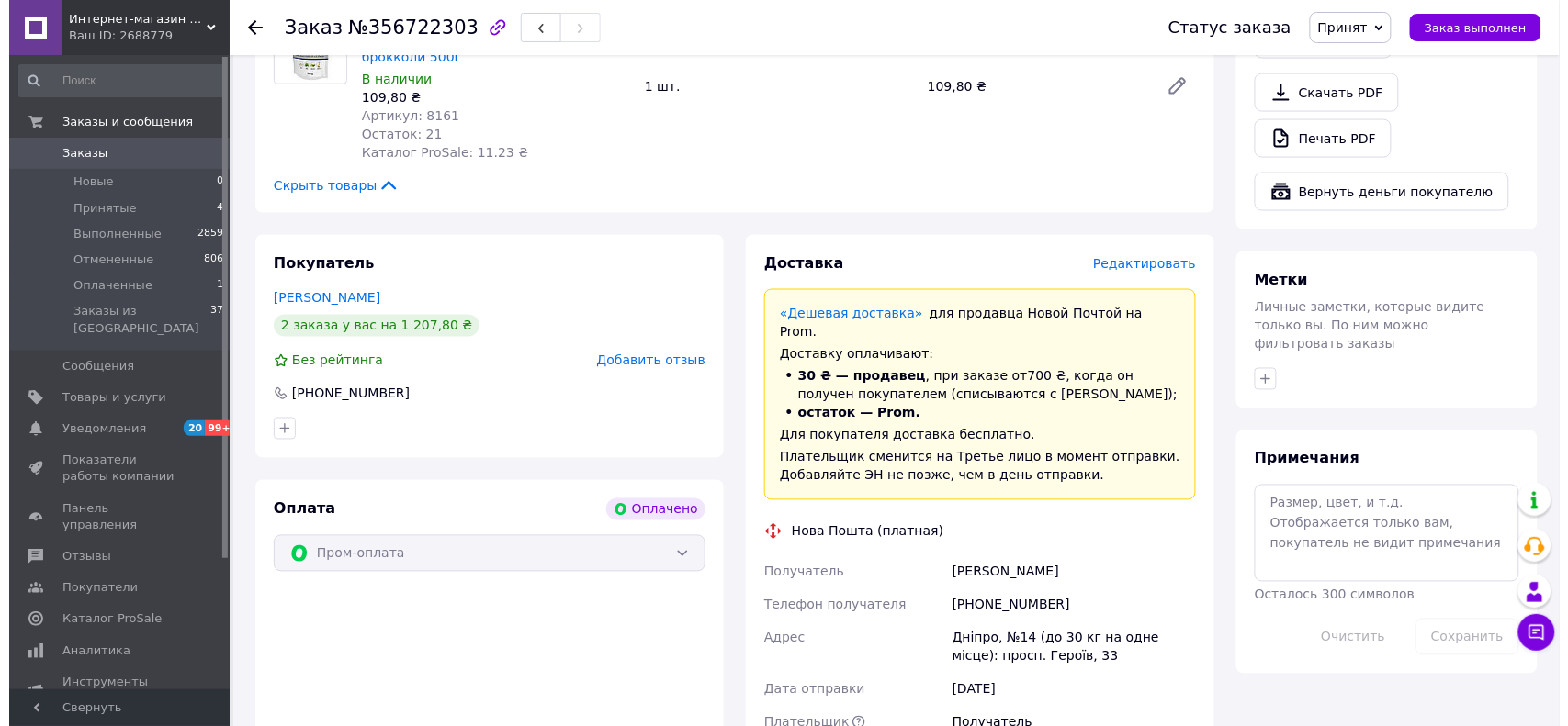
scroll to position [621, 0]
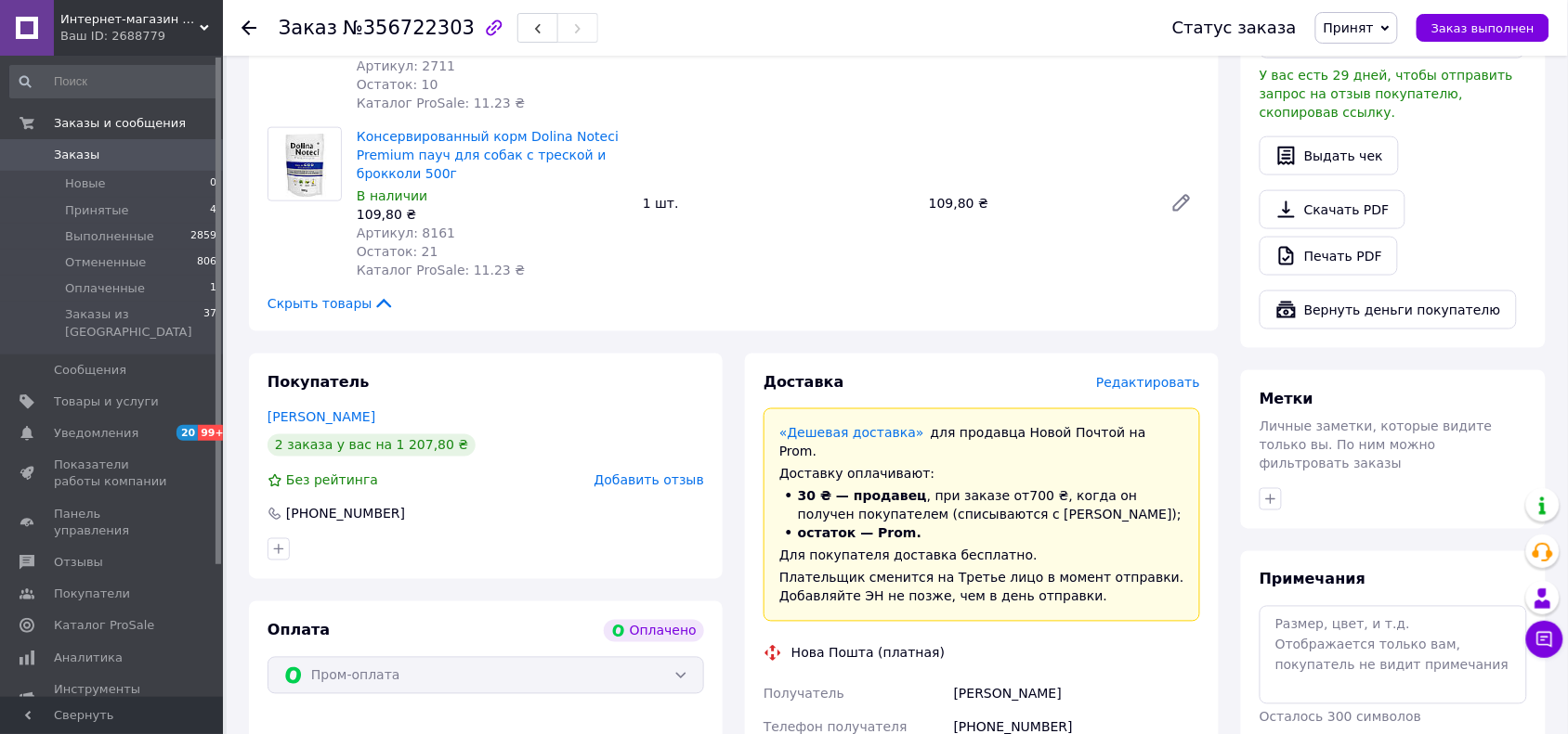
click at [1144, 386] on span "Редактировать" at bounding box center [1148, 383] width 104 height 15
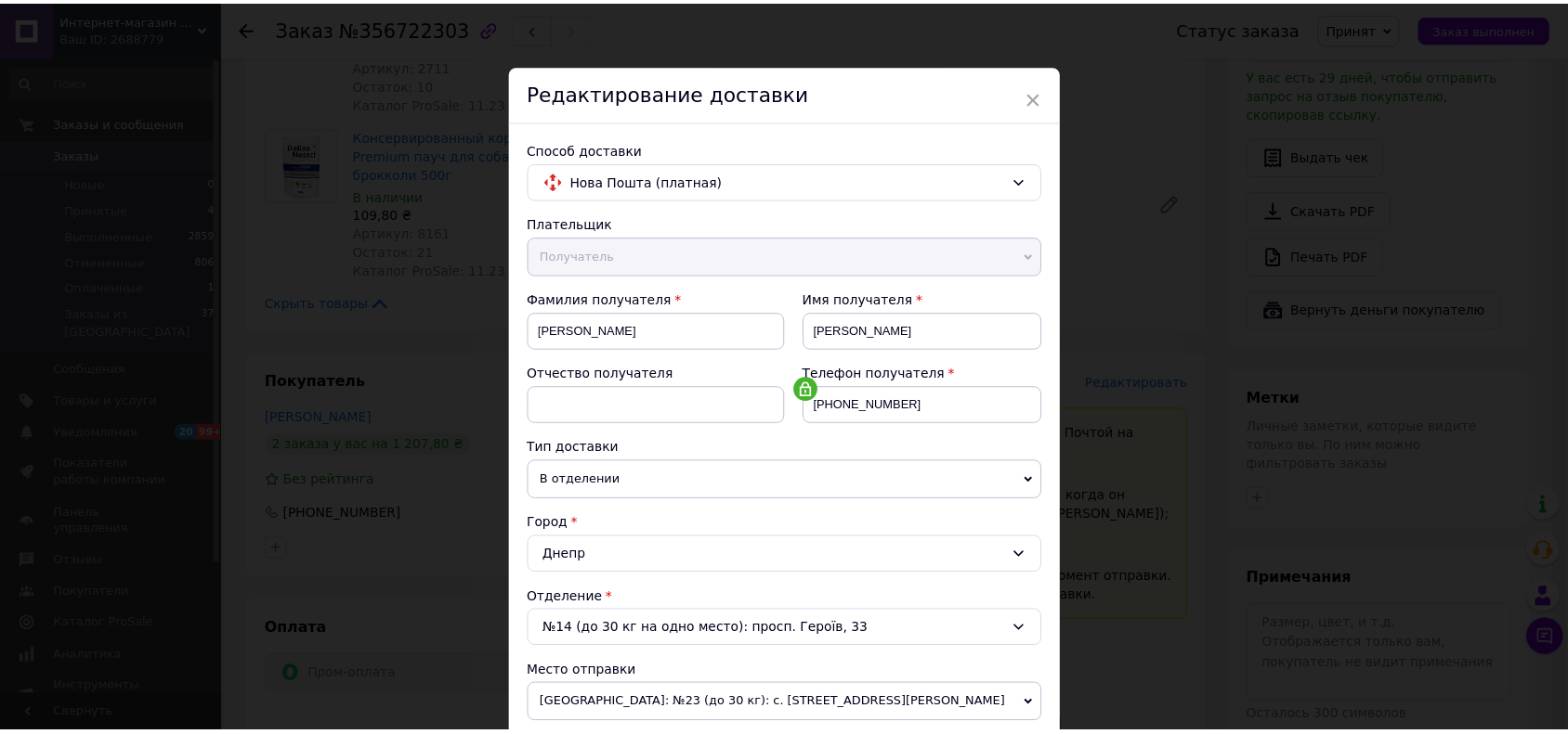
scroll to position [503, 0]
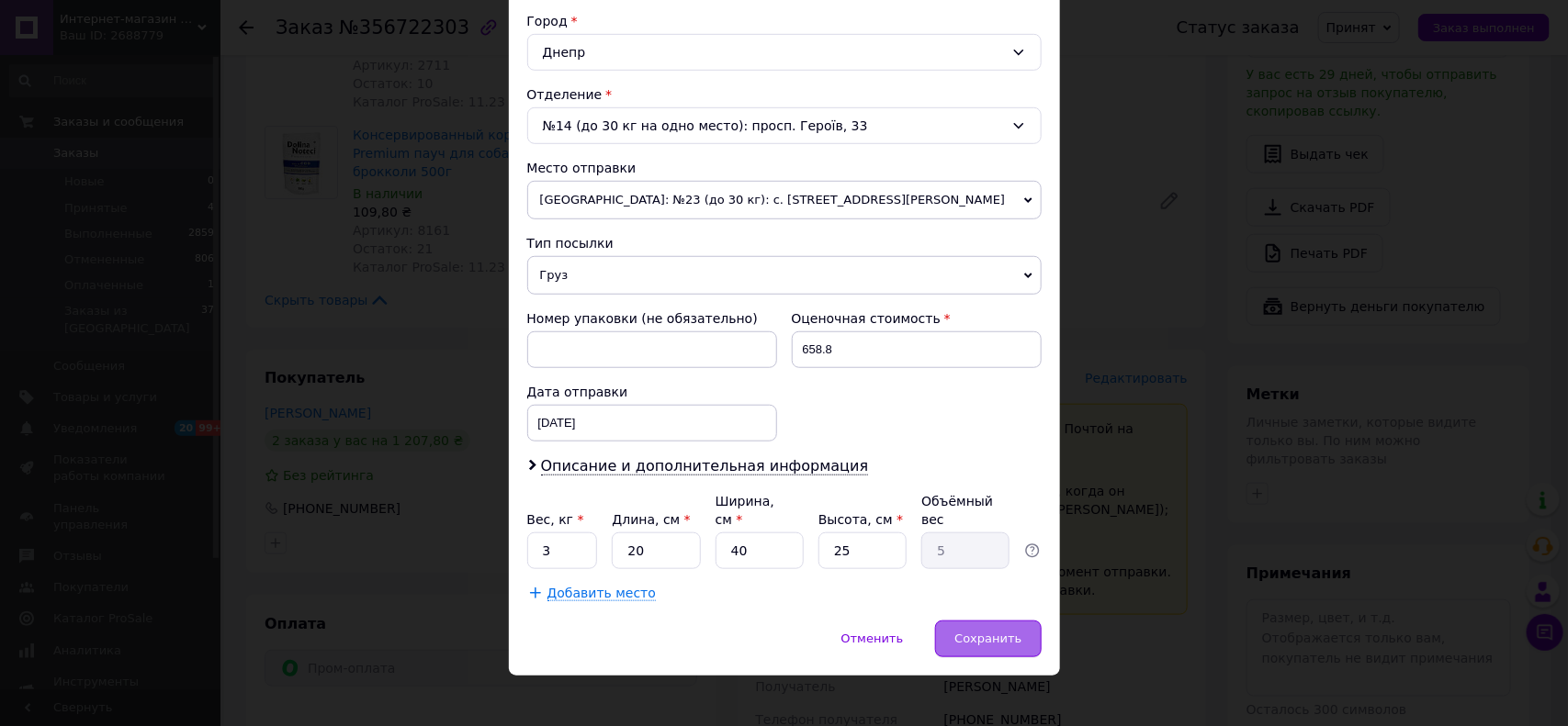
drag, startPoint x: 981, startPoint y: 613, endPoint x: 994, endPoint y: 614, distance: 13.0
click at [984, 621] on div "Сохранить" at bounding box center [988, 639] width 106 height 37
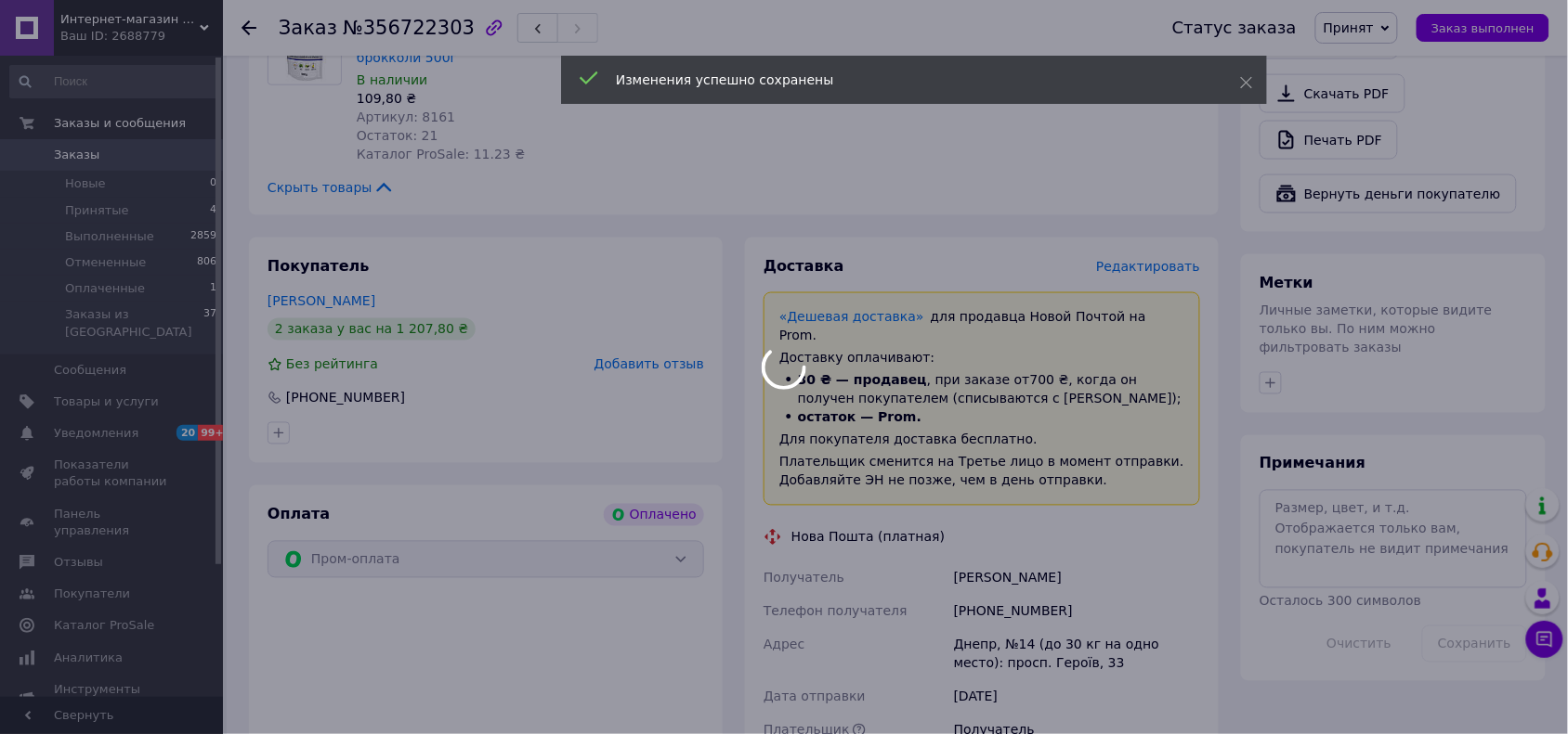
scroll to position [975, 0]
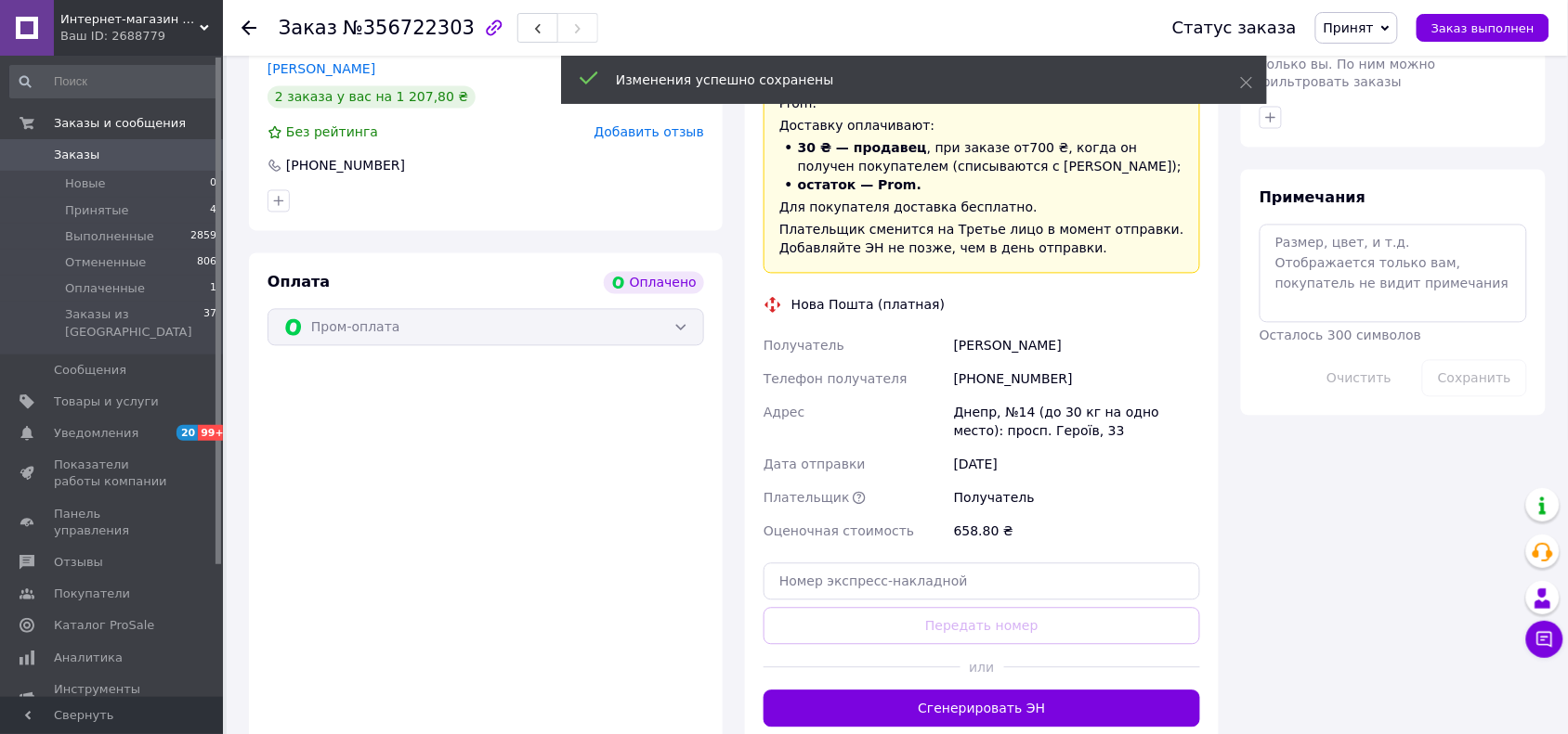
click at [1028, 694] on button "Сгенерировать ЭН" at bounding box center [982, 709] width 436 height 37
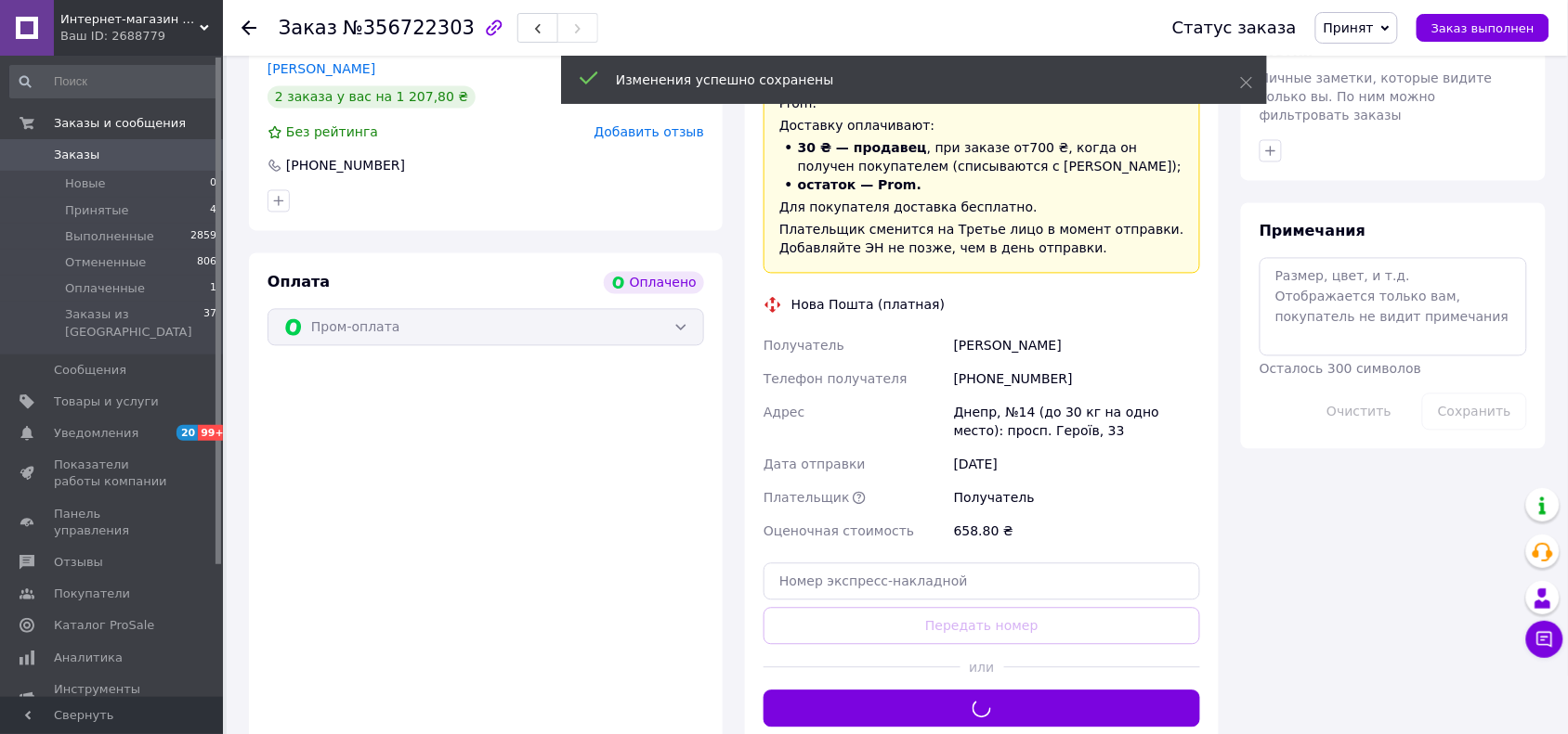
scroll to position [1092, 0]
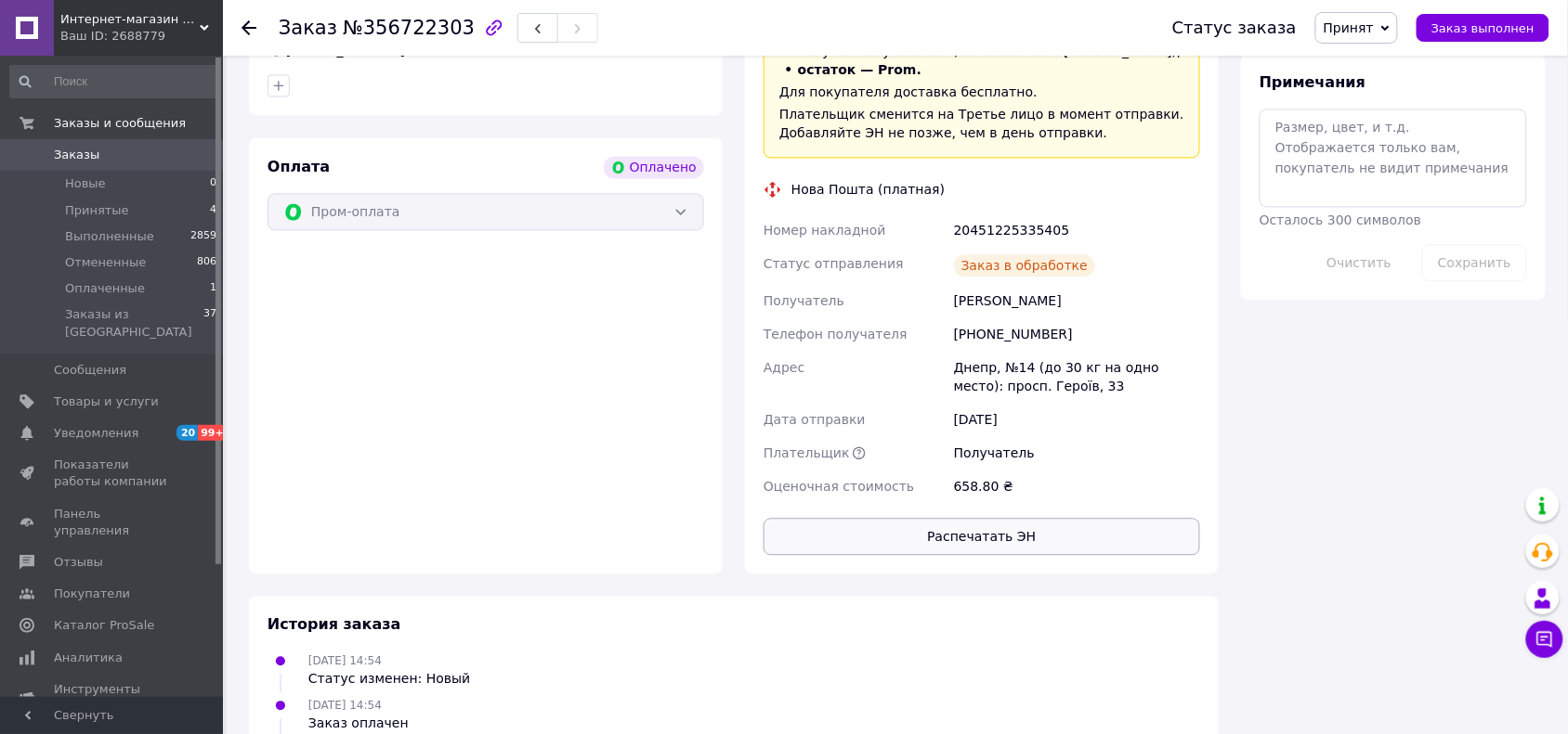
click at [1065, 521] on button "Распечатать ЭН" at bounding box center [982, 536] width 436 height 37
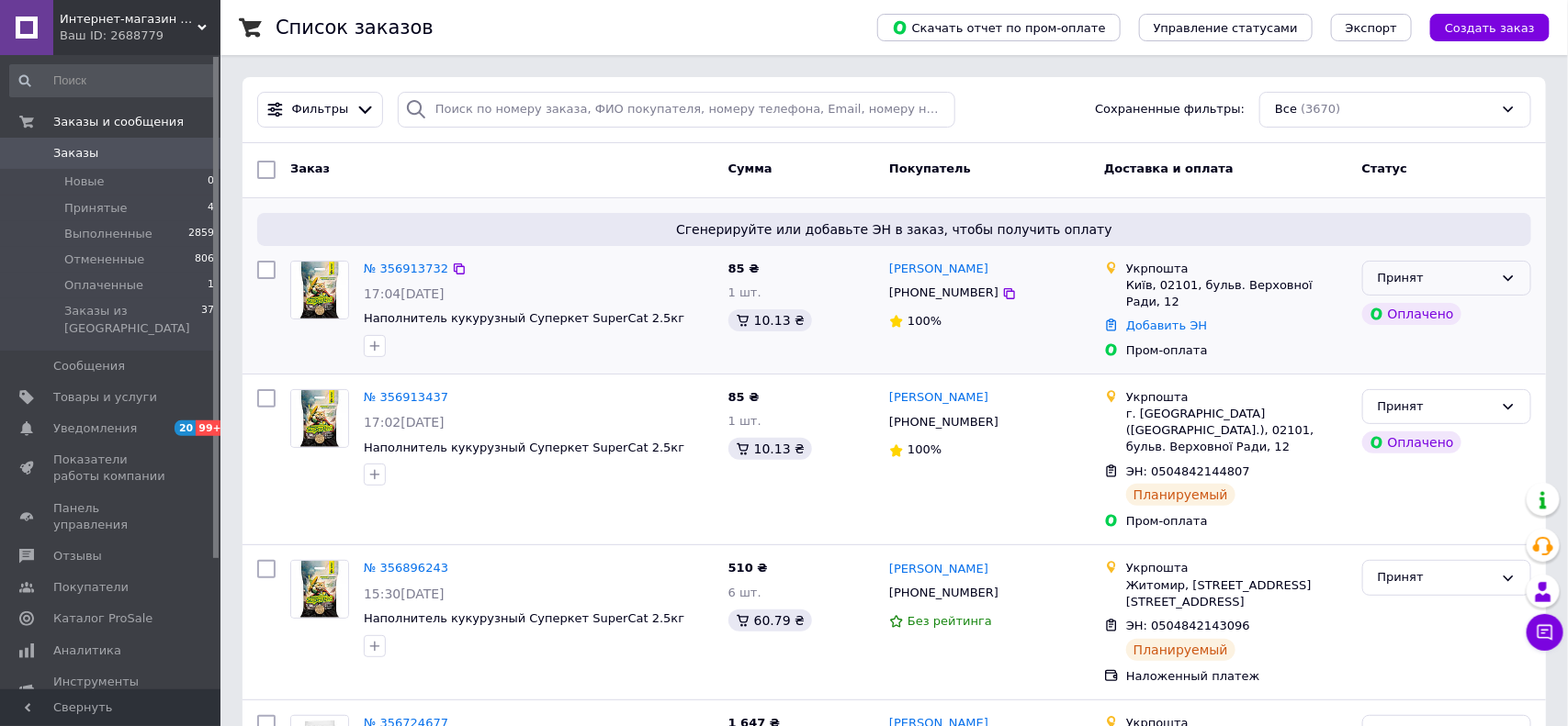
click at [1436, 281] on div "Принят" at bounding box center [1436, 279] width 116 height 19
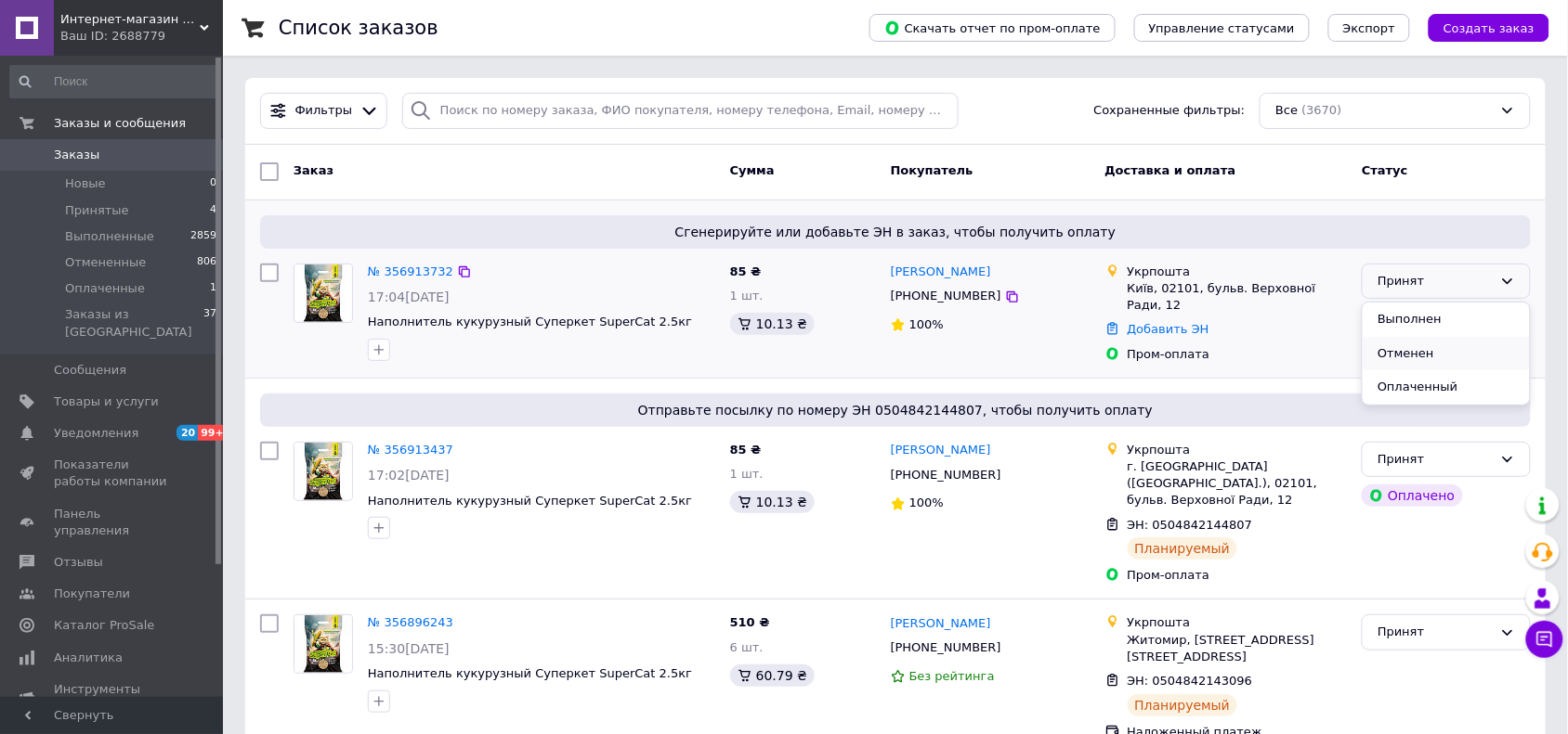
click at [1413, 350] on li "Отменен" at bounding box center [1446, 354] width 167 height 34
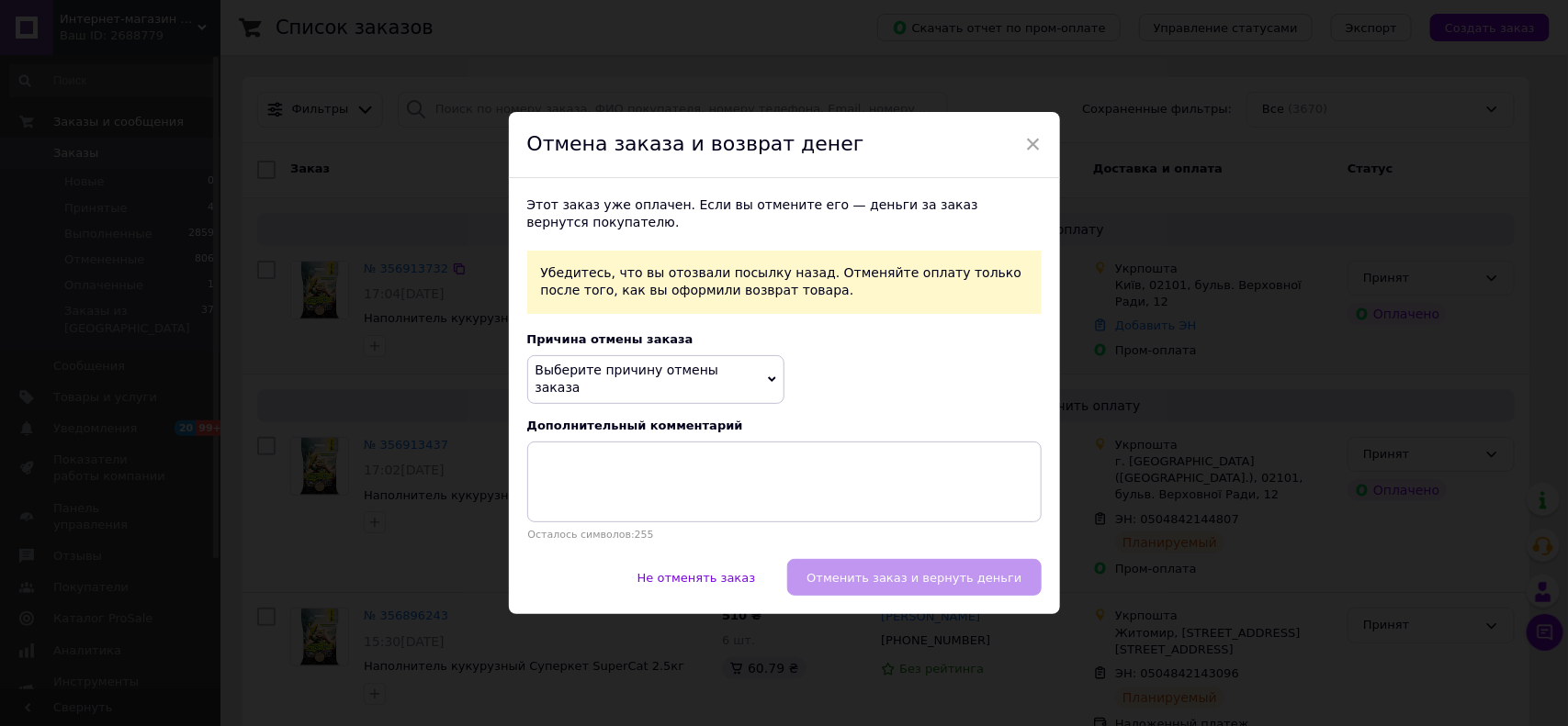
click at [699, 373] on span "Выберите причину отмены заказа" at bounding box center [627, 379] width 184 height 33
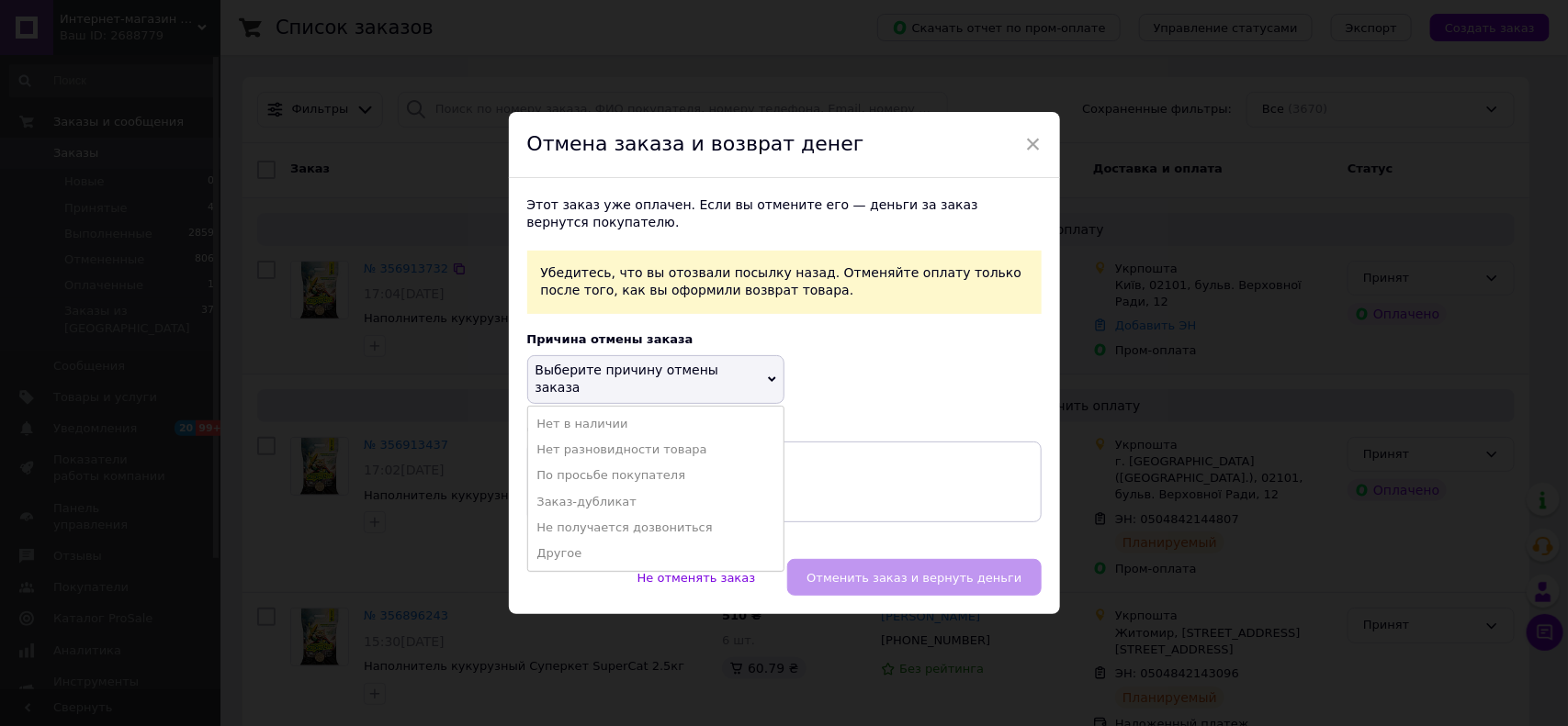
drag, startPoint x: 659, startPoint y: 466, endPoint x: 645, endPoint y: 452, distance: 19.8
click at [658, 466] on li "По просьбе покупателя" at bounding box center [656, 475] width 255 height 25
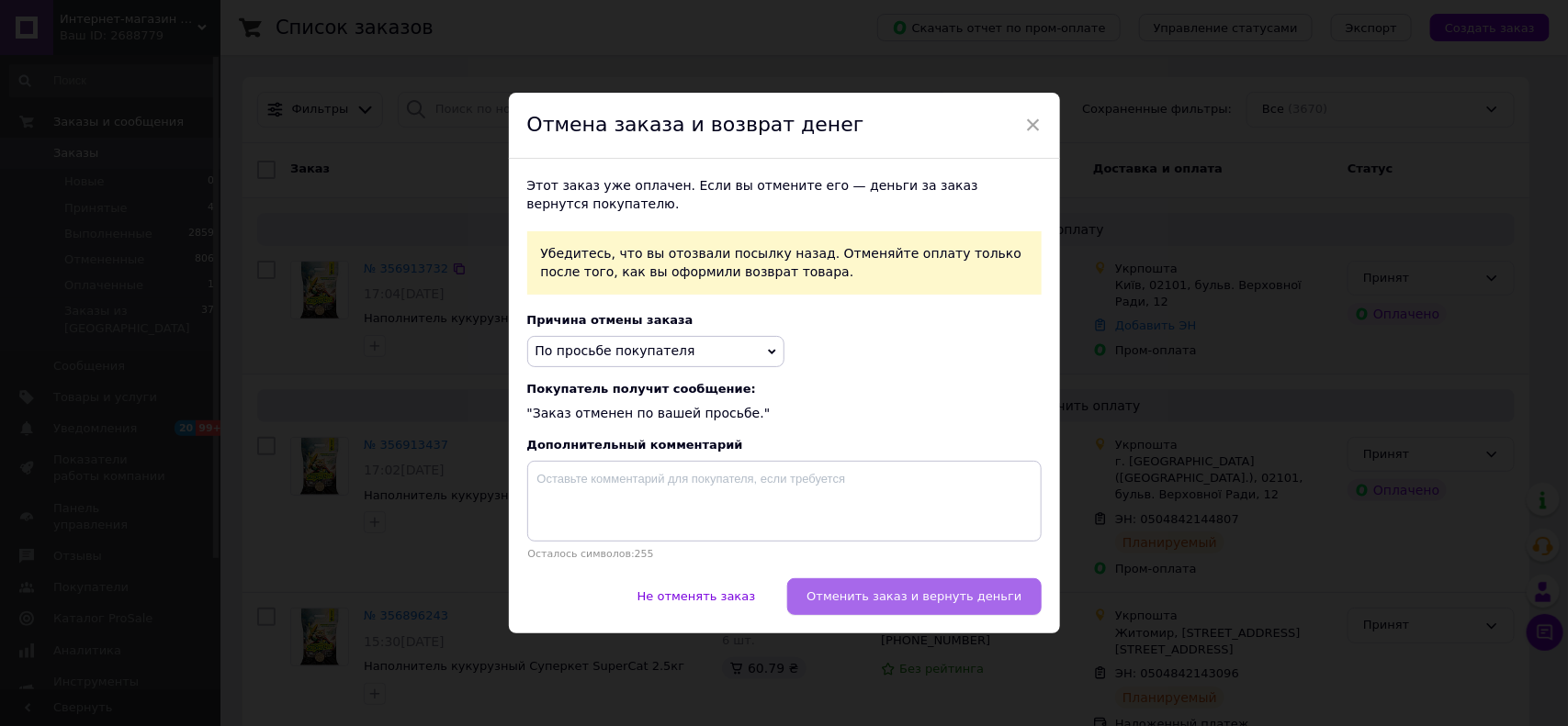
click at [880, 597] on span "Отменить заказ и вернуть деньги" at bounding box center [914, 596] width 215 height 14
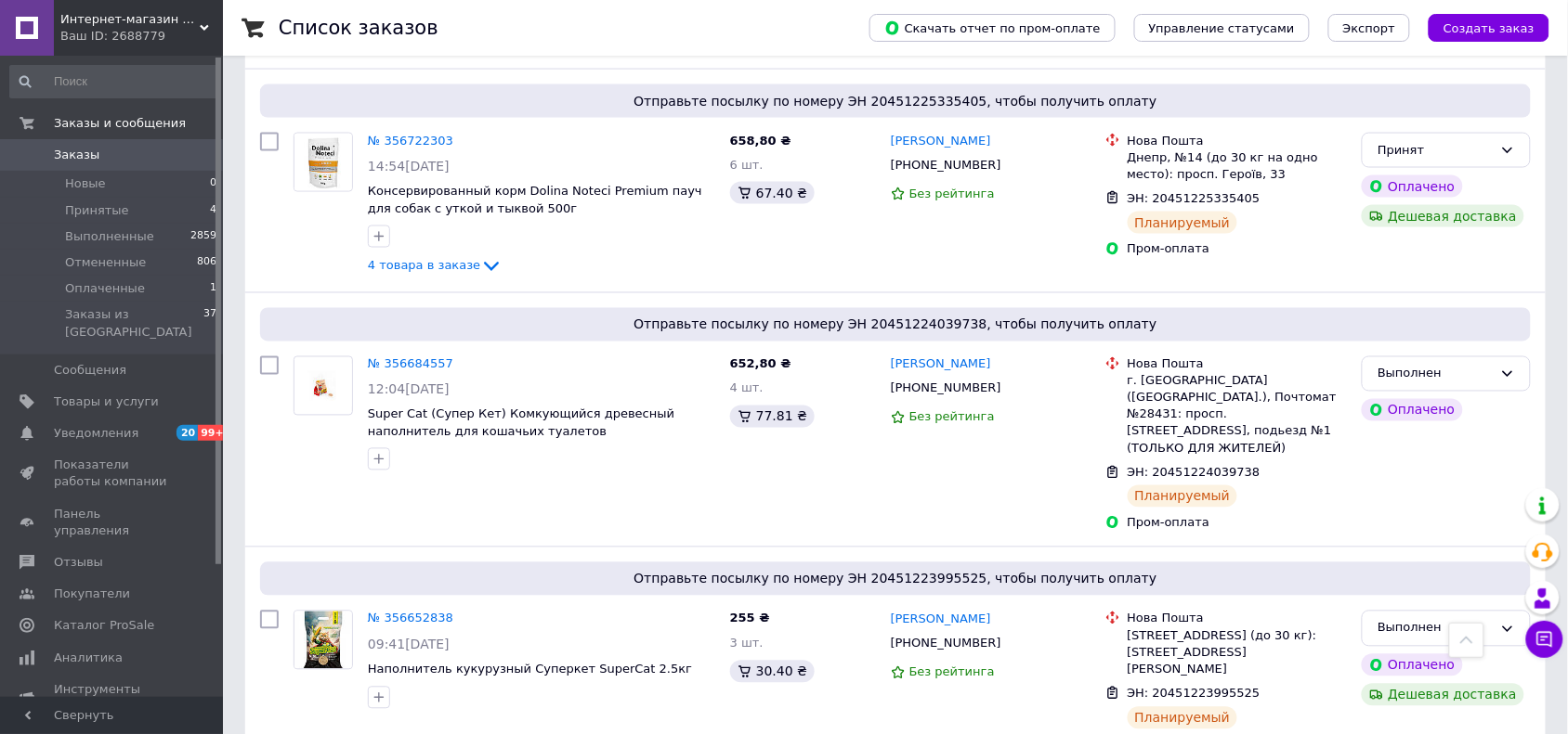
scroll to position [232, 0]
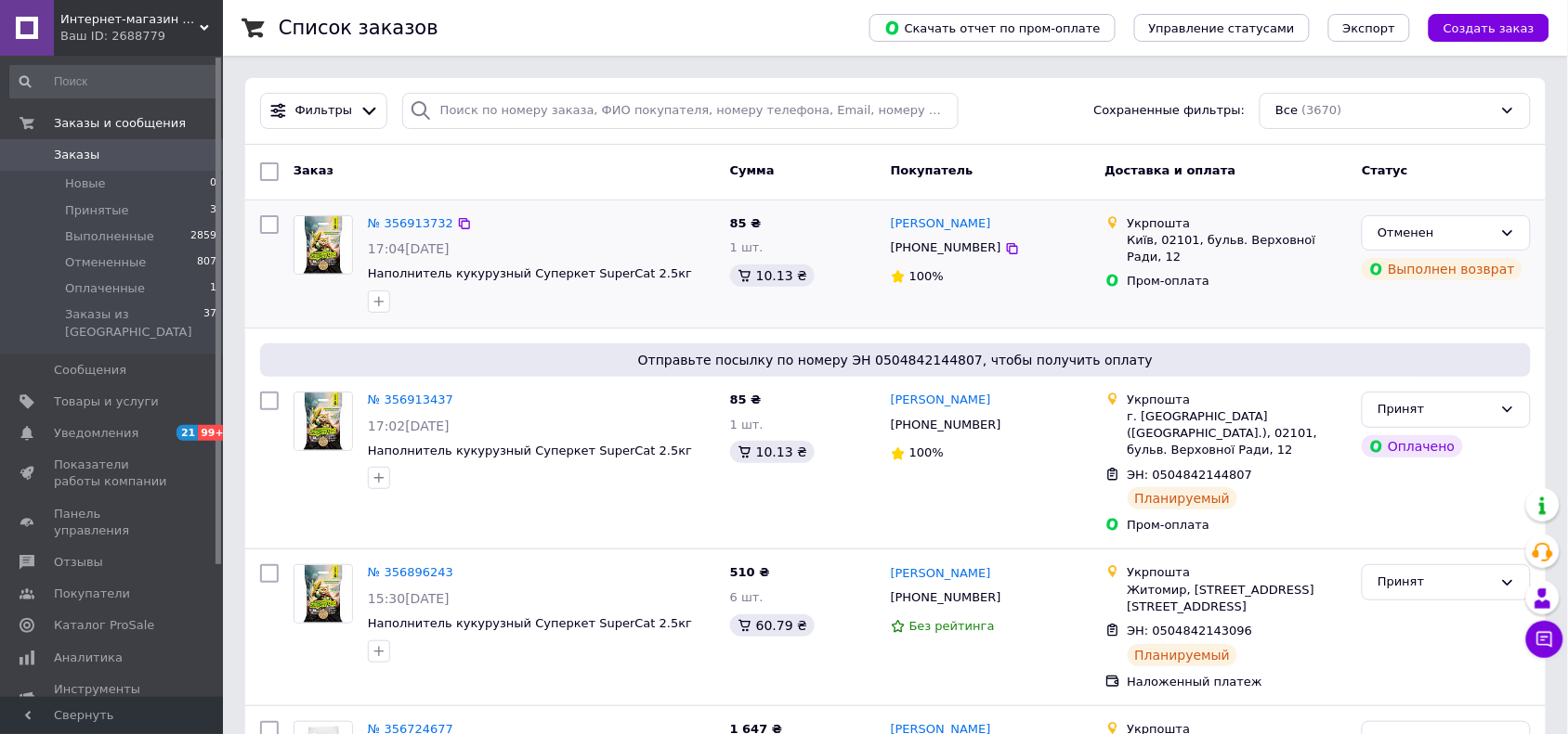
scroll to position [116, 0]
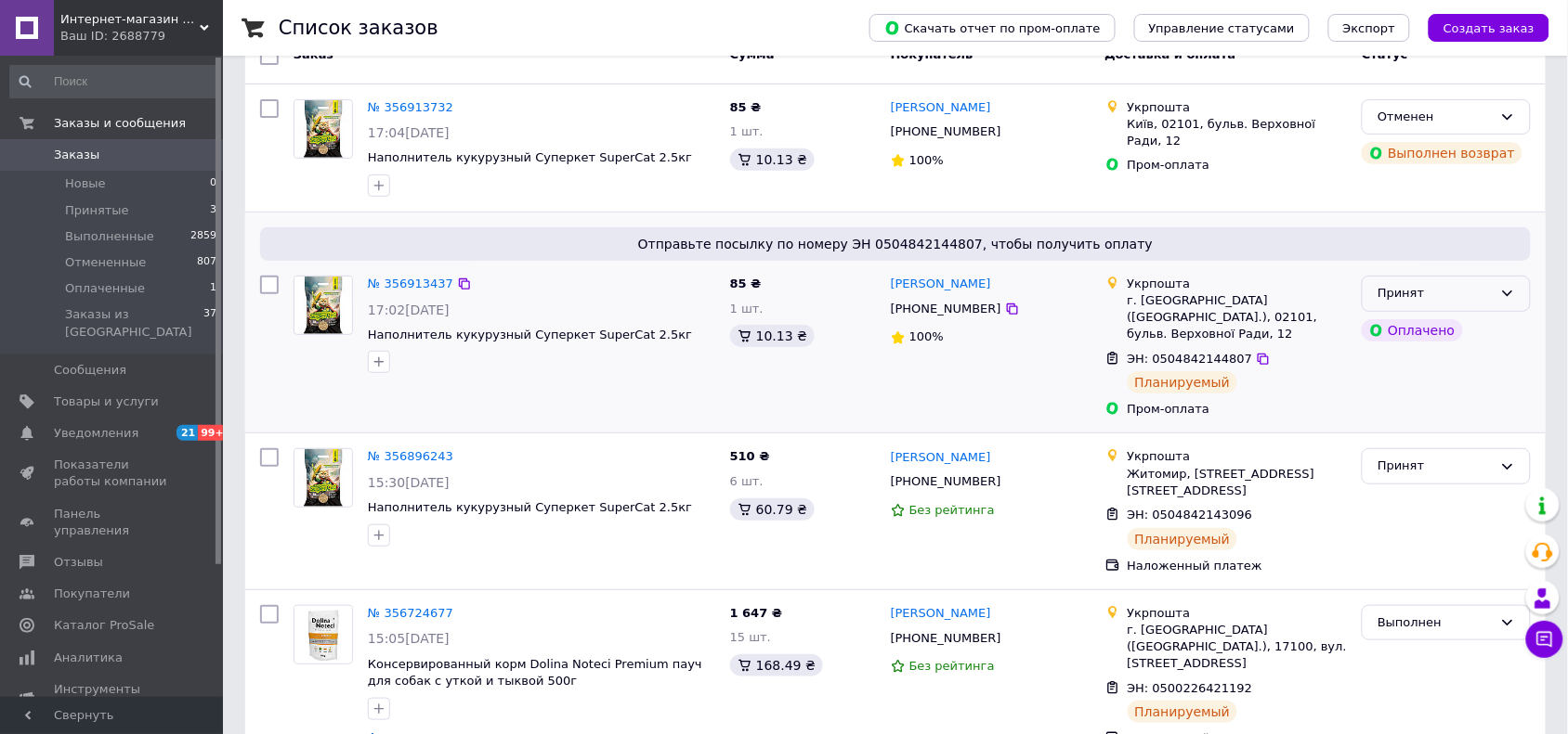
click at [1429, 302] on div "Принят" at bounding box center [1435, 294] width 116 height 19
click at [1406, 331] on li "Выполнен" at bounding box center [1446, 333] width 167 height 34
click at [1409, 407] on div "Выполнен Оплачено" at bounding box center [1446, 346] width 184 height 157
click at [1418, 457] on div "Принят" at bounding box center [1435, 467] width 116 height 19
click at [1424, 489] on li "Выполнен" at bounding box center [1446, 506] width 167 height 34
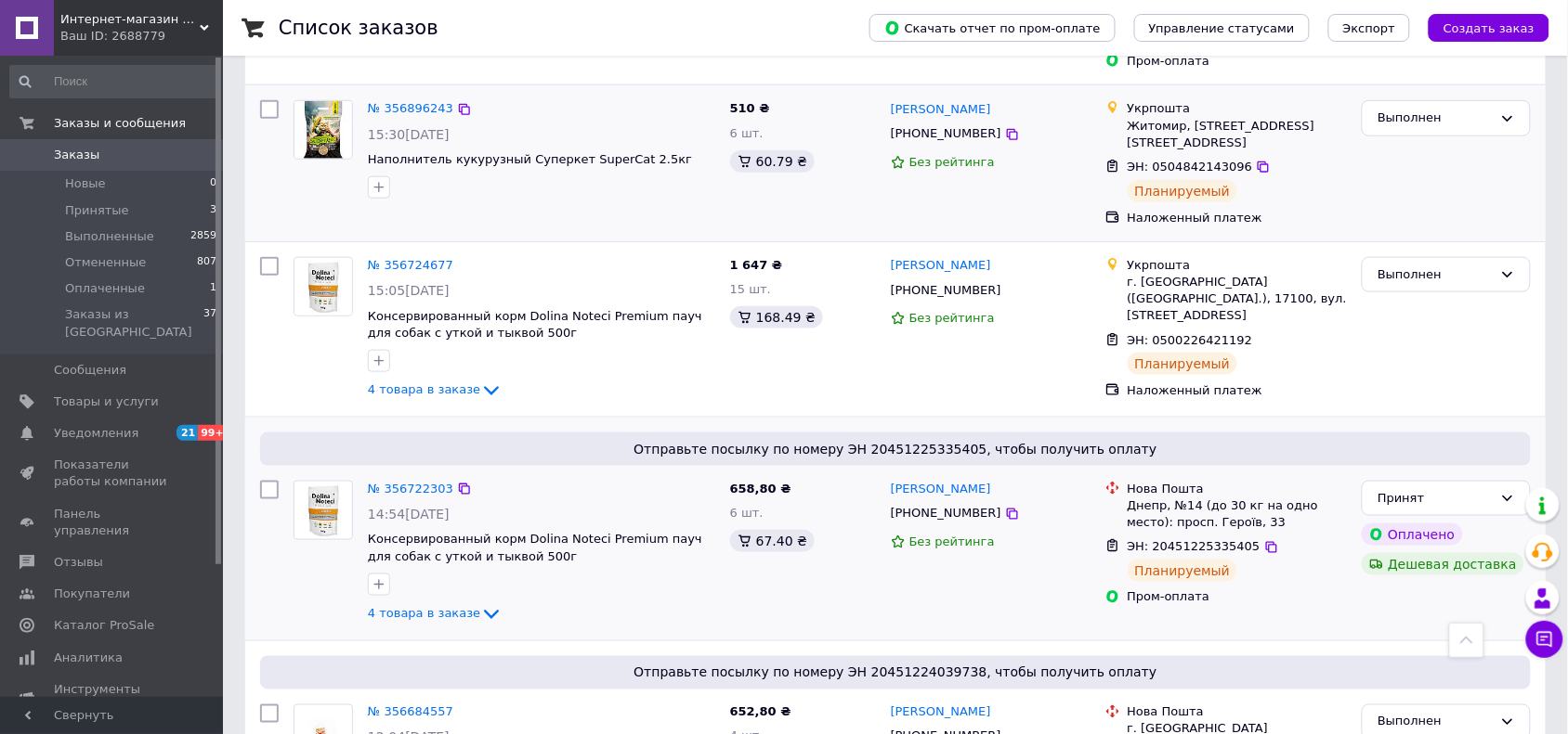
scroll to position [580, 0]
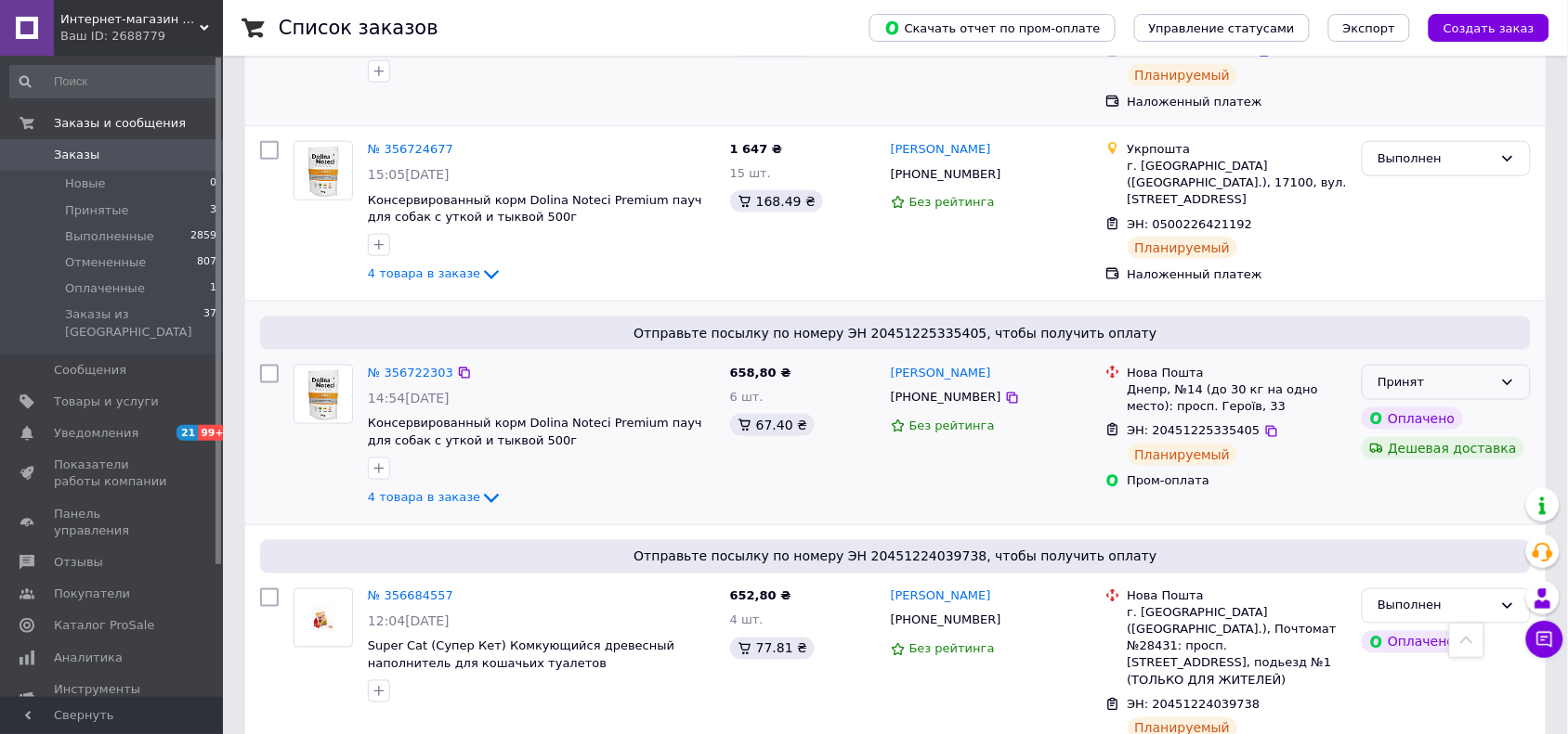
click at [1493, 373] on div "Принят" at bounding box center [1435, 383] width 116 height 19
click at [1446, 404] on li "Выполнен" at bounding box center [1446, 421] width 167 height 34
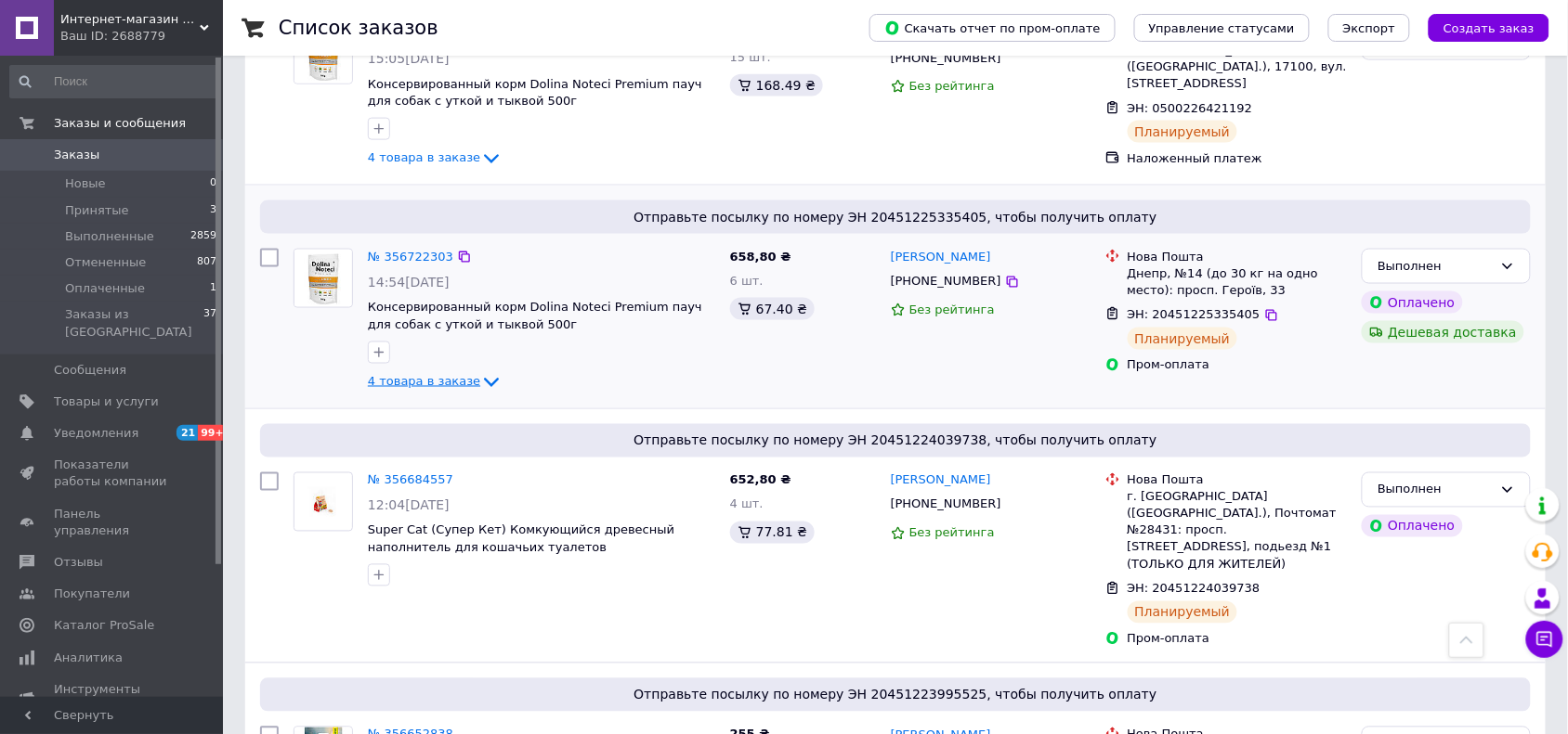
click at [432, 374] on span "4 товара в заказе" at bounding box center [424, 381] width 113 height 14
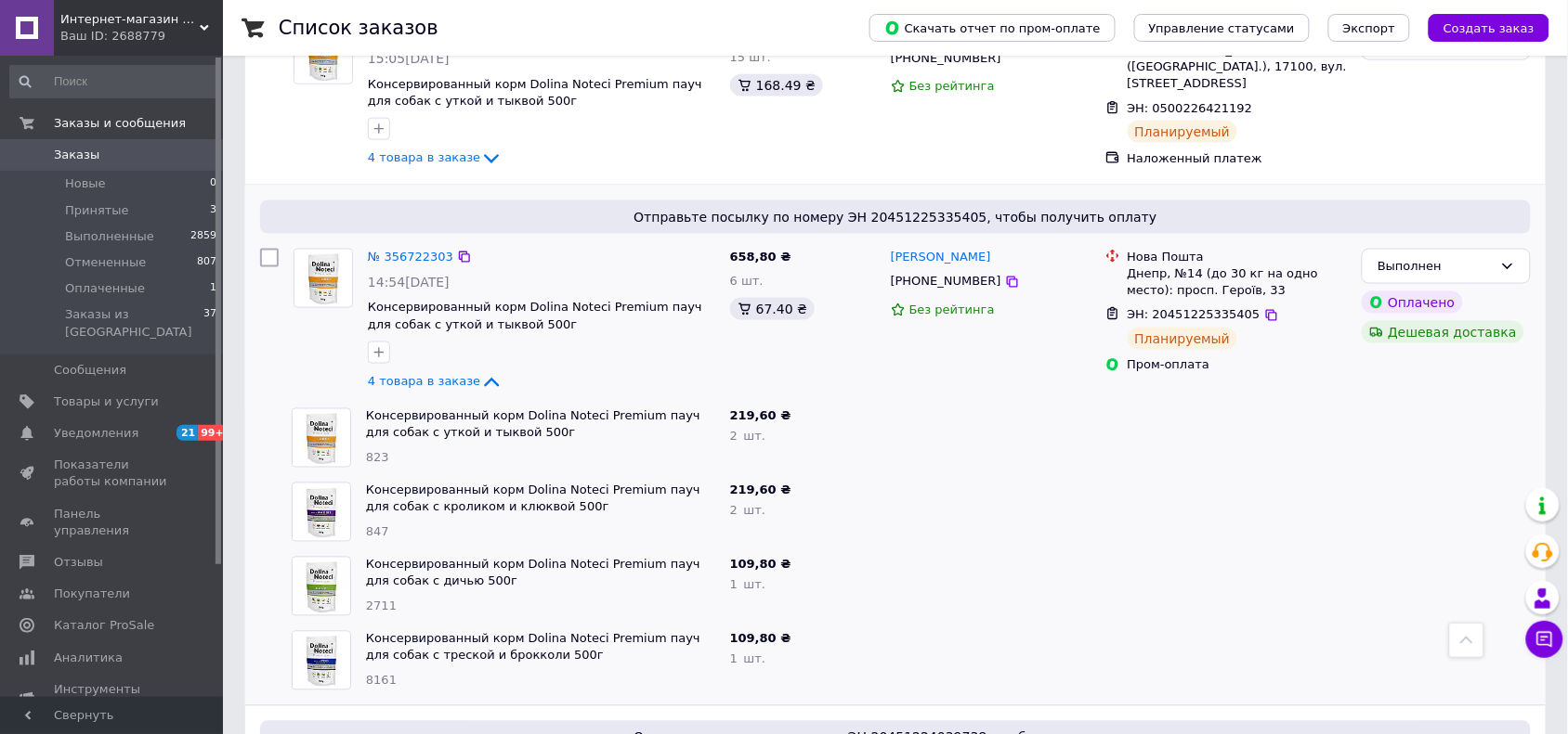
scroll to position [812, 0]
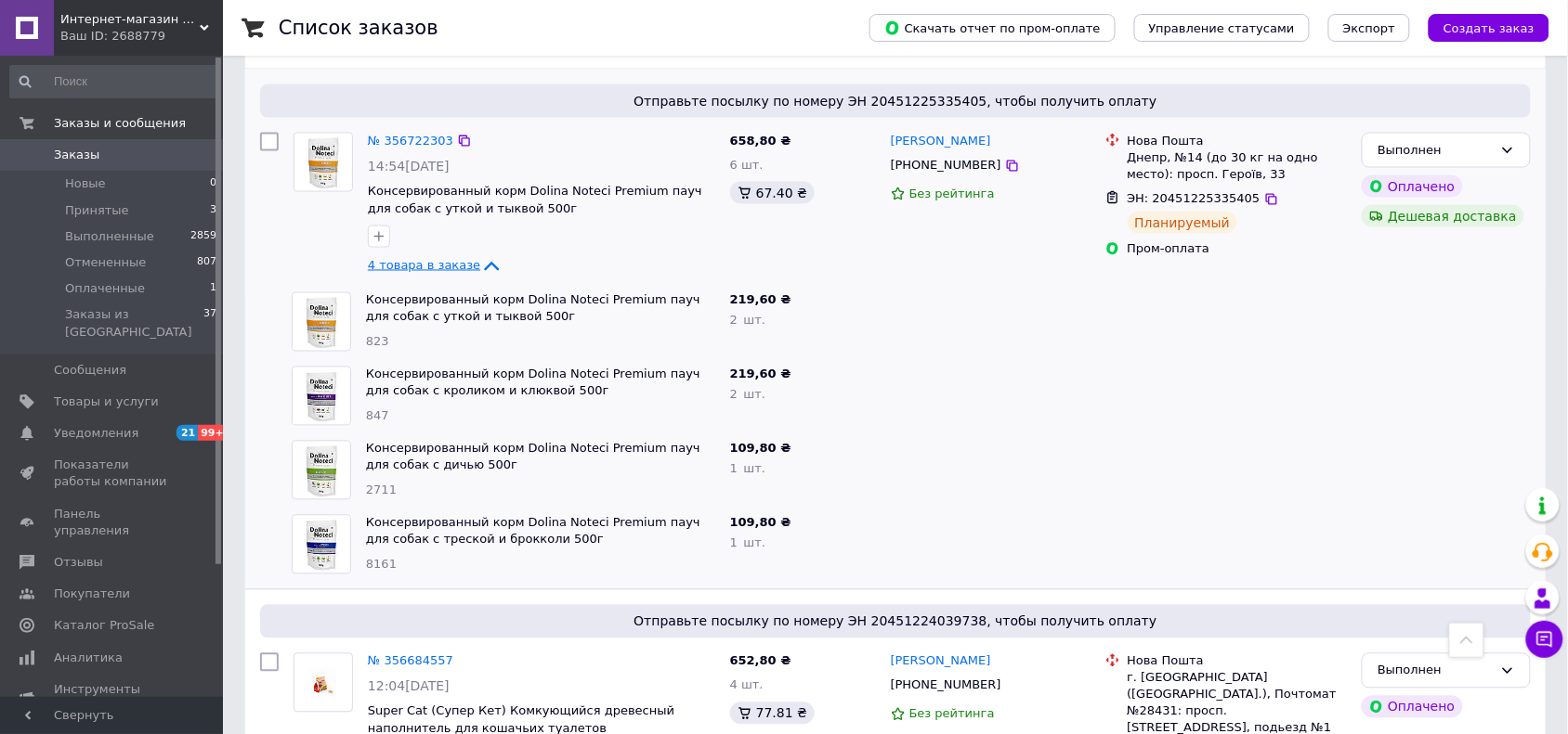
click at [410, 223] on div "№ 356722303 14:54[DATE] Консервированный корм Dolina Noteci Premium пауч для со…" at bounding box center [540, 204] width 362 height 159
click at [411, 258] on span "4 товара в заказе" at bounding box center [424, 264] width 113 height 14
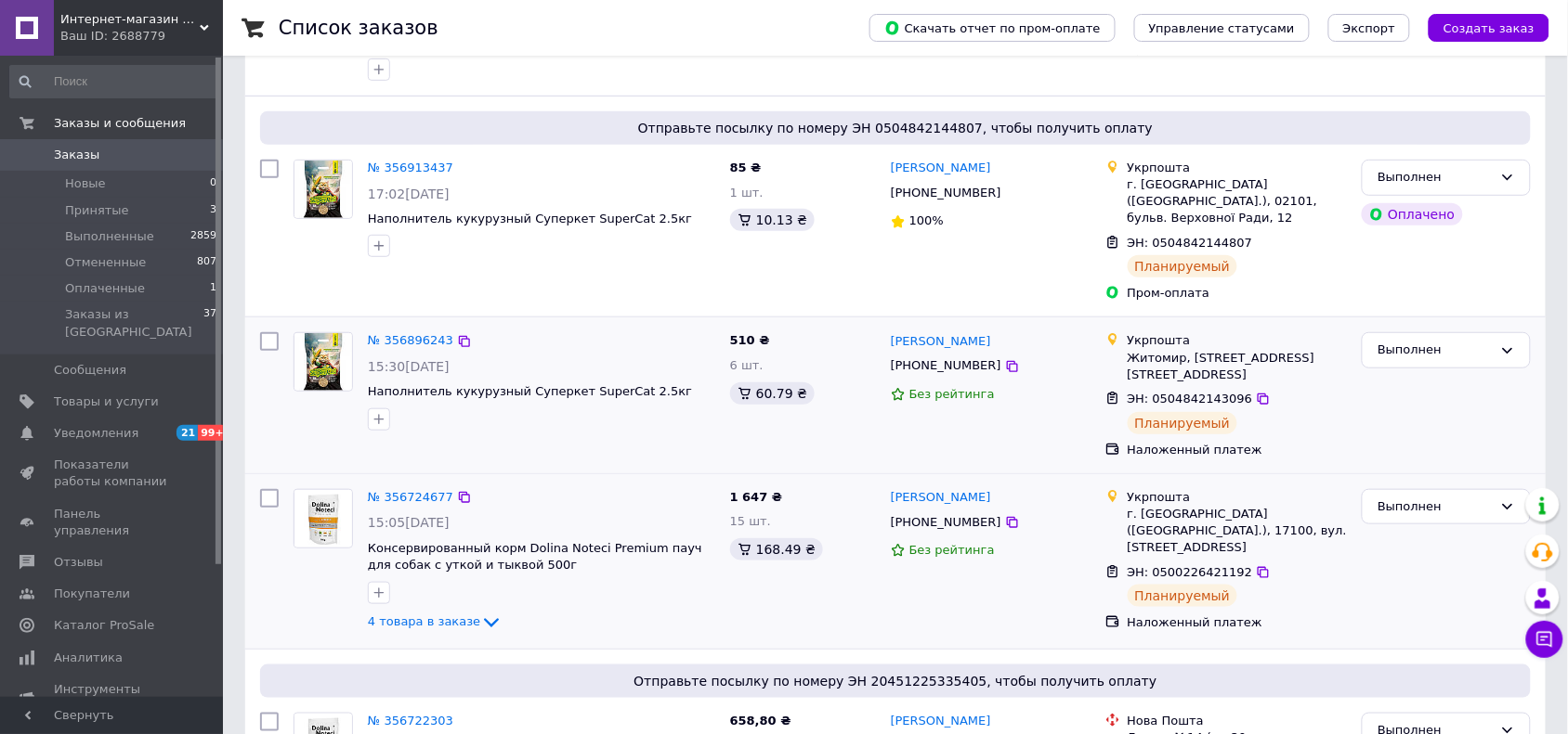
scroll to position [0, 0]
